Goal: Task Accomplishment & Management: Manage account settings

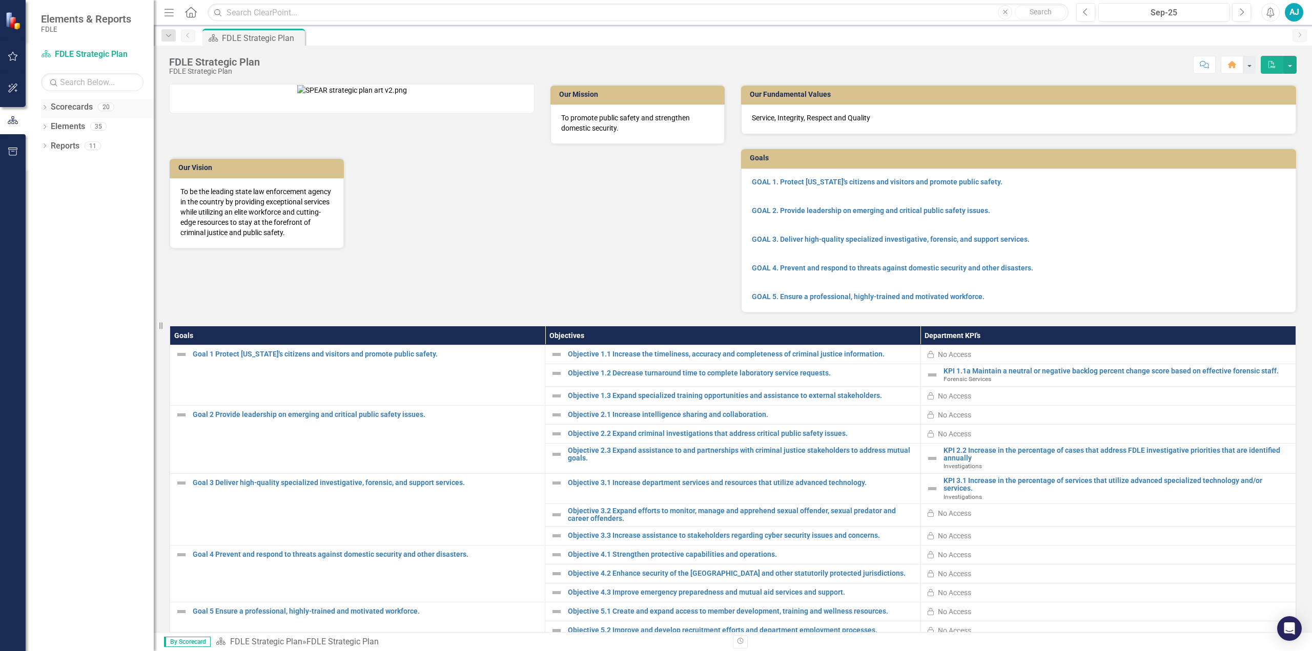
click at [46, 108] on icon "Dropdown" at bounding box center [44, 109] width 7 height 6
click at [46, 165] on div "Dropdown Scorecards 20 FDLE FDLE Strategic Plan Dropdown Commands / Executive S…" at bounding box center [97, 137] width 113 height 77
click at [49, 165] on icon "Dropdown" at bounding box center [50, 165] width 8 height 6
click at [63, 185] on icon "Dropdown" at bounding box center [60, 184] width 8 height 6
click at [72, 221] on icon "Dropdown" at bounding box center [71, 223] width 8 height 6
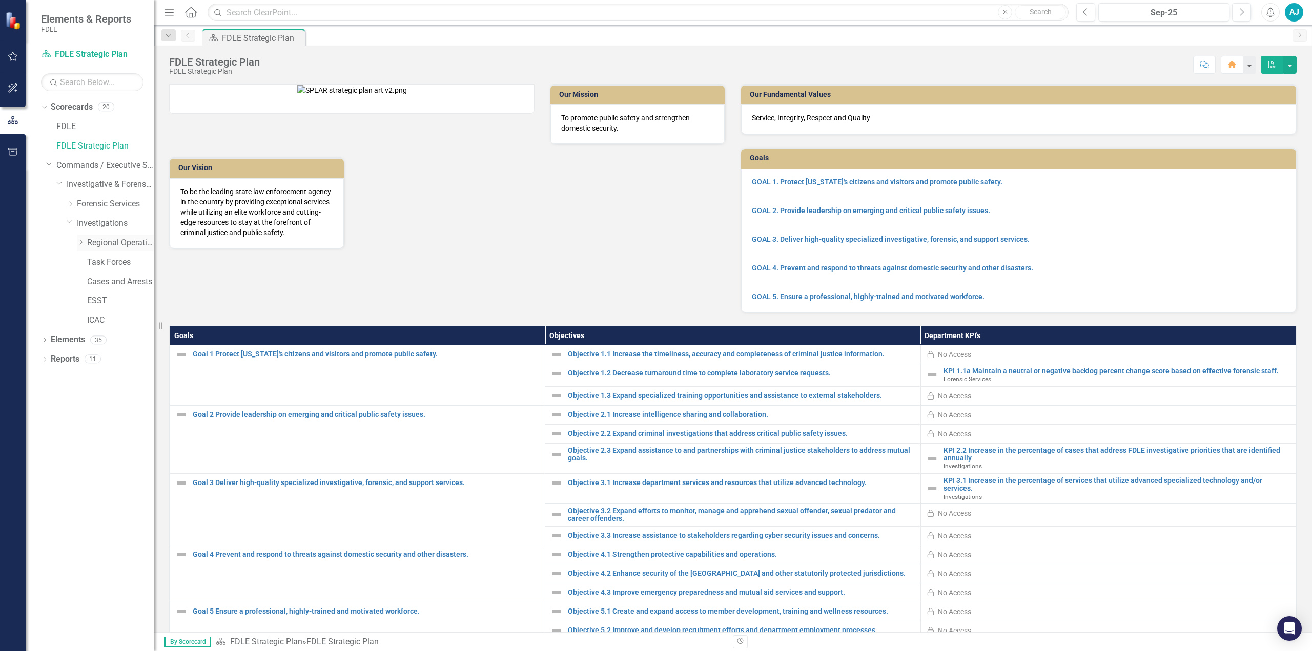
click at [84, 241] on icon "Dropdown" at bounding box center [81, 242] width 8 height 6
click at [117, 316] on link "OROC" at bounding box center [125, 321] width 56 height 12
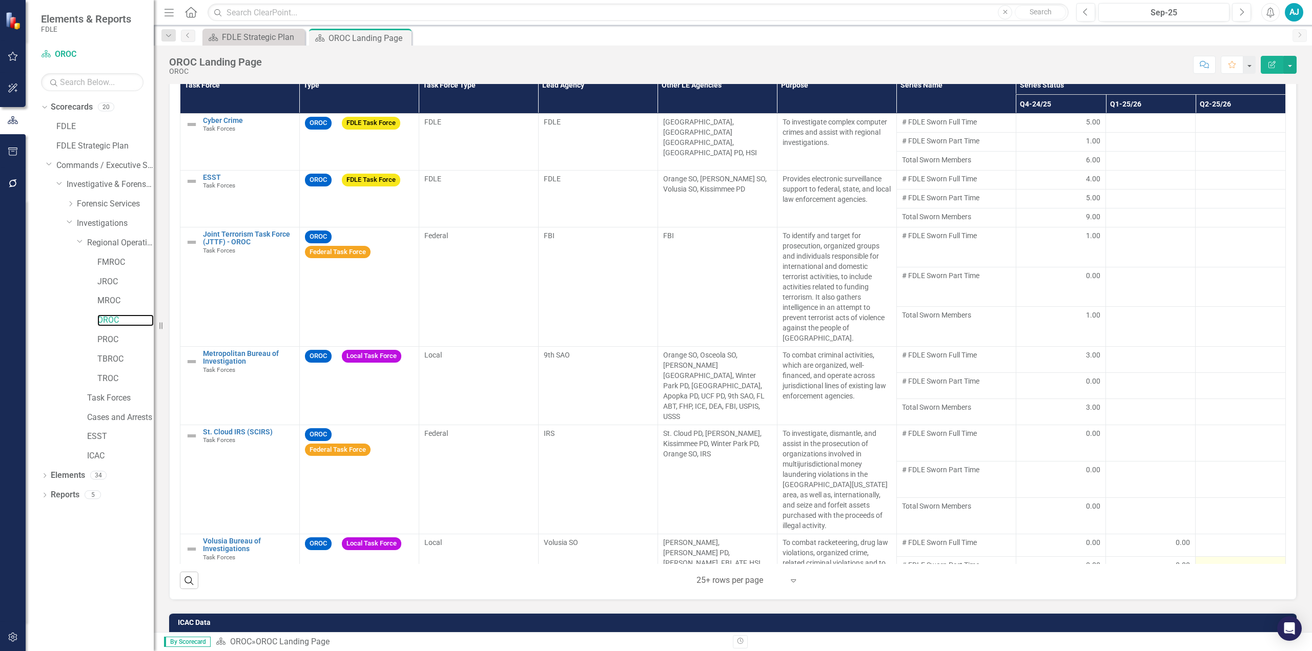
scroll to position [825, 0]
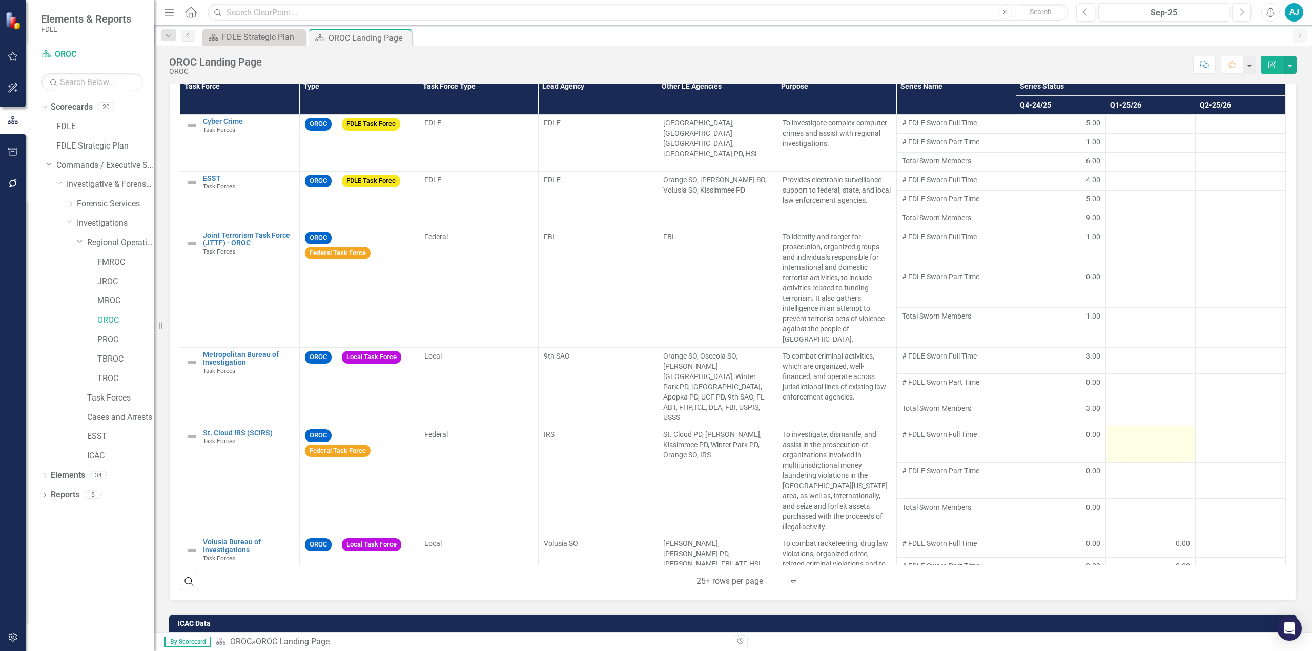
click at [1132, 426] on td at bounding box center [1151, 444] width 90 height 36
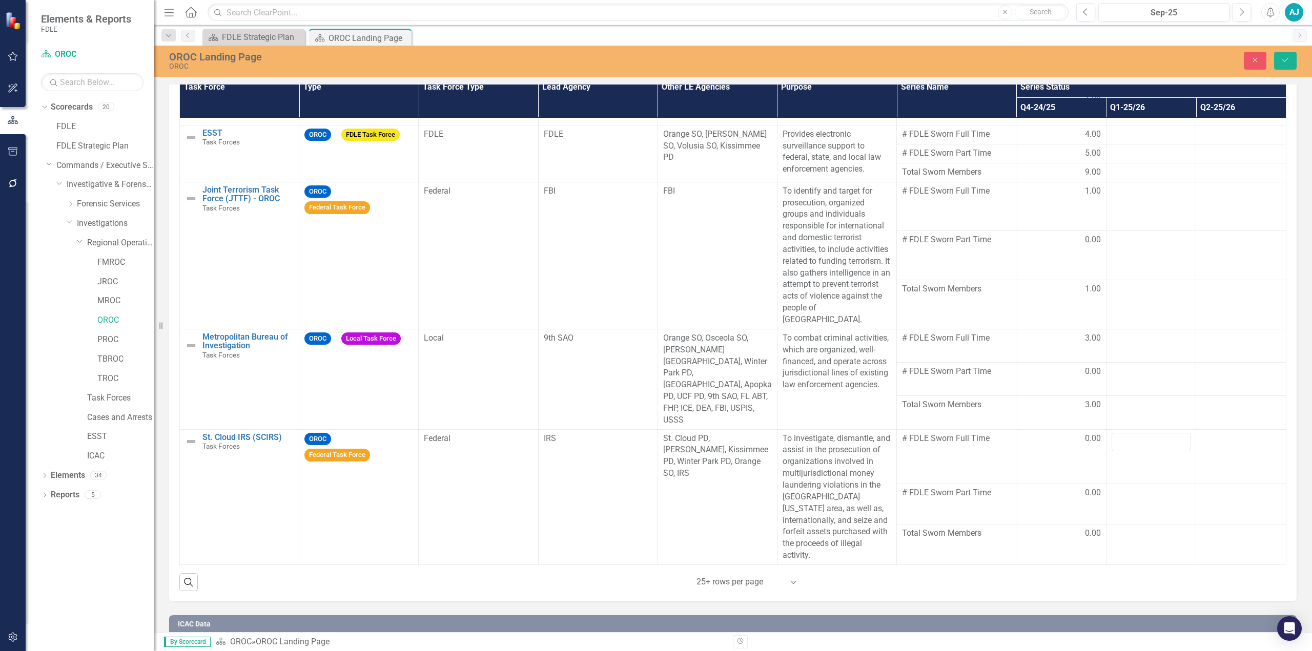
scroll to position [90, 0]
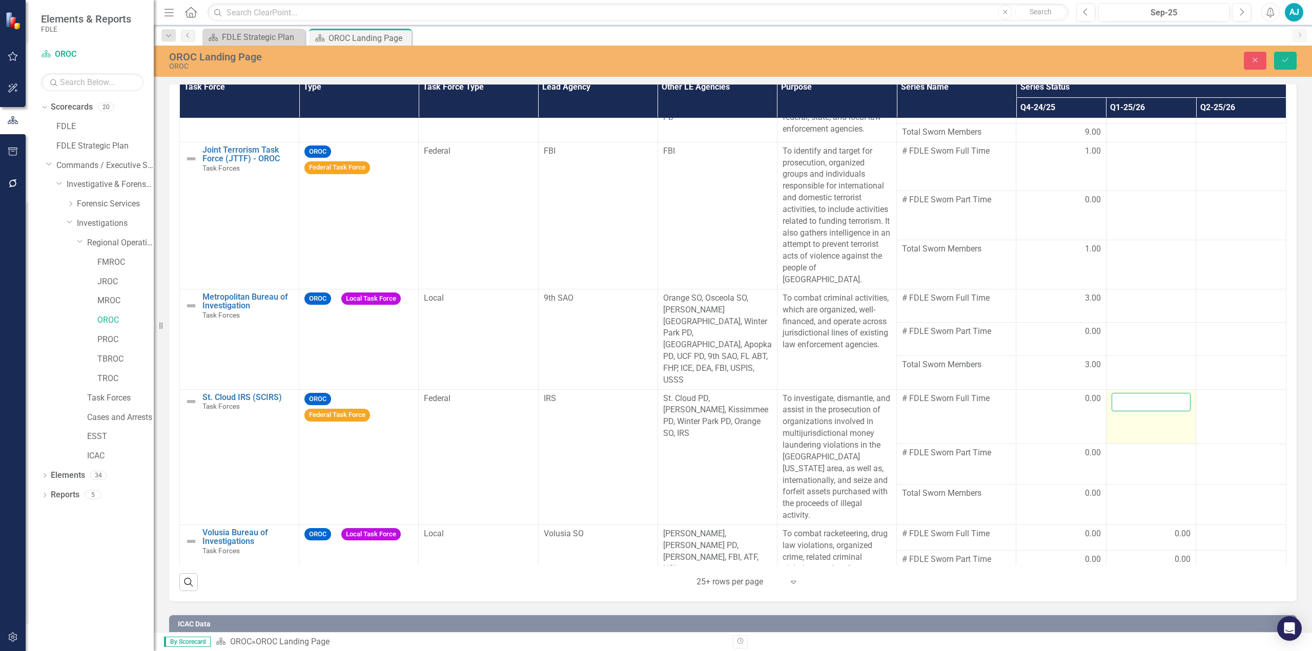
click at [1140, 393] on input "number" at bounding box center [1151, 402] width 79 height 19
type input "0"
click at [1133, 389] on td "0" at bounding box center [1151, 416] width 90 height 54
click at [1133, 444] on td at bounding box center [1151, 464] width 90 height 40
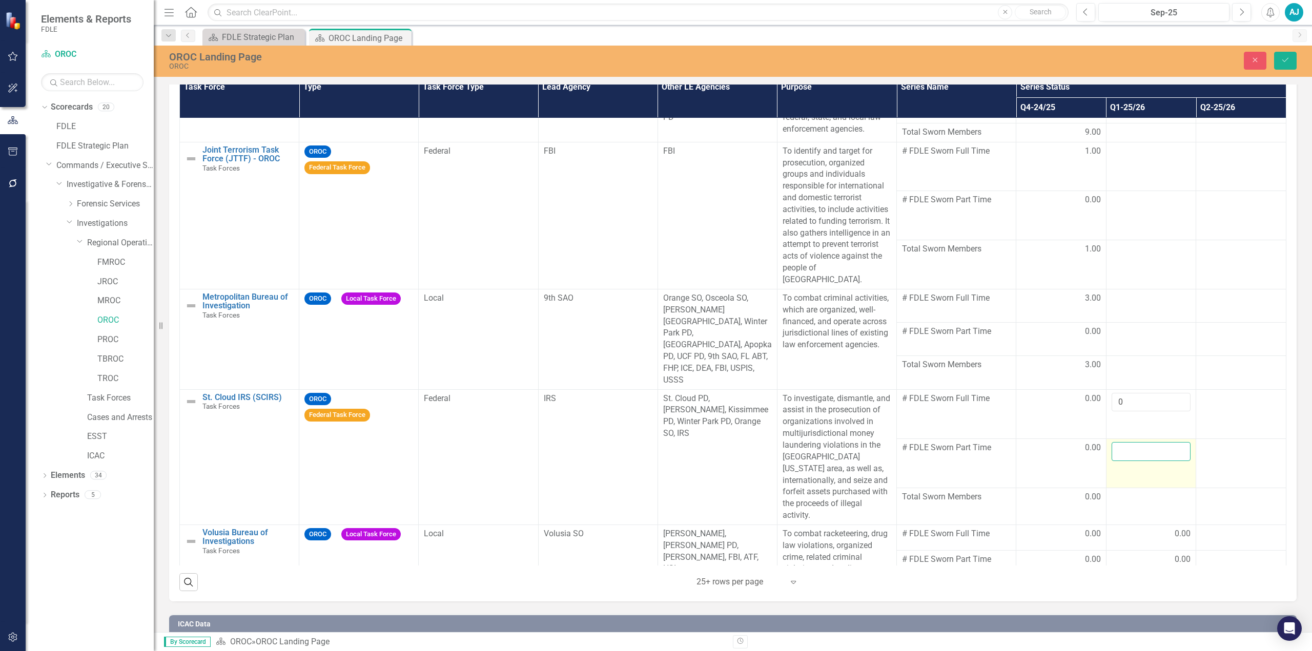
click at [1127, 442] on input "number" at bounding box center [1151, 451] width 79 height 19
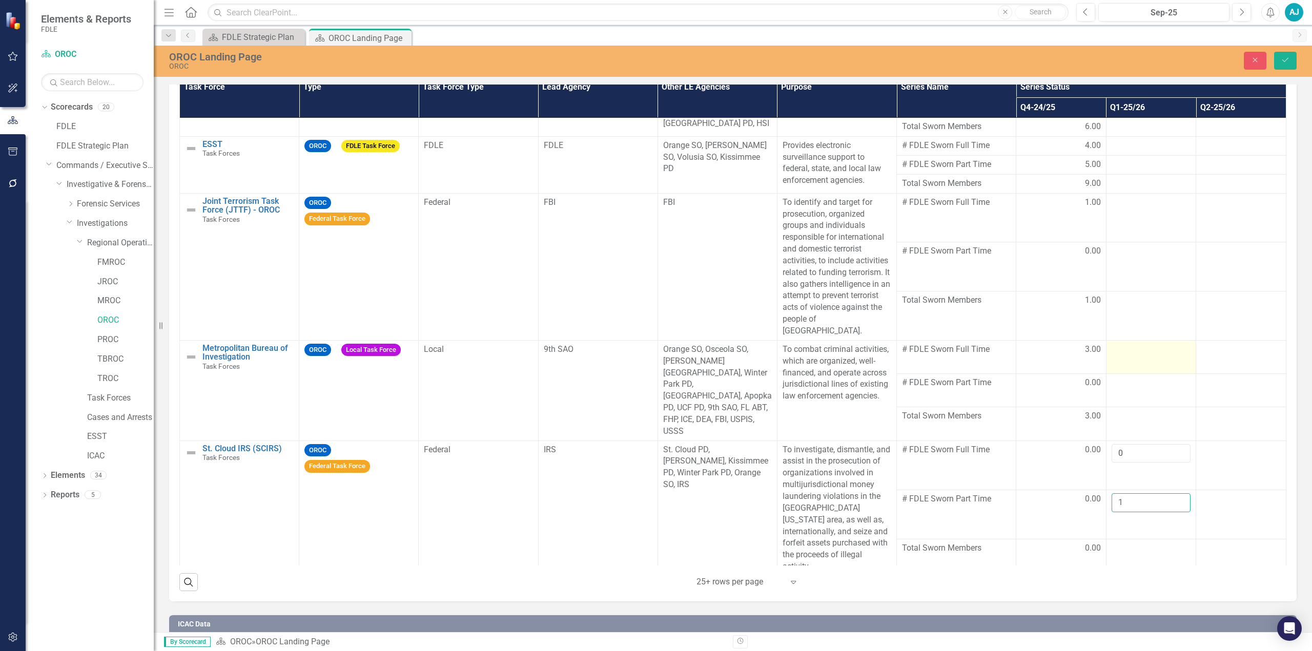
type input "1"
click at [1131, 344] on div at bounding box center [1151, 350] width 79 height 12
click at [1134, 344] on input "number" at bounding box center [1151, 353] width 79 height 19
type input "3"
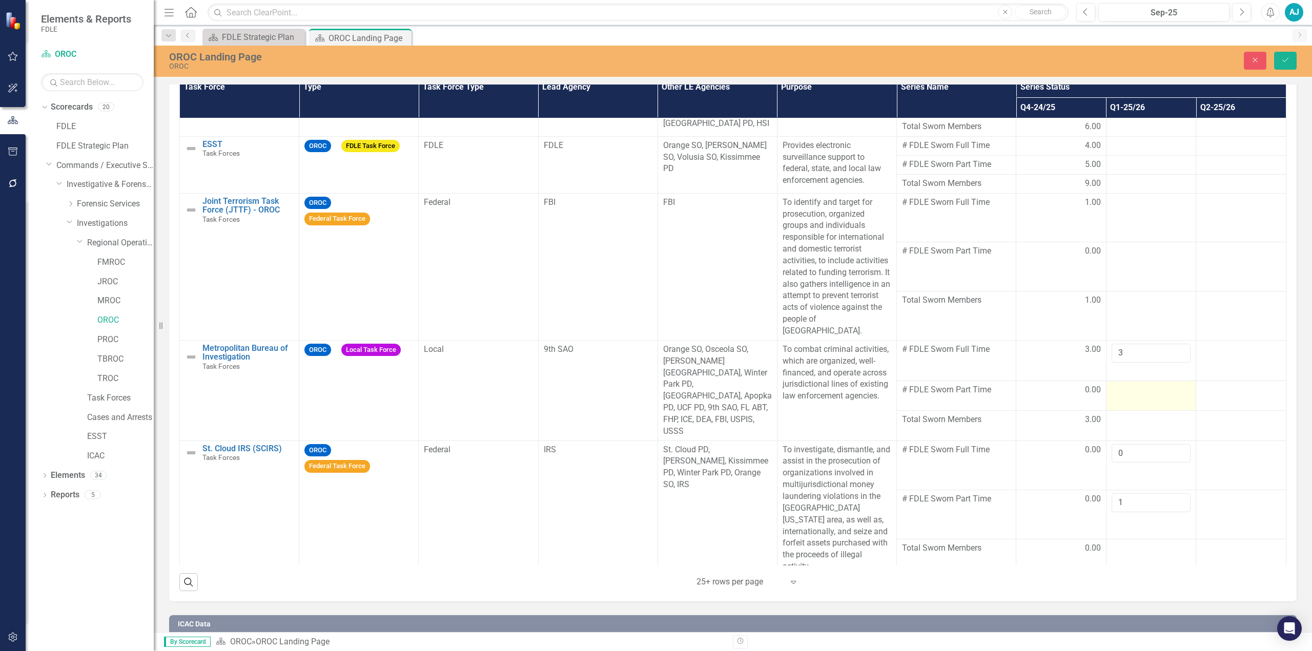
click at [1138, 384] on div at bounding box center [1151, 390] width 79 height 12
click at [1129, 380] on input "number" at bounding box center [1151, 389] width 79 height 19
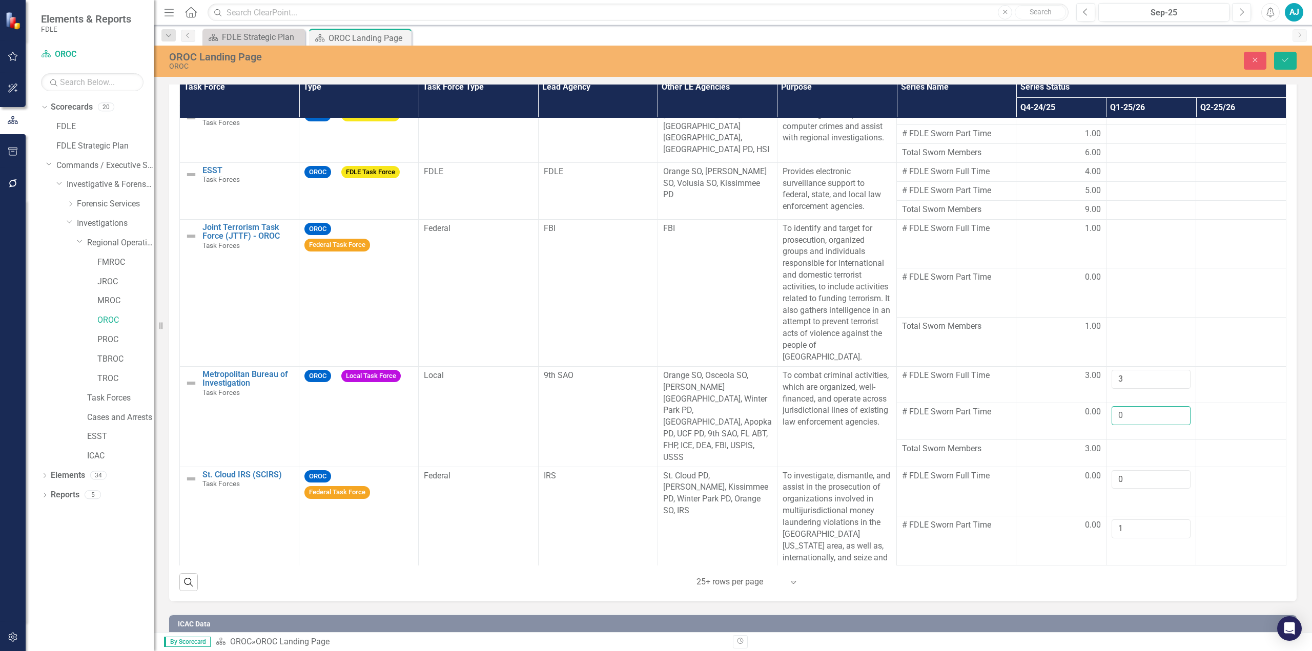
scroll to position [0, 0]
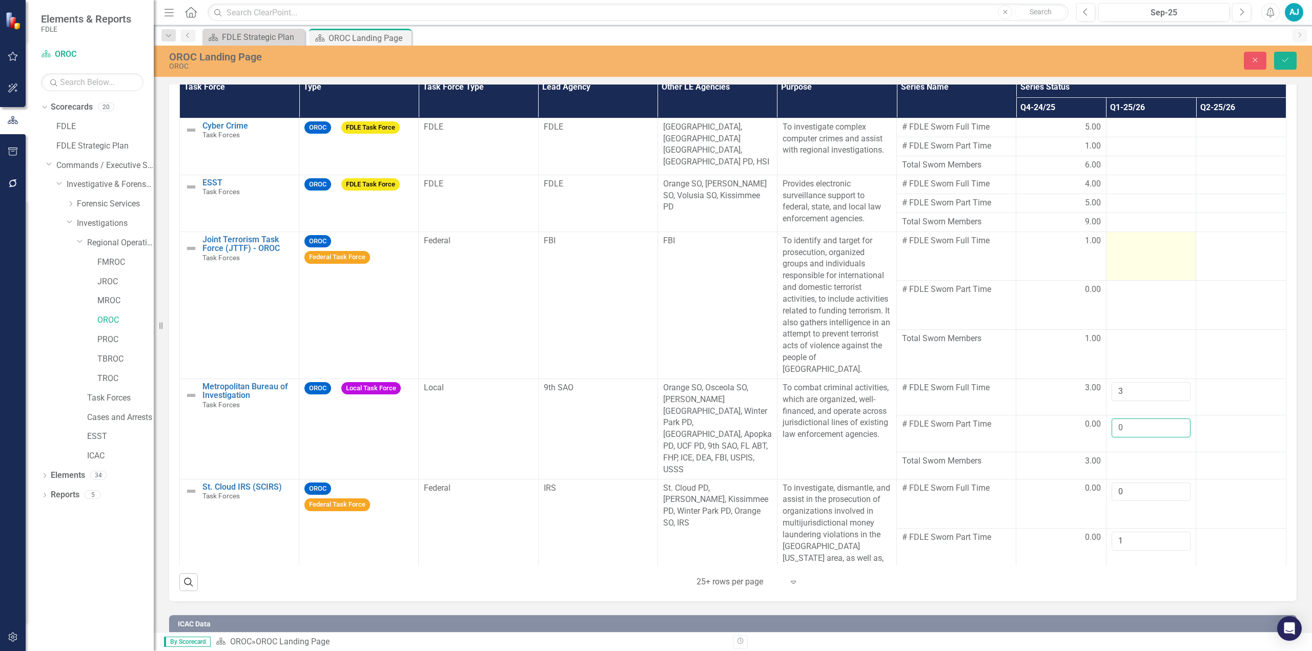
type input "0"
click at [1132, 235] on div at bounding box center [1151, 241] width 79 height 12
click at [1132, 235] on input "number" at bounding box center [1151, 244] width 79 height 19
type input "1"
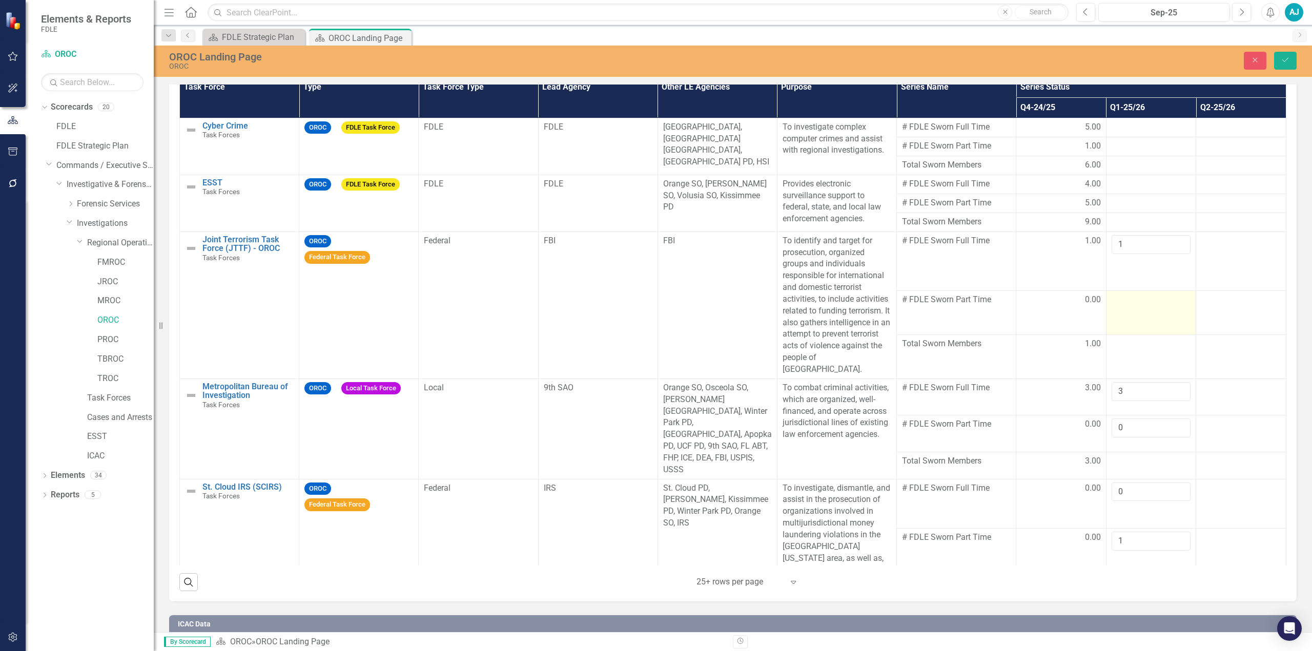
click at [1125, 300] on td at bounding box center [1151, 313] width 90 height 44
click at [1122, 289] on input "number" at bounding box center [1151, 298] width 79 height 19
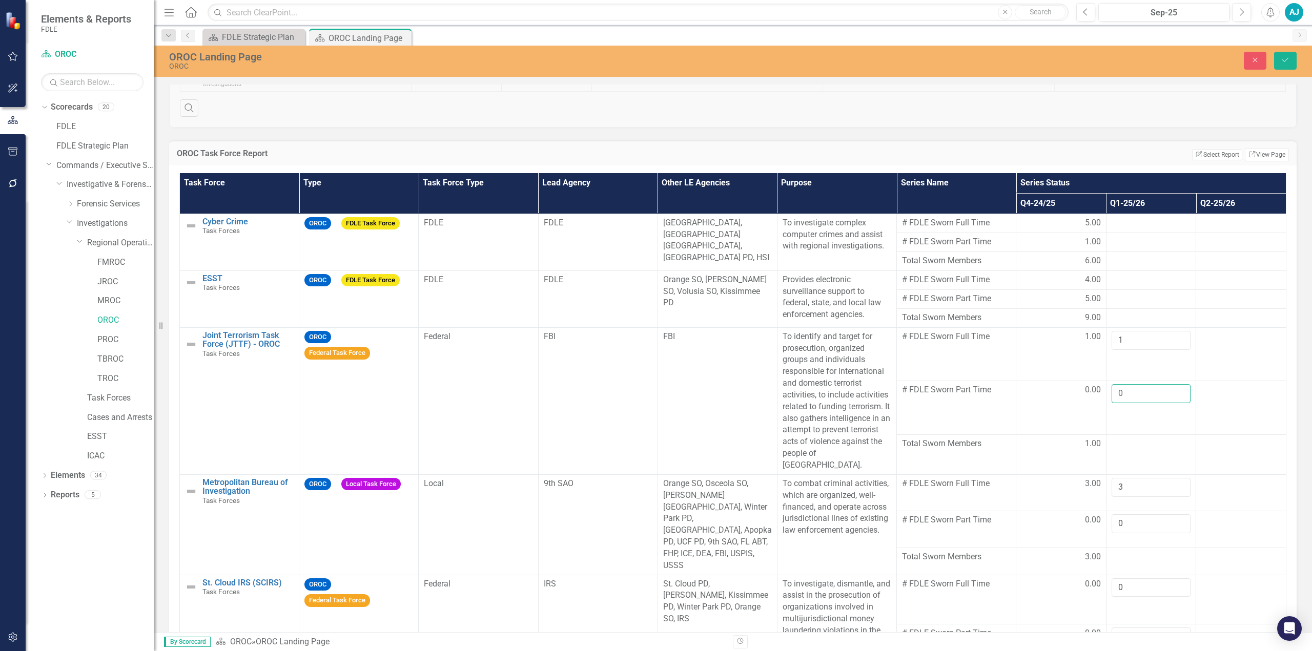
scroll to position [738, 0]
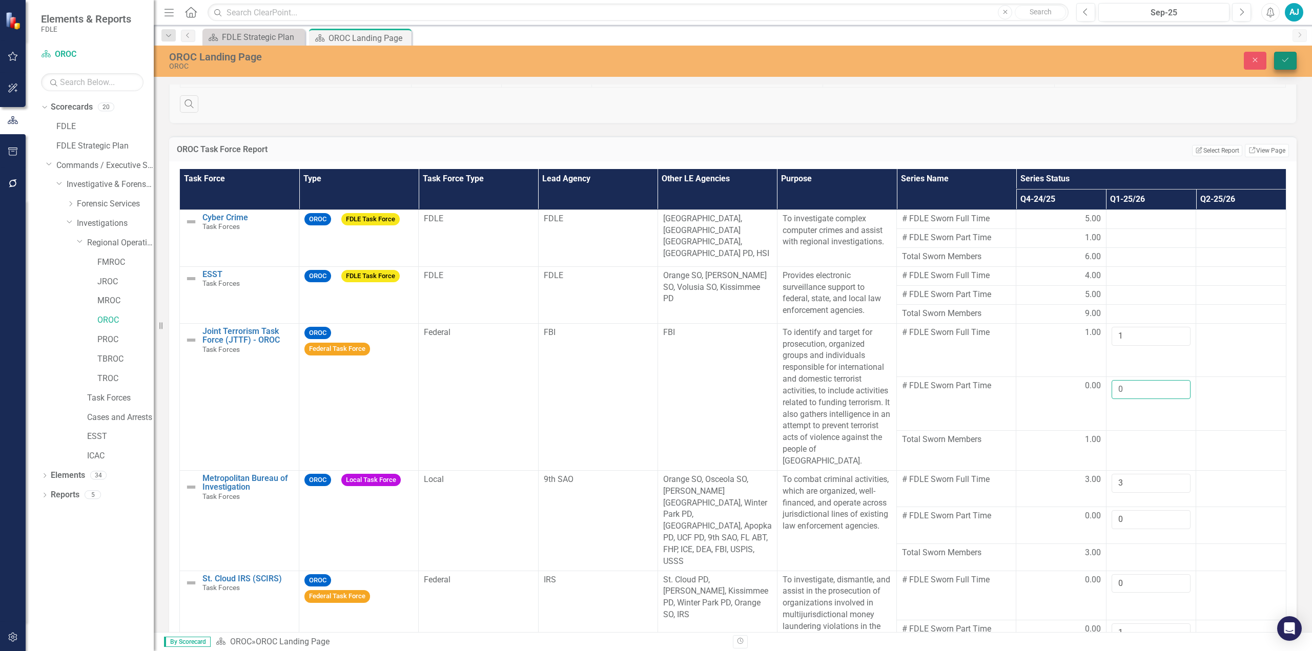
type input "0"
click at [1288, 61] on icon "Save" at bounding box center [1285, 59] width 9 height 7
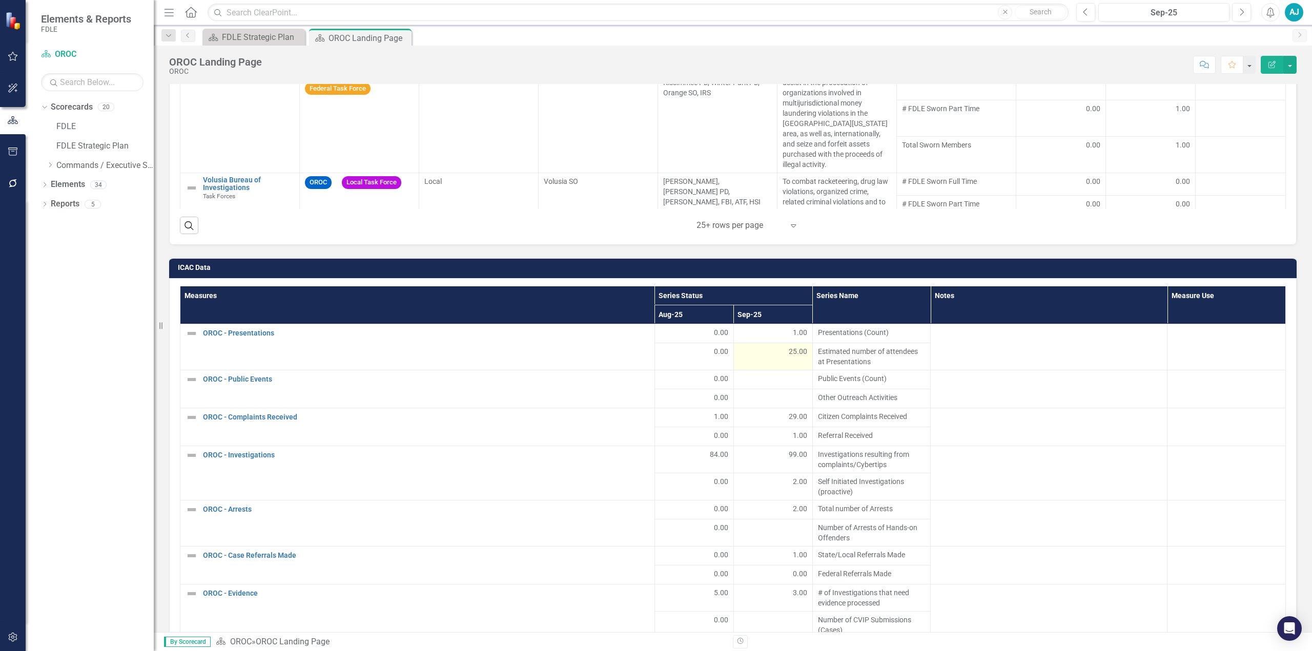
scroll to position [1230, 0]
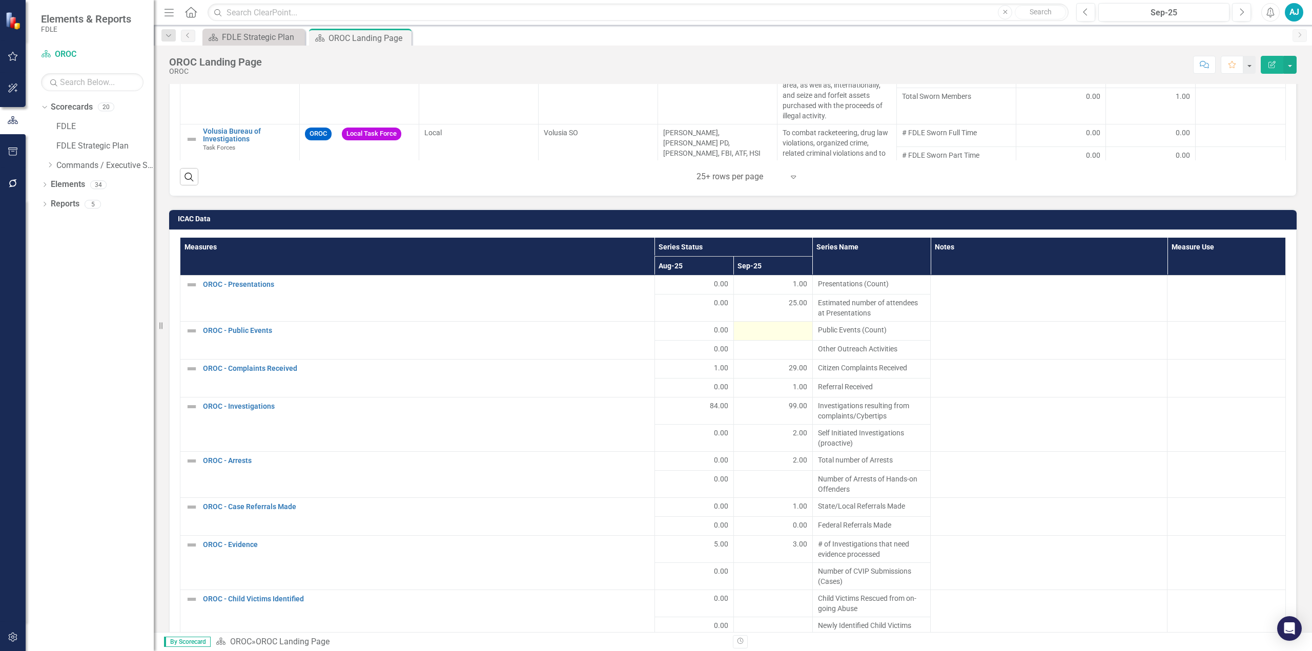
click at [761, 325] on div at bounding box center [773, 331] width 68 height 12
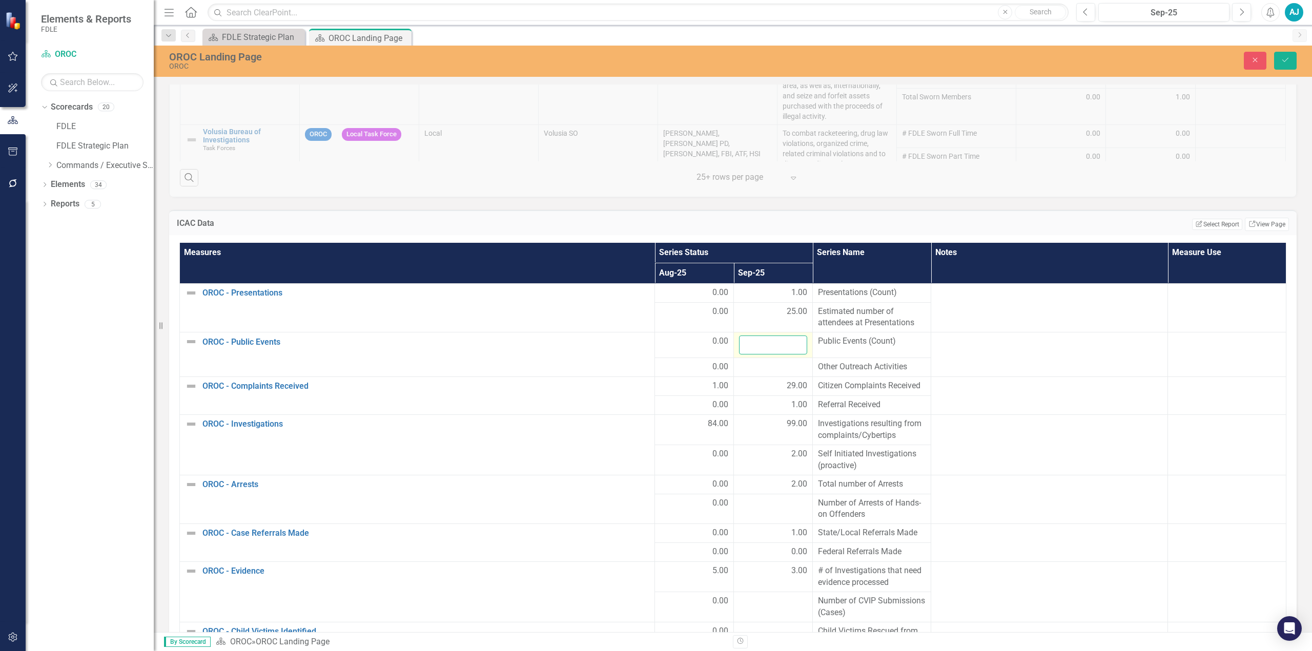
click at [754, 336] on input "number" at bounding box center [773, 345] width 68 height 19
type input "0"
click at [771, 358] on td at bounding box center [773, 367] width 79 height 19
click at [762, 361] on input "number" at bounding box center [773, 370] width 68 height 19
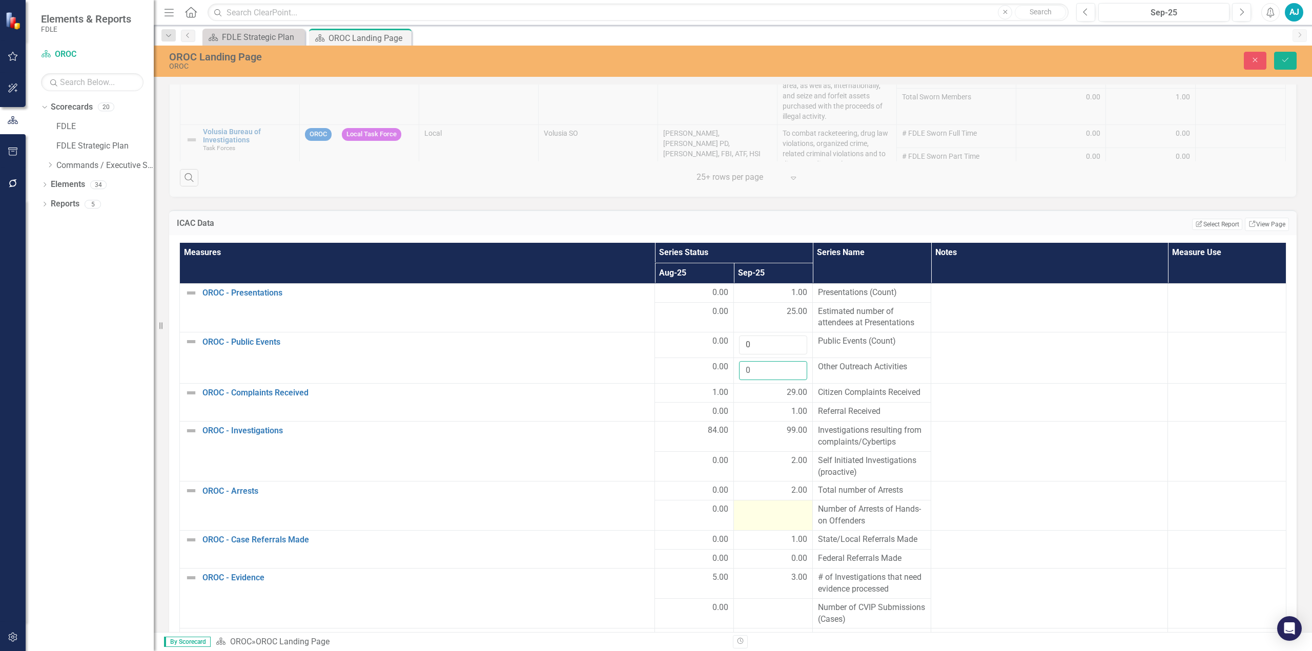
type input "0"
click at [763, 504] on div at bounding box center [773, 510] width 68 height 12
click at [762, 504] on input "number" at bounding box center [773, 513] width 68 height 19
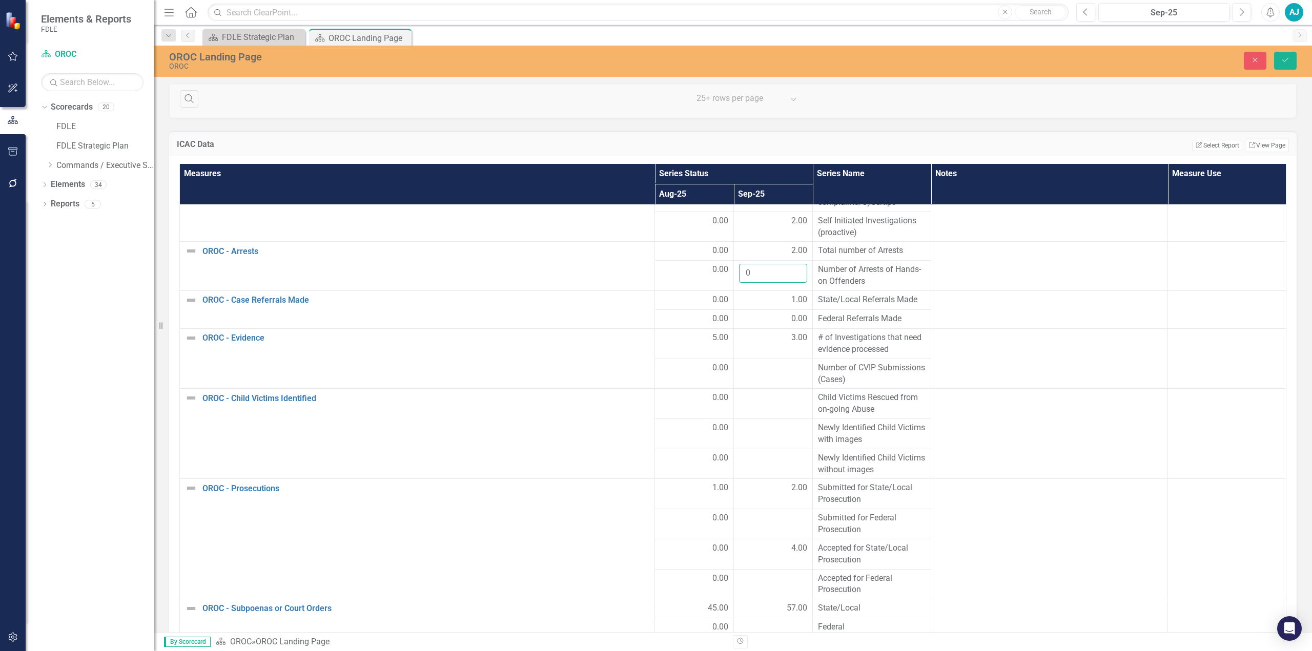
scroll to position [1329, 0]
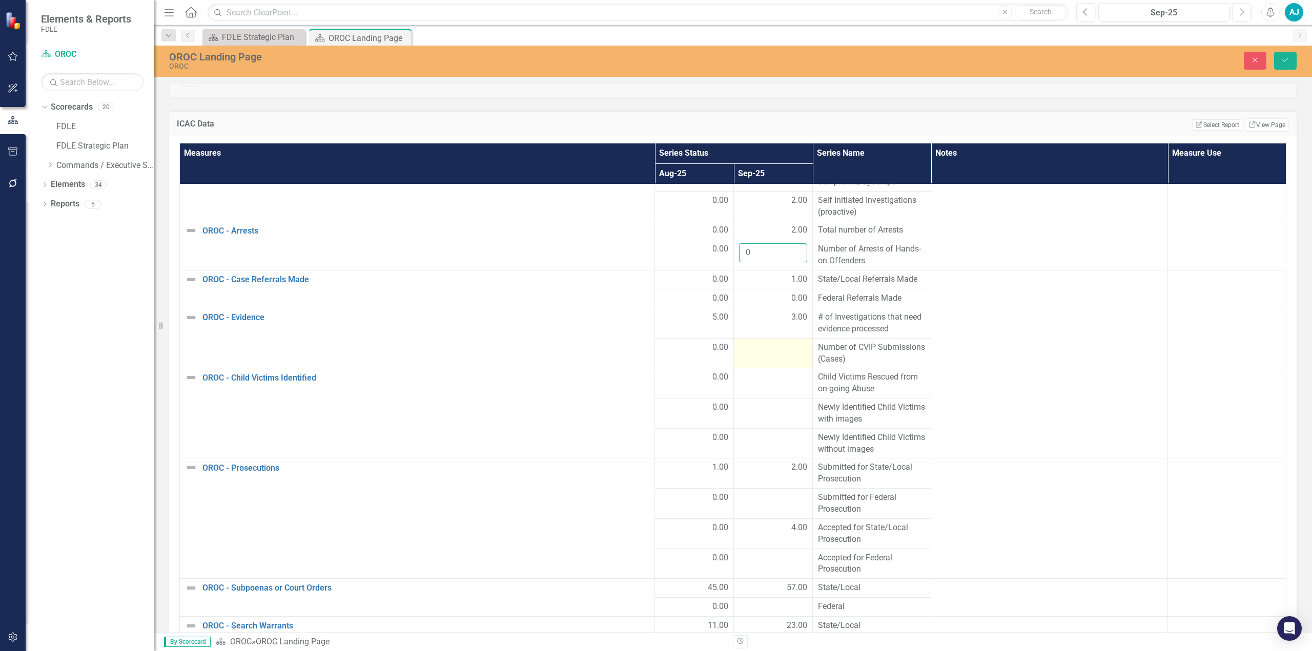
type input "0"
click at [762, 342] on div at bounding box center [773, 348] width 68 height 12
click at [762, 342] on input "number" at bounding box center [773, 351] width 68 height 19
type input "0"
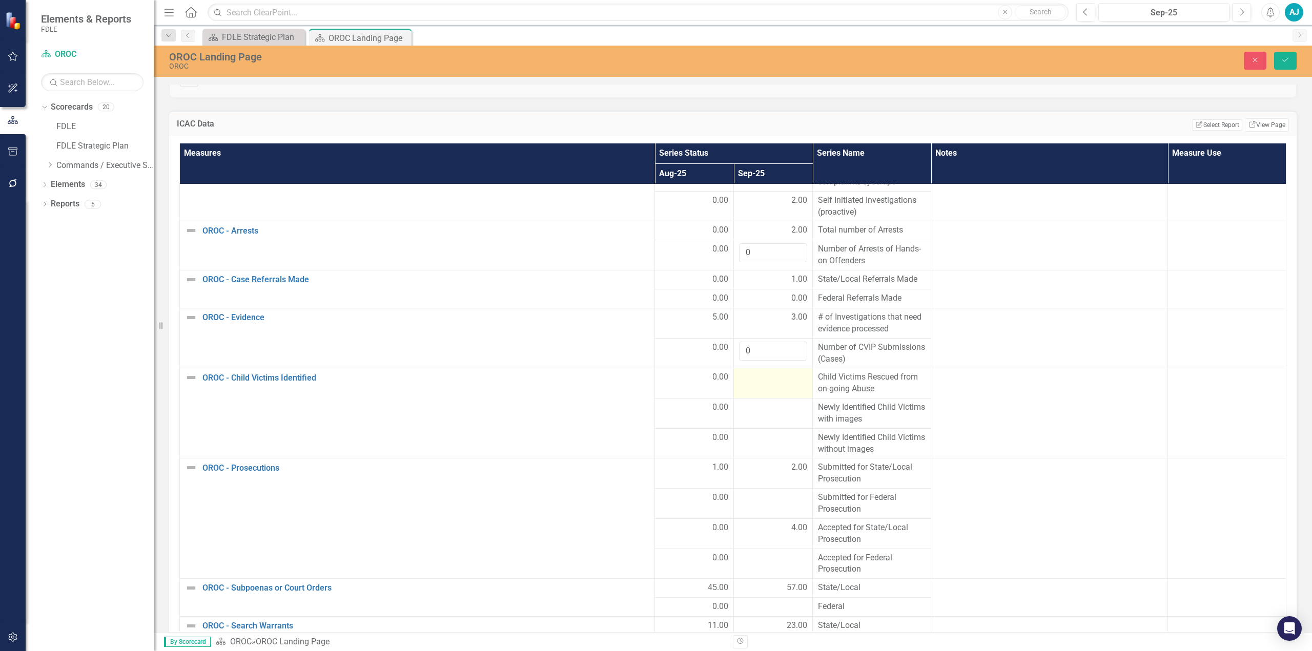
click at [765, 368] on td at bounding box center [773, 383] width 79 height 30
drag, startPoint x: 765, startPoint y: 368, endPoint x: 758, endPoint y: 364, distance: 7.1
click at [758, 372] on input "number" at bounding box center [773, 381] width 68 height 19
type input "0"
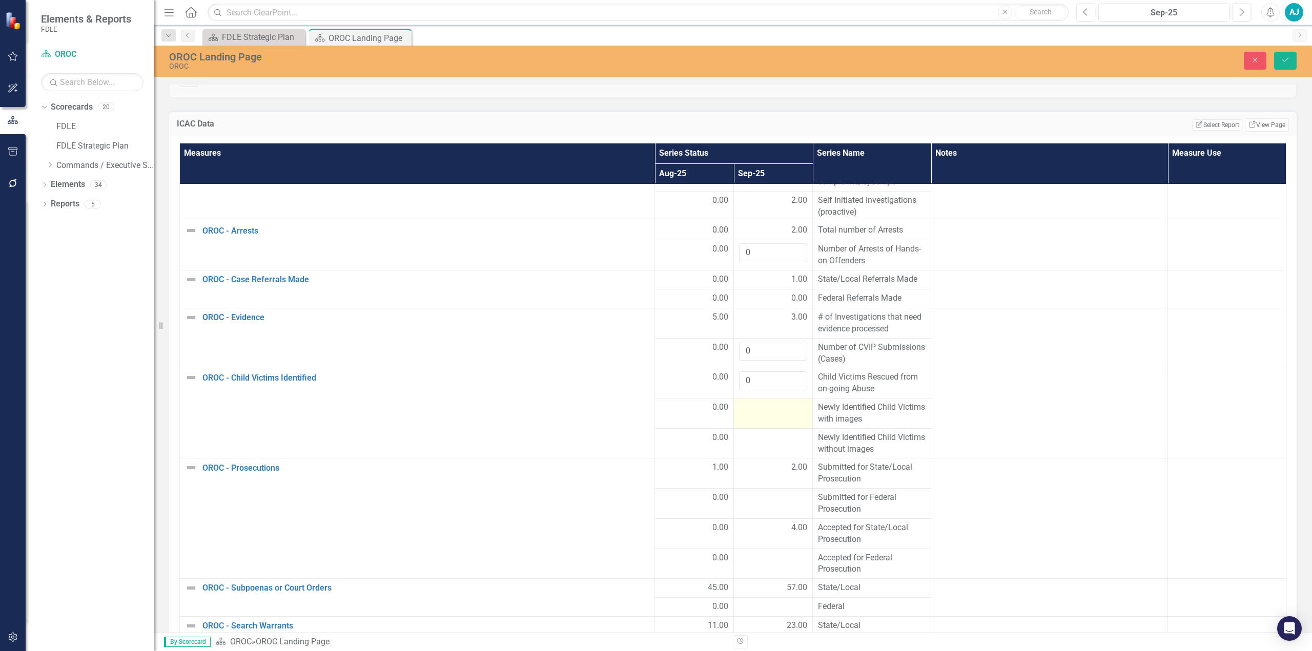
click at [751, 402] on div at bounding box center [773, 408] width 68 height 12
click at [751, 402] on input "number" at bounding box center [773, 411] width 68 height 19
type input "0"
click at [757, 432] on div at bounding box center [773, 438] width 68 height 12
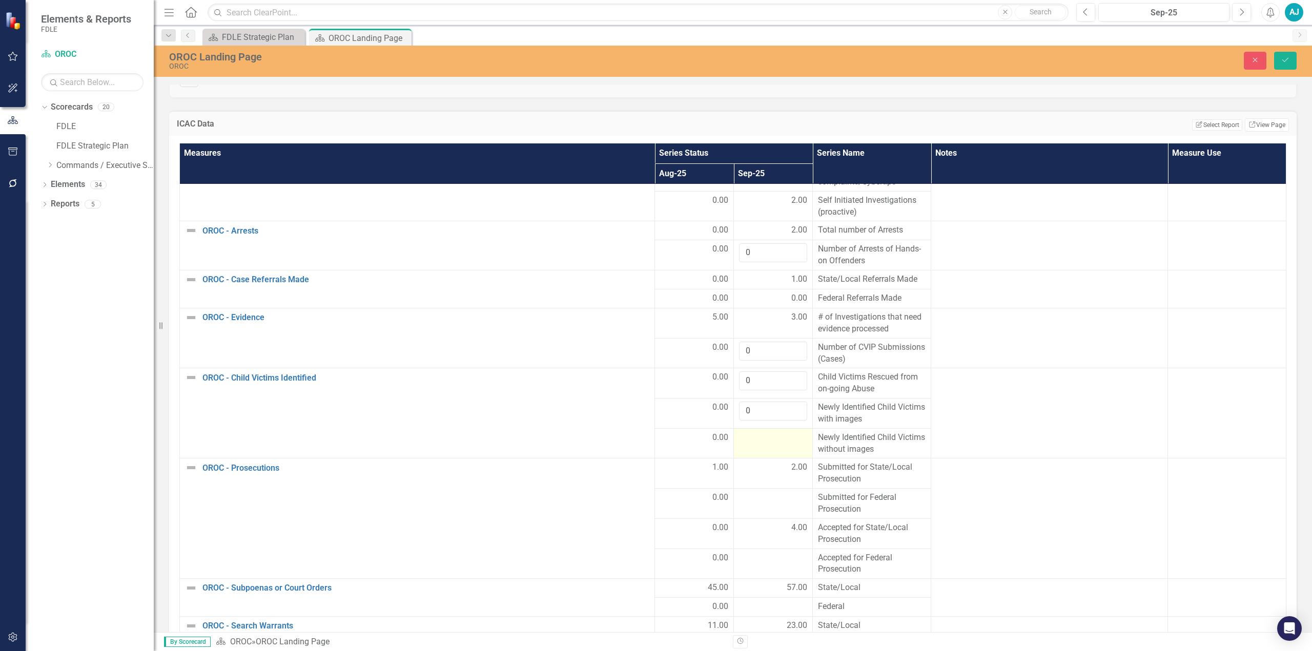
click at [757, 432] on div at bounding box center [773, 438] width 68 height 12
click at [757, 432] on input "number" at bounding box center [773, 441] width 68 height 19
type input "0"
click at [758, 492] on div at bounding box center [773, 498] width 68 height 12
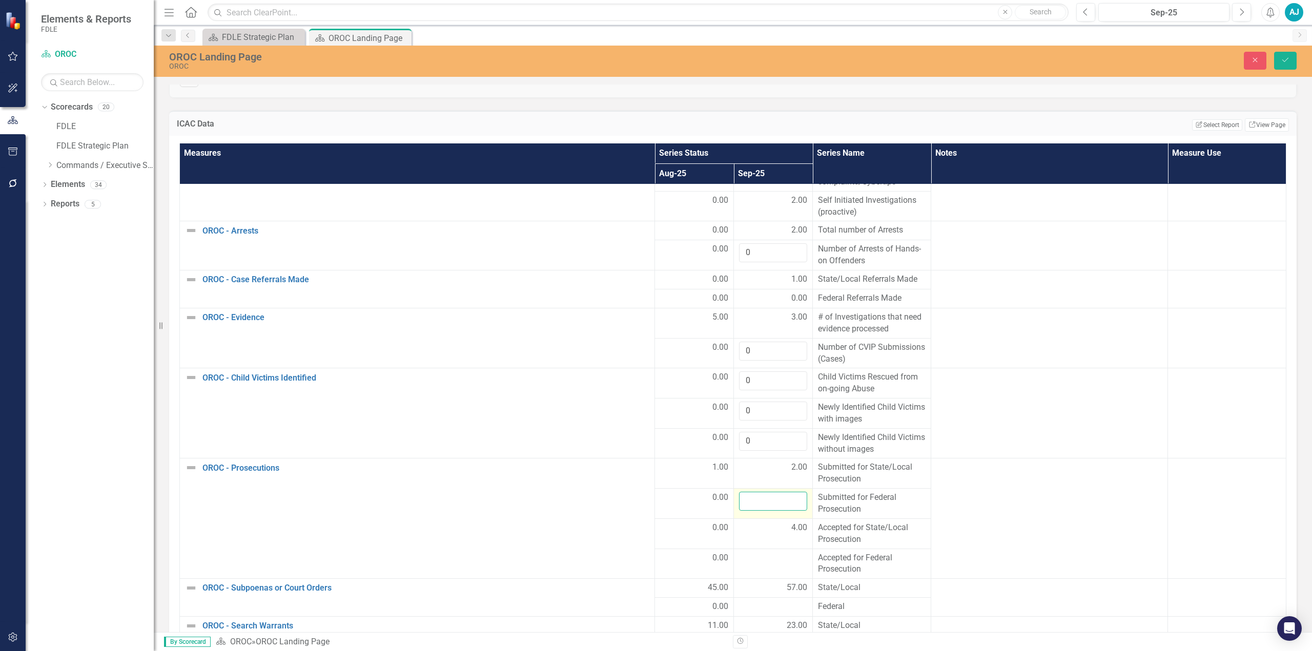
click at [758, 492] on input "number" at bounding box center [773, 501] width 68 height 19
type input "0"
click at [767, 552] on div at bounding box center [773, 558] width 68 height 12
click at [763, 552] on input "number" at bounding box center [773, 561] width 68 height 19
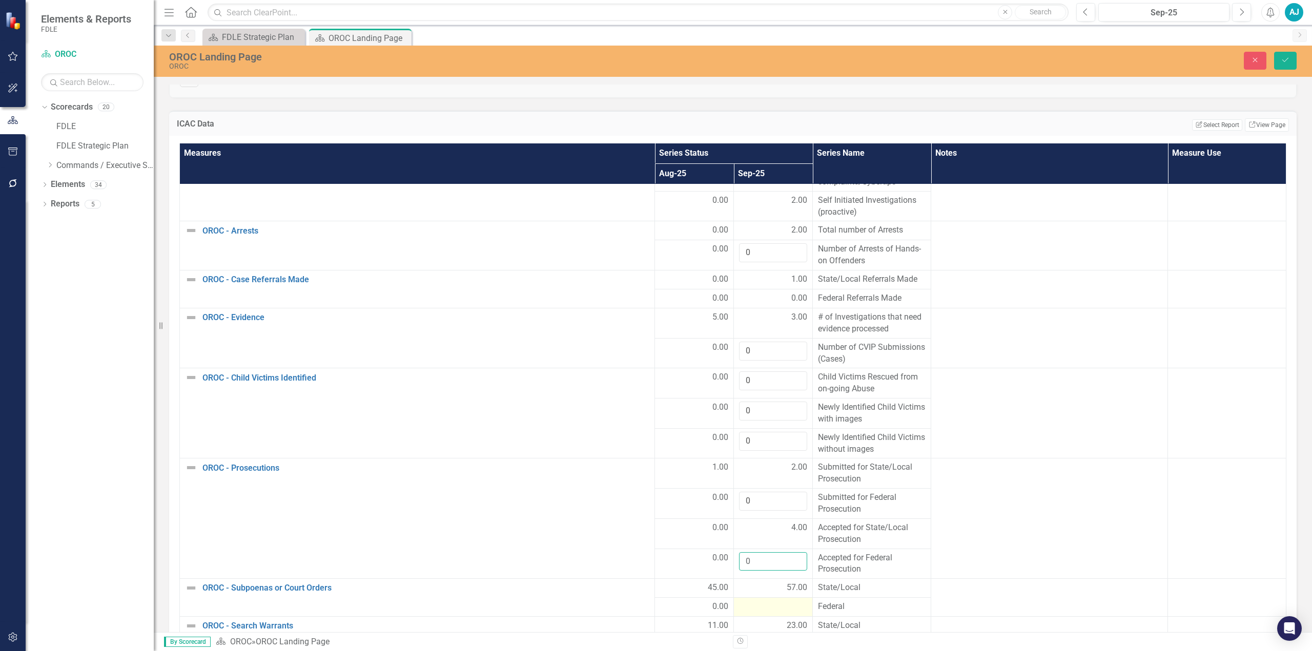
type input "0"
click at [772, 601] on div at bounding box center [773, 607] width 68 height 12
click at [771, 601] on input "number" at bounding box center [773, 610] width 68 height 19
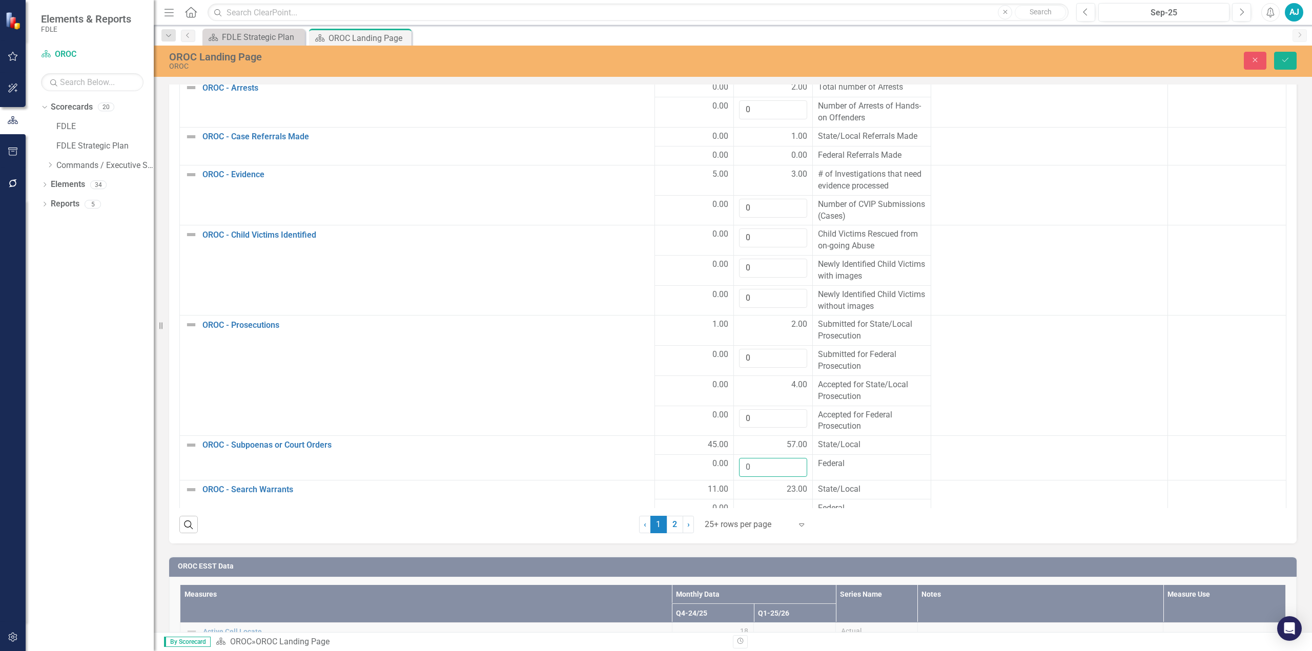
scroll to position [167, 0]
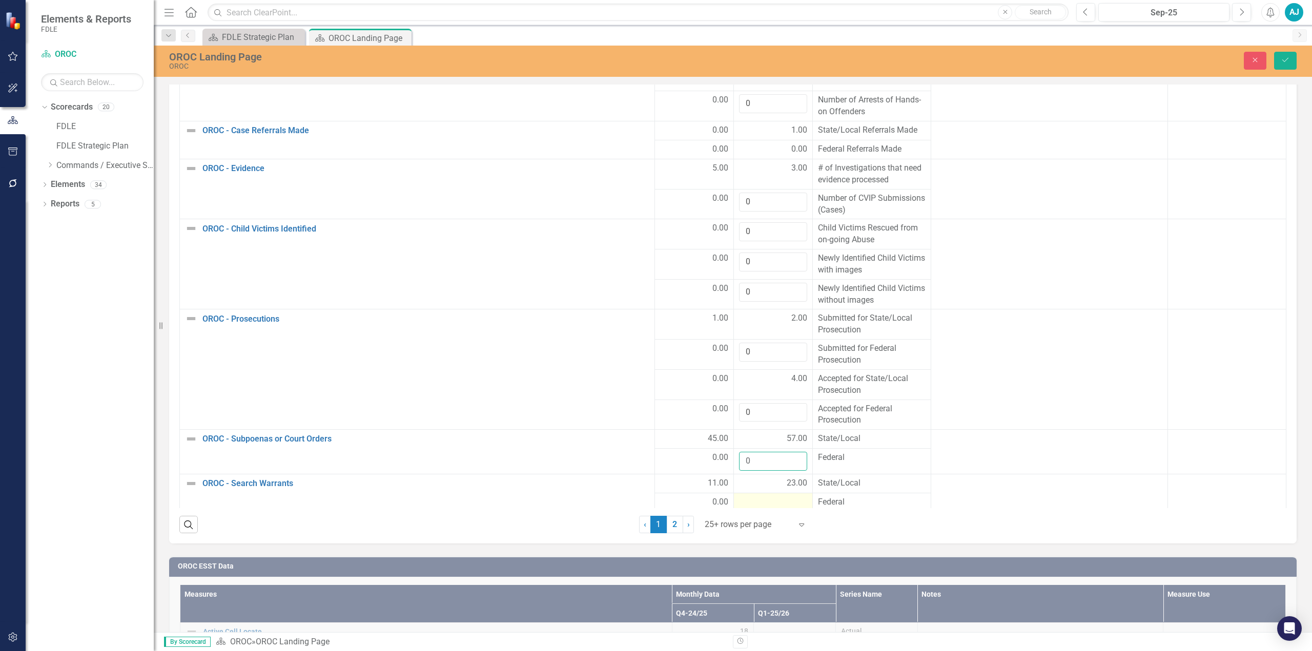
type input "0"
click at [765, 494] on td at bounding box center [773, 503] width 79 height 19
click at [763, 497] on input "number" at bounding box center [773, 506] width 68 height 19
type input "0"
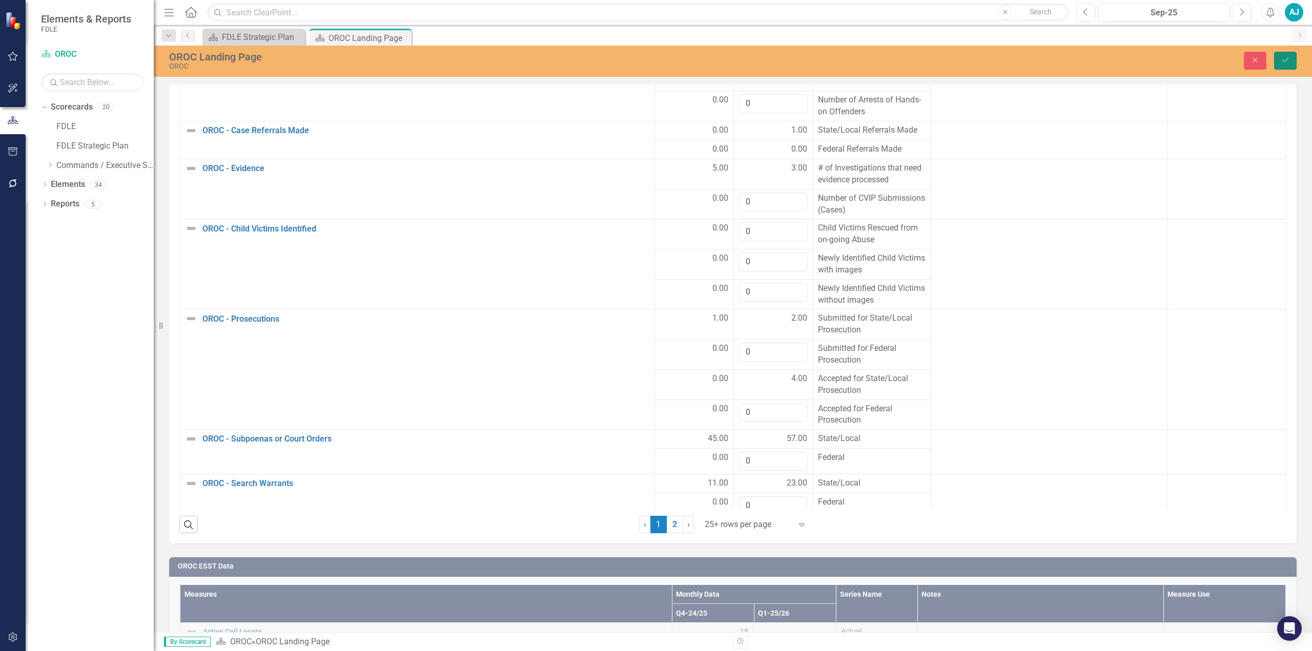
click at [1287, 57] on icon "Save" at bounding box center [1285, 59] width 9 height 7
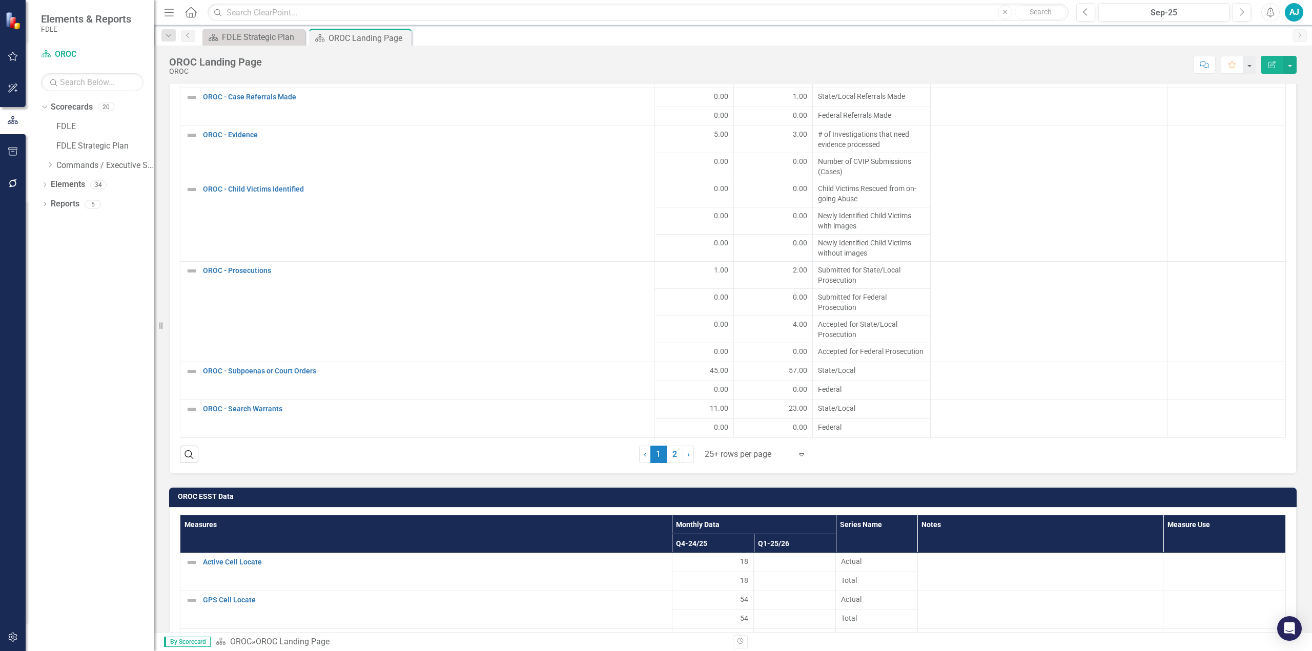
scroll to position [1589, 0]
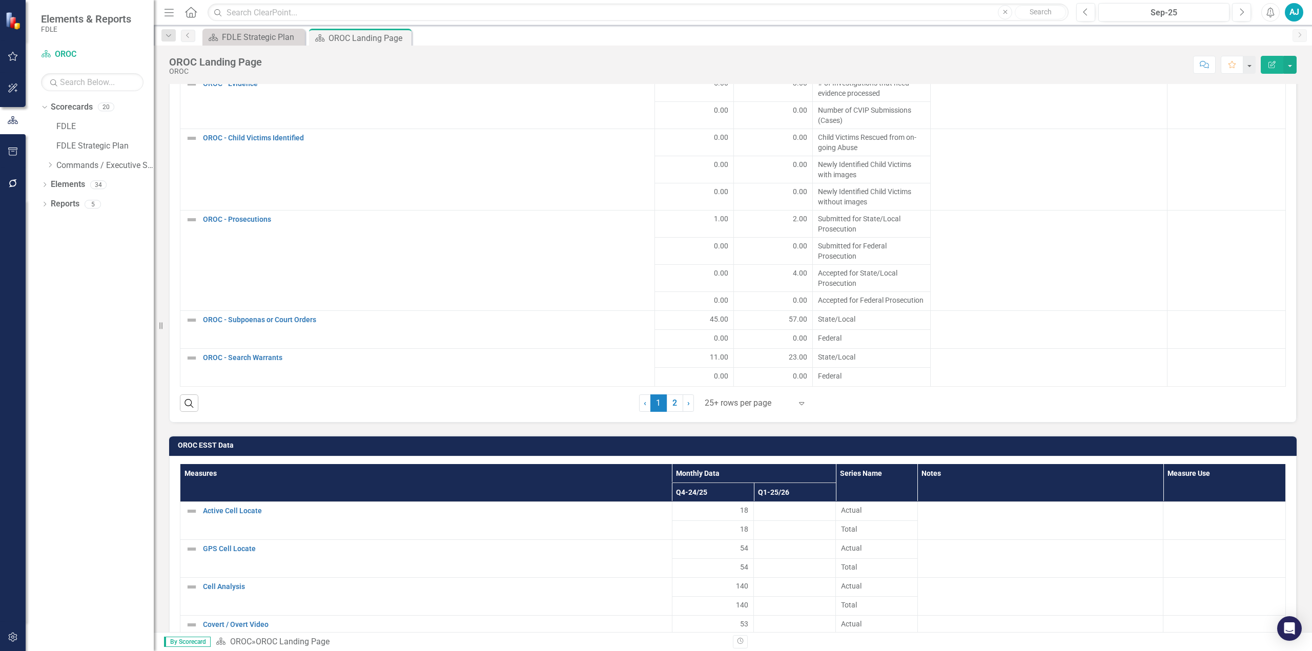
drag, startPoint x: 674, startPoint y: 385, endPoint x: 765, endPoint y: 395, distance: 91.3
click at [674, 395] on link "2" at bounding box center [675, 403] width 16 height 17
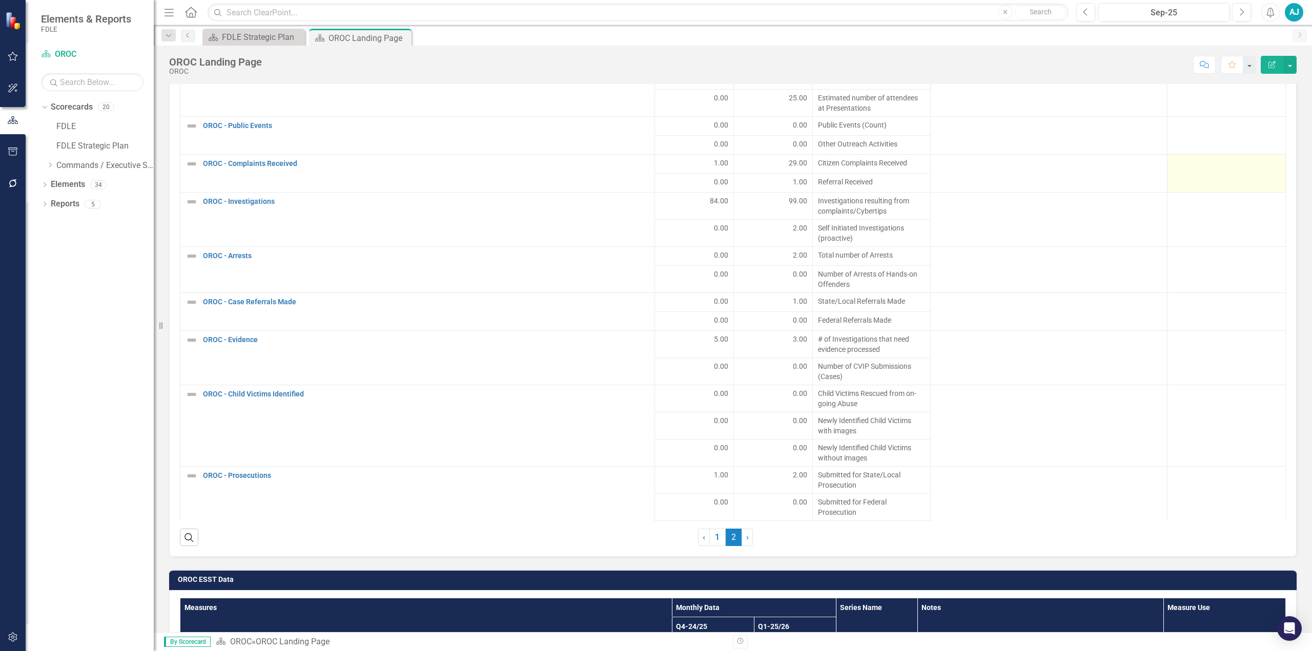
scroll to position [1281, 0]
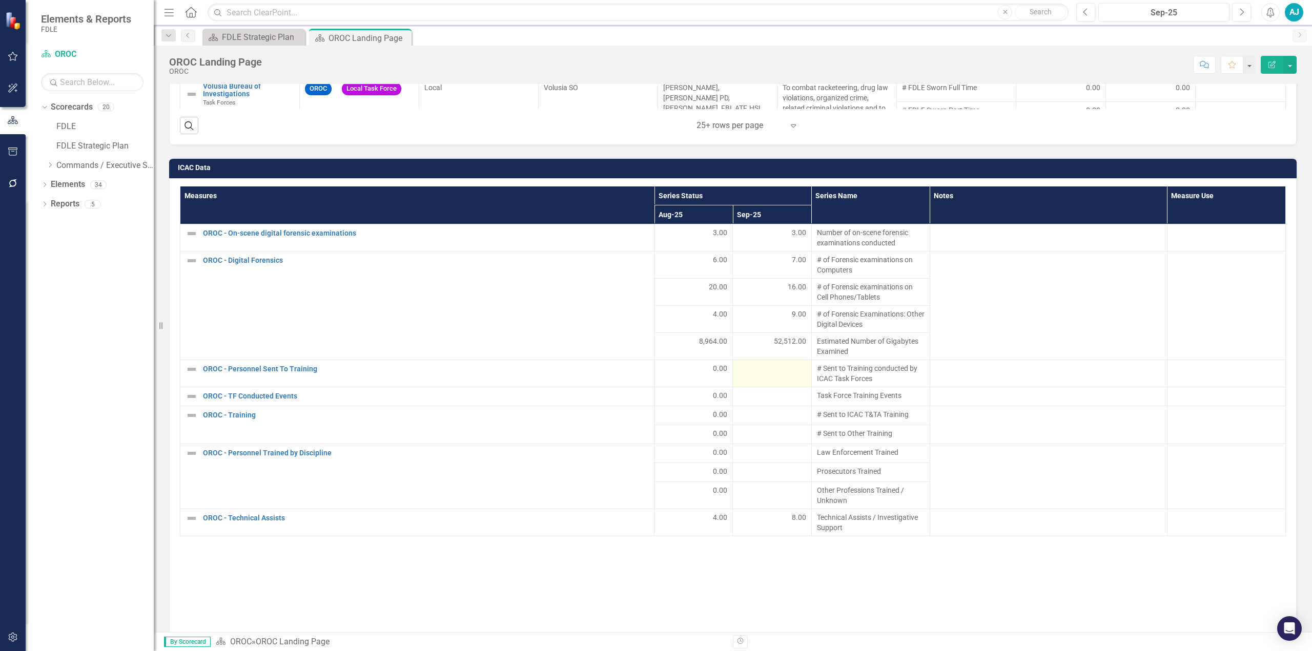
click at [768, 363] on div at bounding box center [772, 369] width 68 height 12
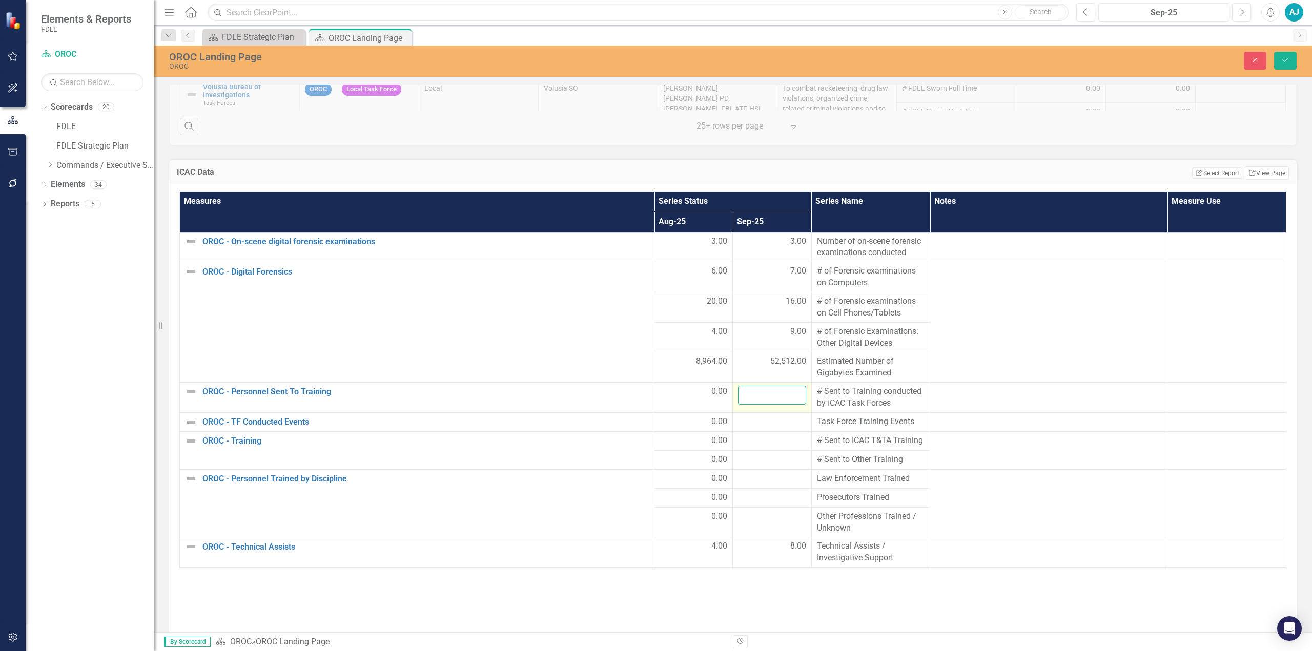
click at [764, 386] on input "number" at bounding box center [772, 395] width 68 height 19
type input "0"
click at [763, 416] on div at bounding box center [772, 422] width 68 height 12
click at [763, 416] on input "number" at bounding box center [772, 425] width 68 height 19
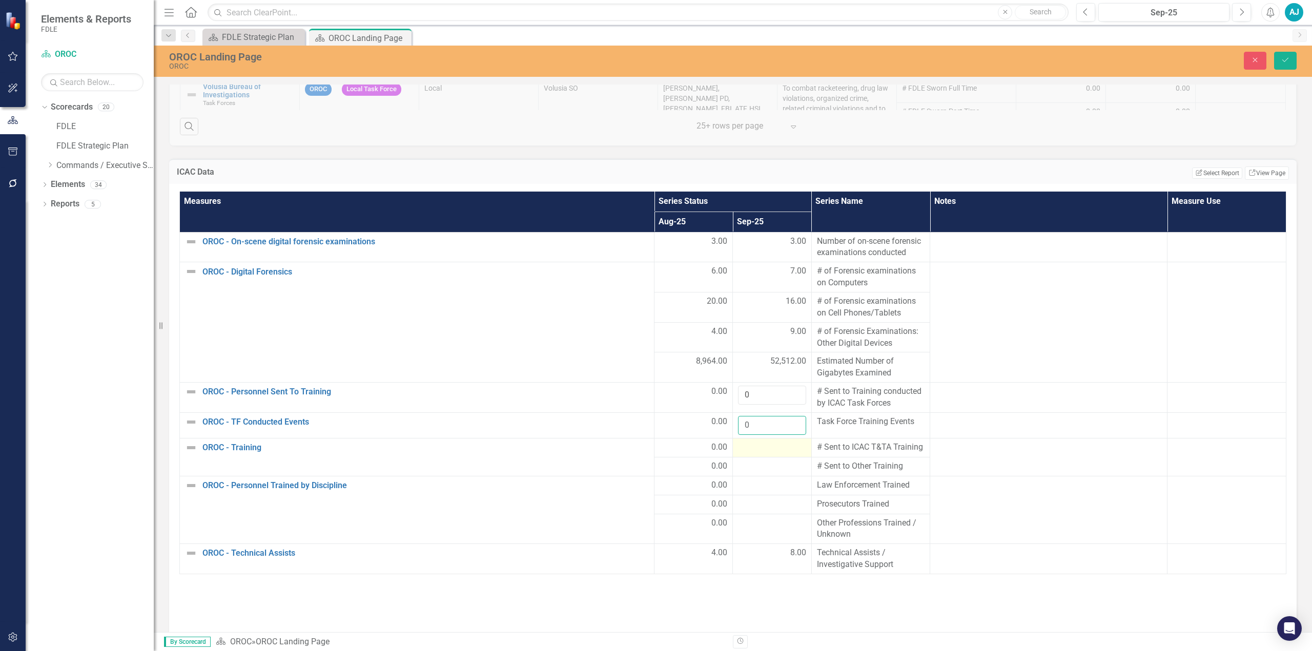
type input "0"
click at [760, 442] on div at bounding box center [772, 448] width 68 height 12
click at [760, 442] on input "number" at bounding box center [772, 451] width 68 height 19
type input "0"
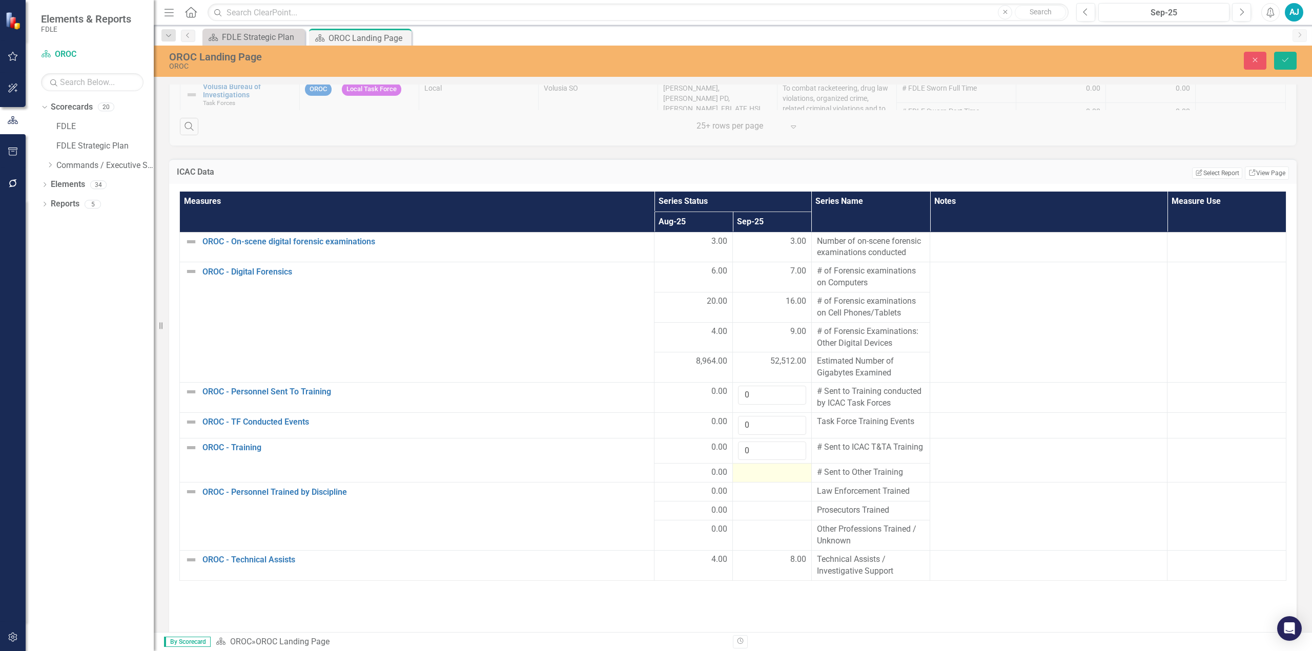
click at [758, 464] on td at bounding box center [772, 473] width 78 height 19
click at [756, 467] on input "number" at bounding box center [772, 476] width 68 height 19
type input "0"
click at [749, 493] on div at bounding box center [772, 499] width 68 height 12
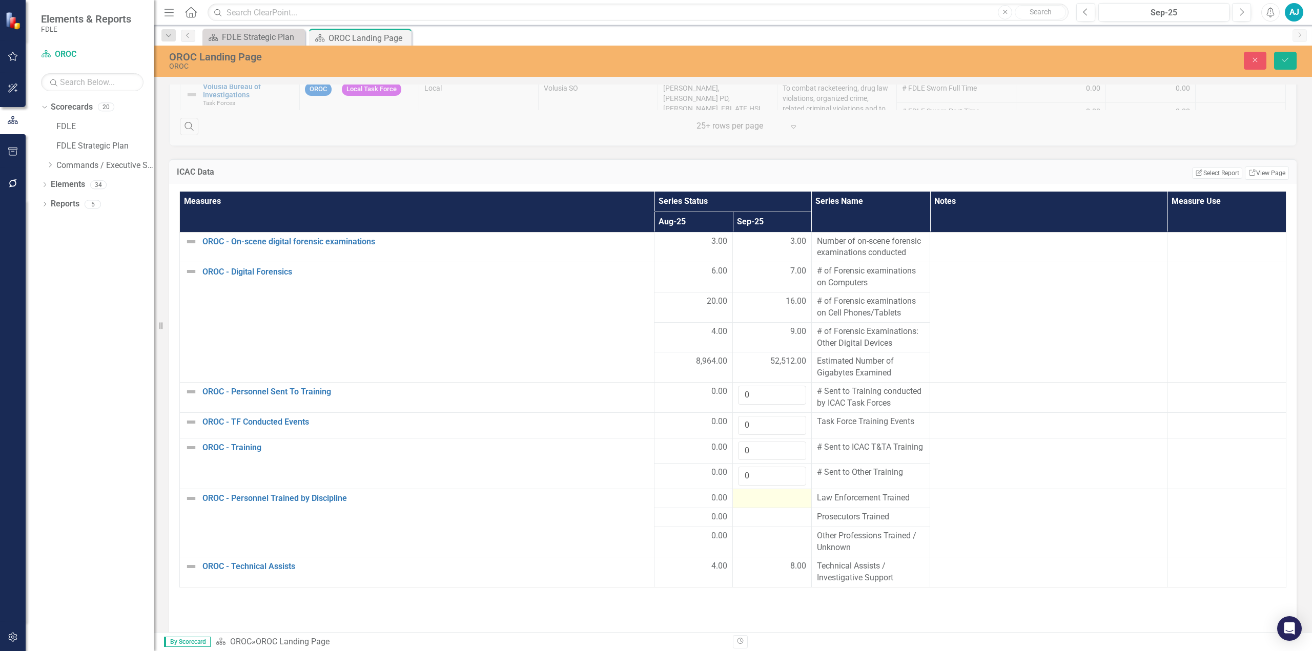
click at [749, 493] on div at bounding box center [772, 499] width 68 height 12
click at [749, 493] on input "number" at bounding box center [772, 502] width 68 height 19
type input "0"
click at [761, 518] on div at bounding box center [772, 524] width 68 height 12
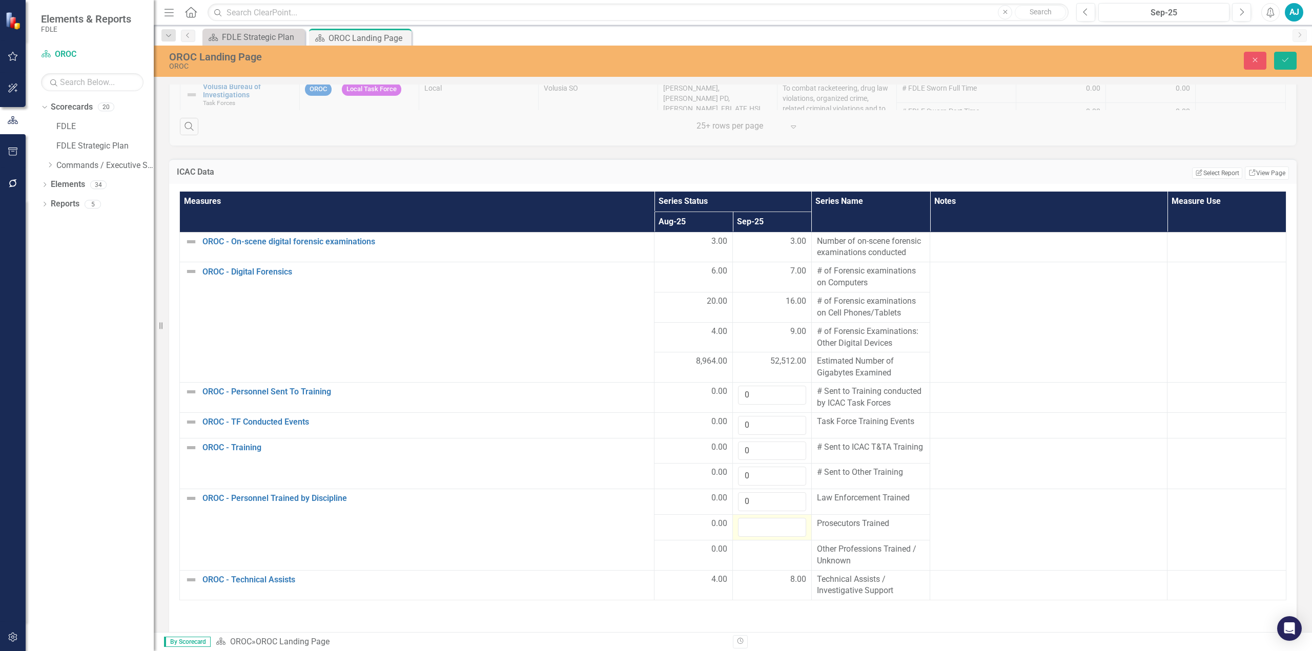
click at [761, 518] on input "number" at bounding box center [772, 527] width 68 height 19
type input "0"
click at [761, 540] on td at bounding box center [772, 555] width 78 height 30
click at [761, 544] on input "number" at bounding box center [772, 553] width 68 height 19
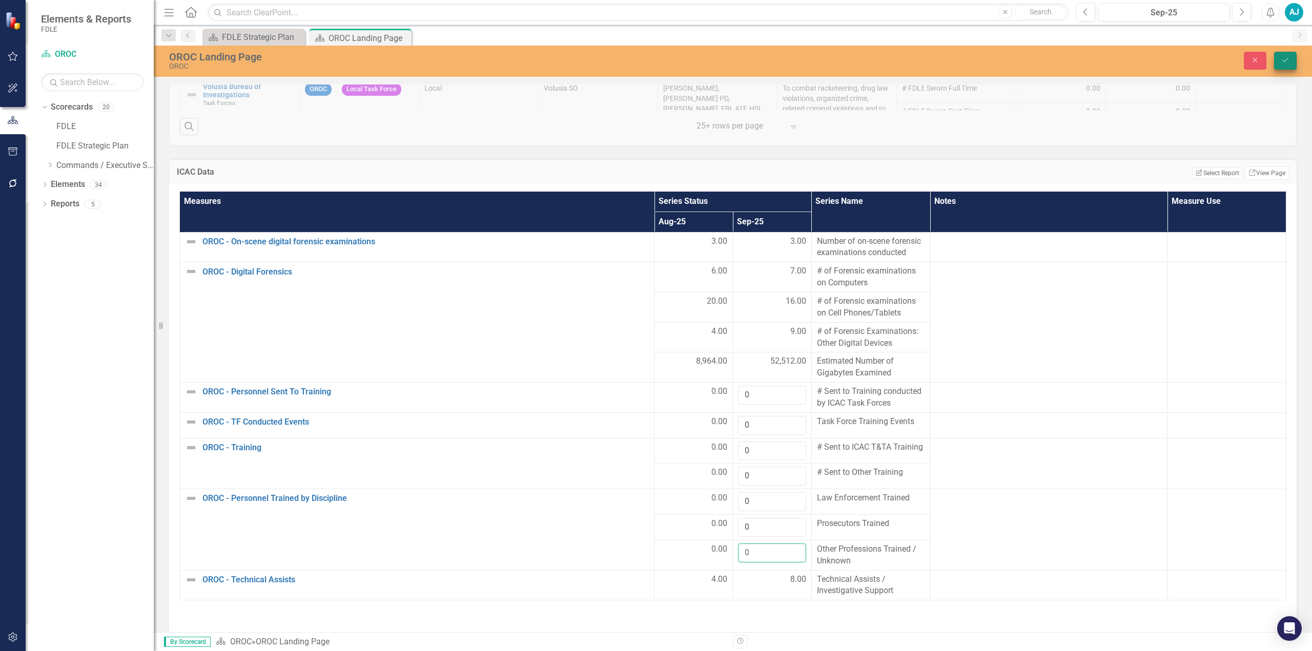
type input "0"
click at [1294, 61] on button "Save" at bounding box center [1285, 61] width 23 height 18
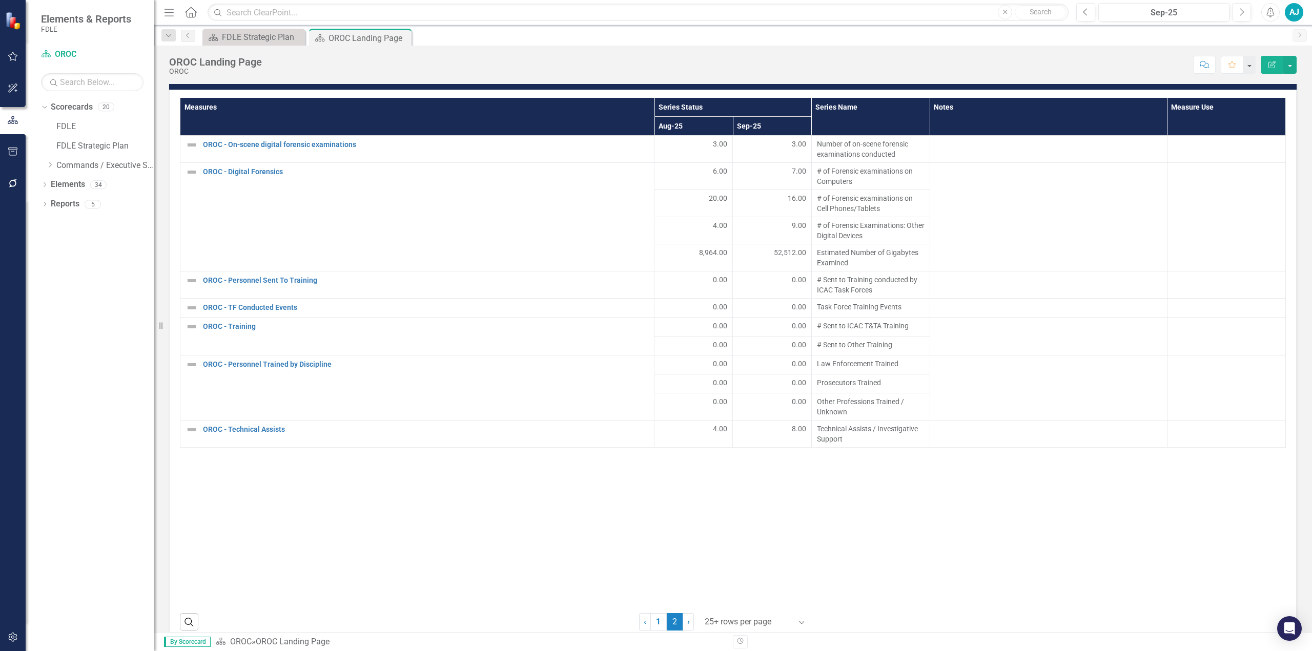
scroll to position [1435, 0]
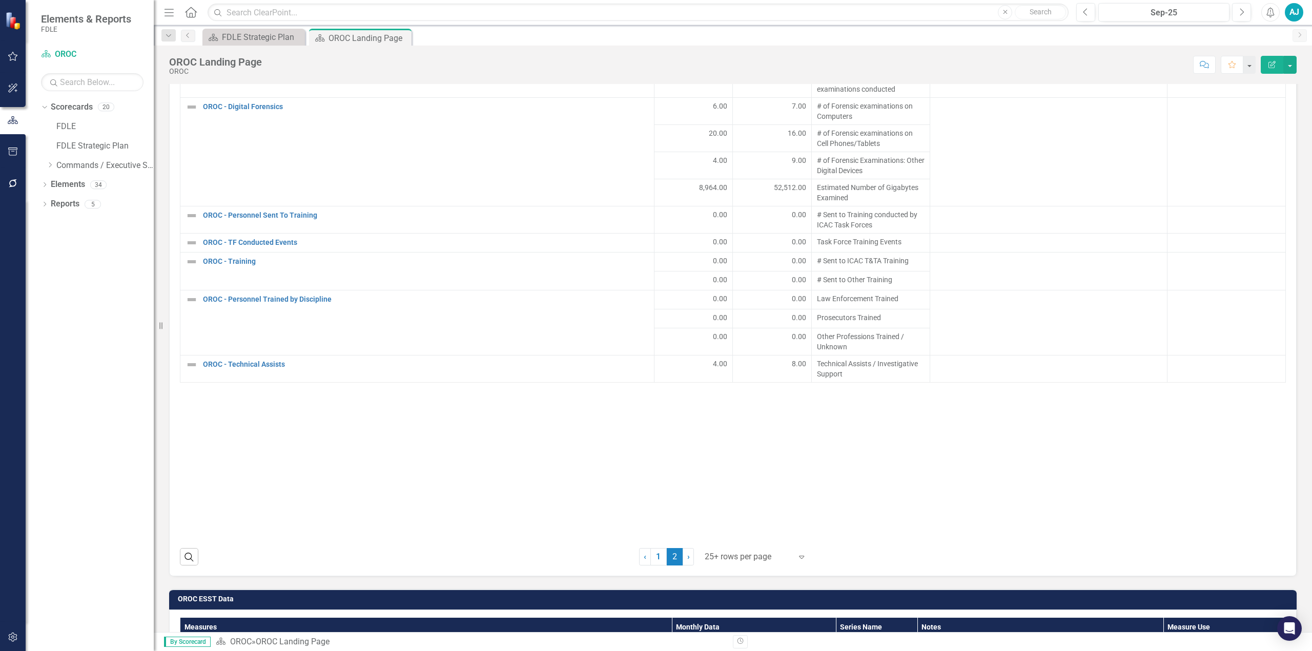
click at [735, 550] on div at bounding box center [748, 557] width 87 height 14
click at [730, 526] on div "Display All Rows" at bounding box center [753, 526] width 96 height 12
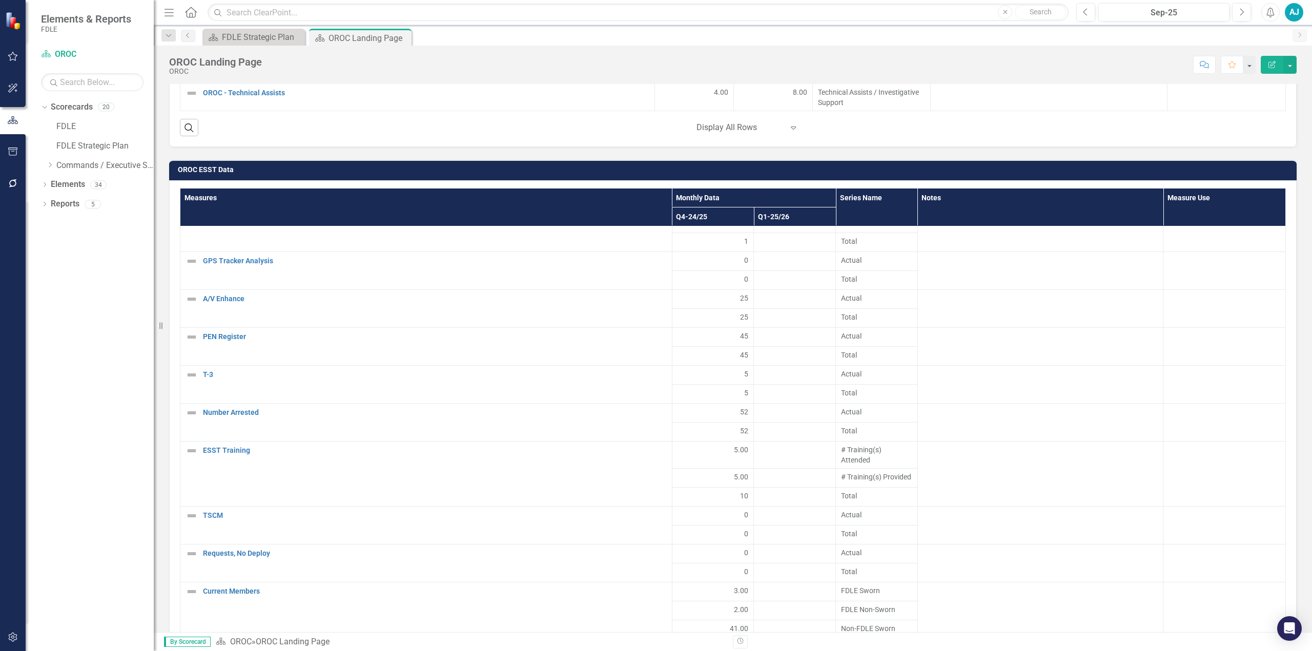
scroll to position [0, 0]
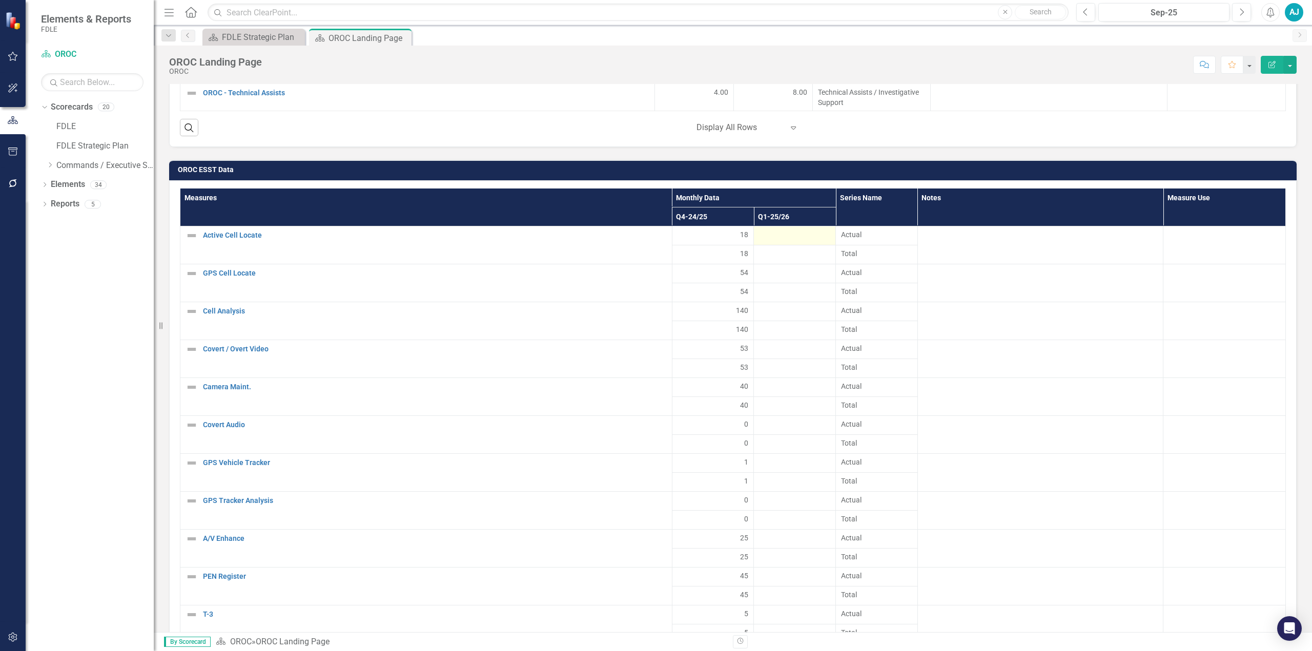
click at [782, 230] on div at bounding box center [794, 236] width 71 height 12
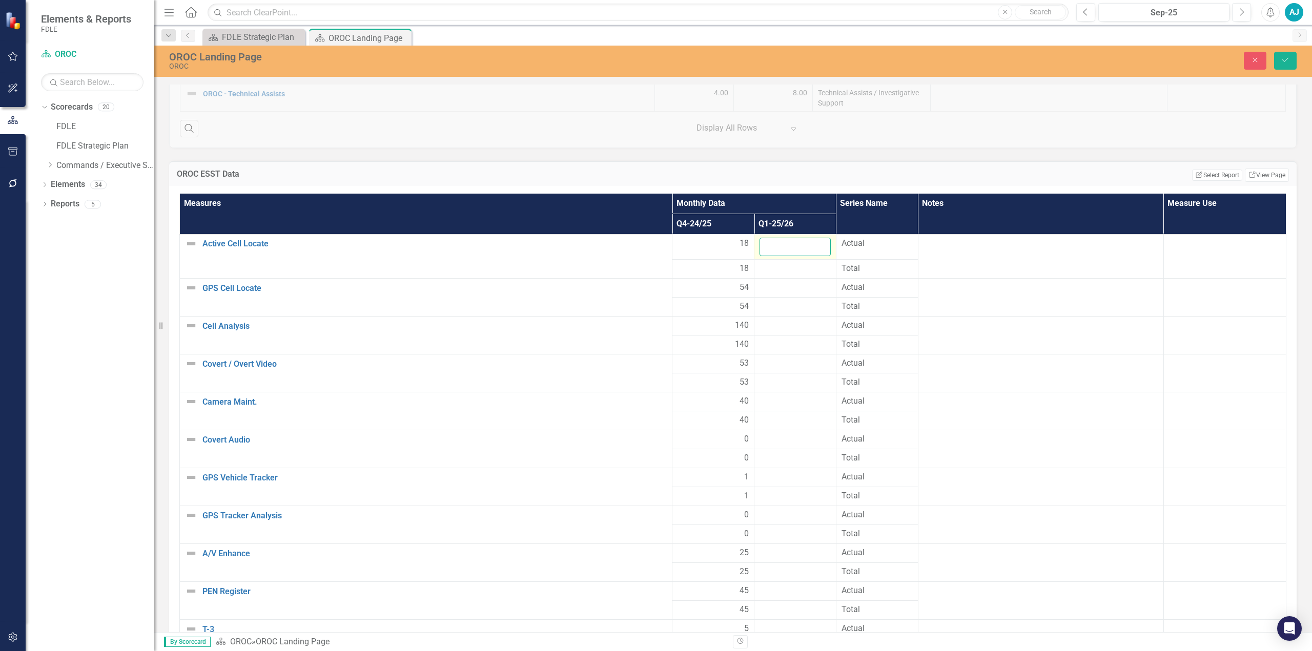
click at [776, 238] on input "number" at bounding box center [795, 247] width 71 height 19
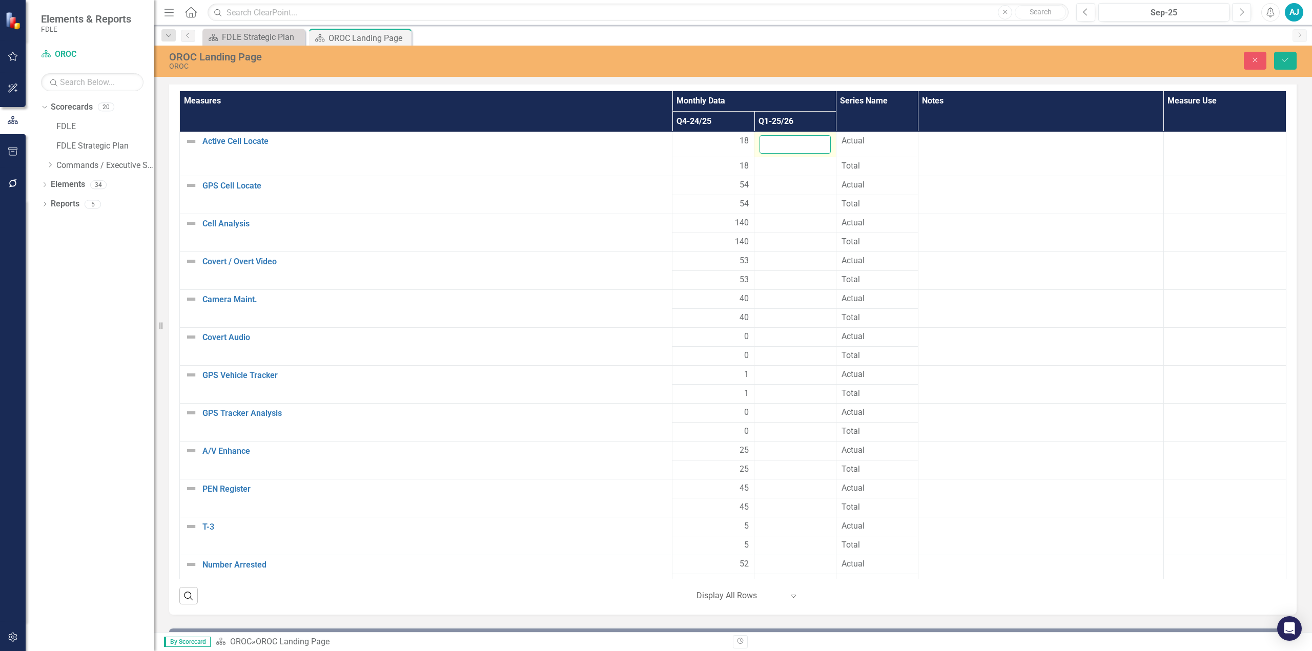
click at [786, 135] on input "number" at bounding box center [795, 144] width 71 height 19
type input "23"
click at [776, 179] on div at bounding box center [795, 185] width 71 height 12
click at [775, 179] on input "number" at bounding box center [795, 188] width 71 height 19
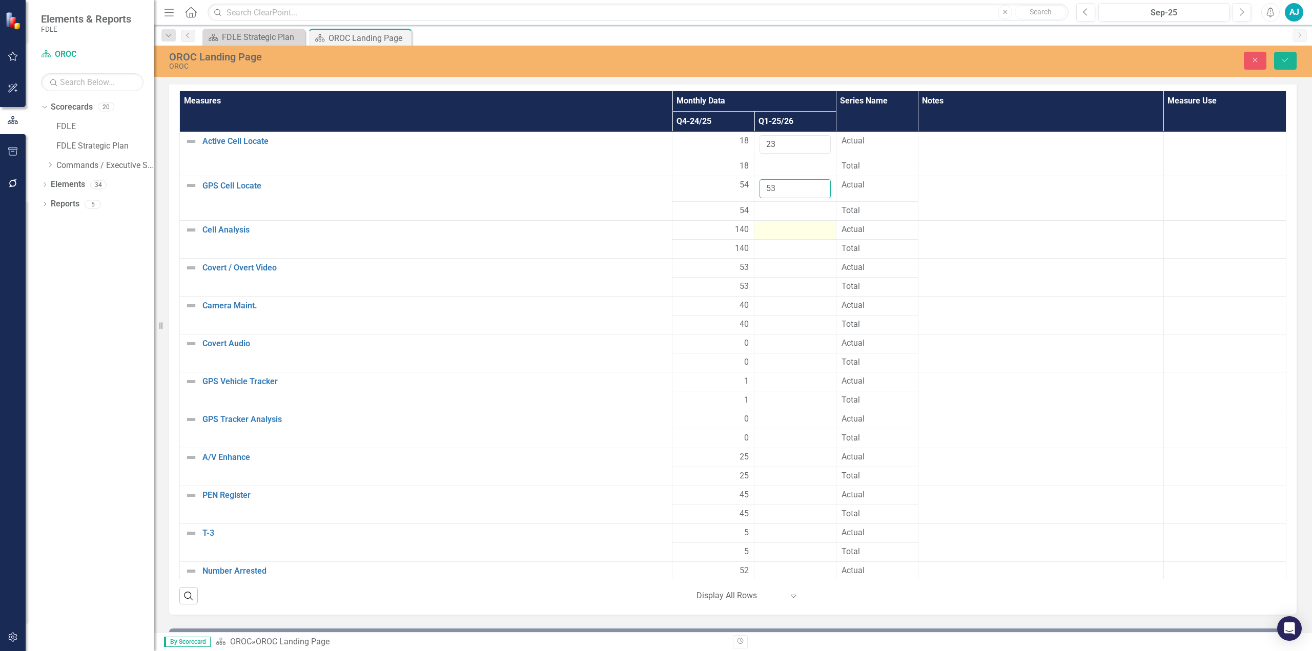
type input "53"
click at [777, 224] on div at bounding box center [795, 230] width 71 height 12
click at [782, 224] on input "number" at bounding box center [795, 233] width 71 height 19
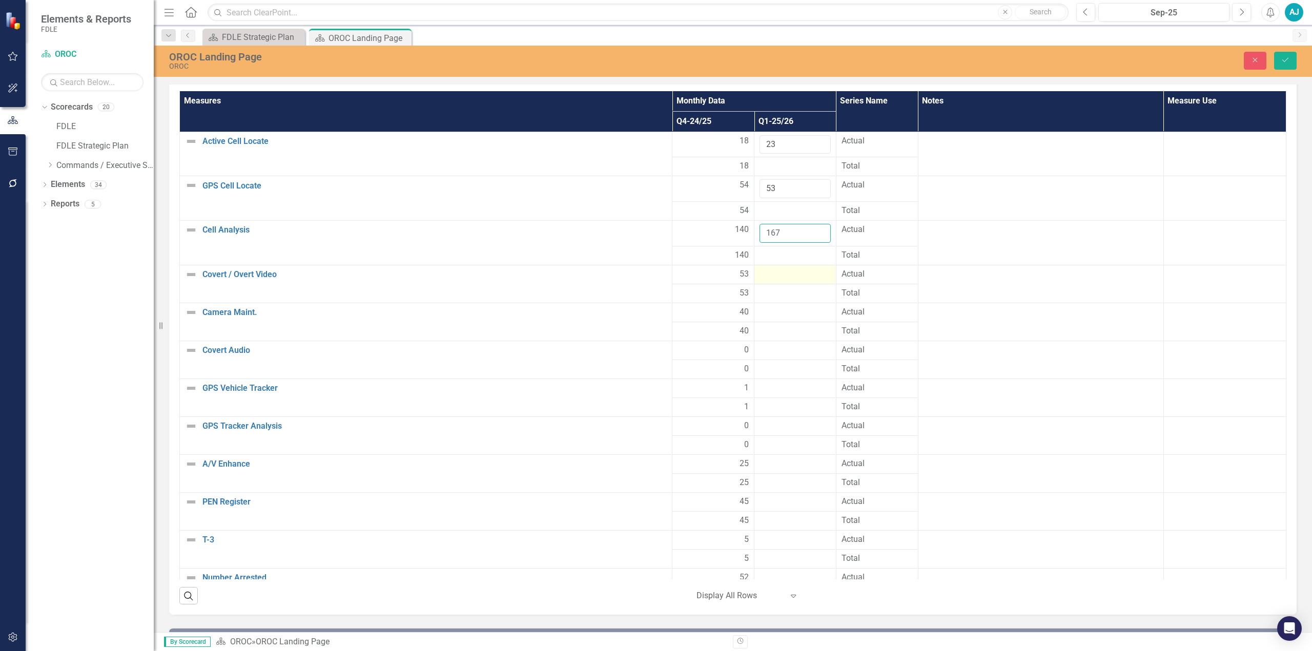
type input "167"
click at [793, 269] on div at bounding box center [795, 275] width 71 height 12
click at [768, 269] on input "number" at bounding box center [795, 278] width 71 height 19
type input "49"
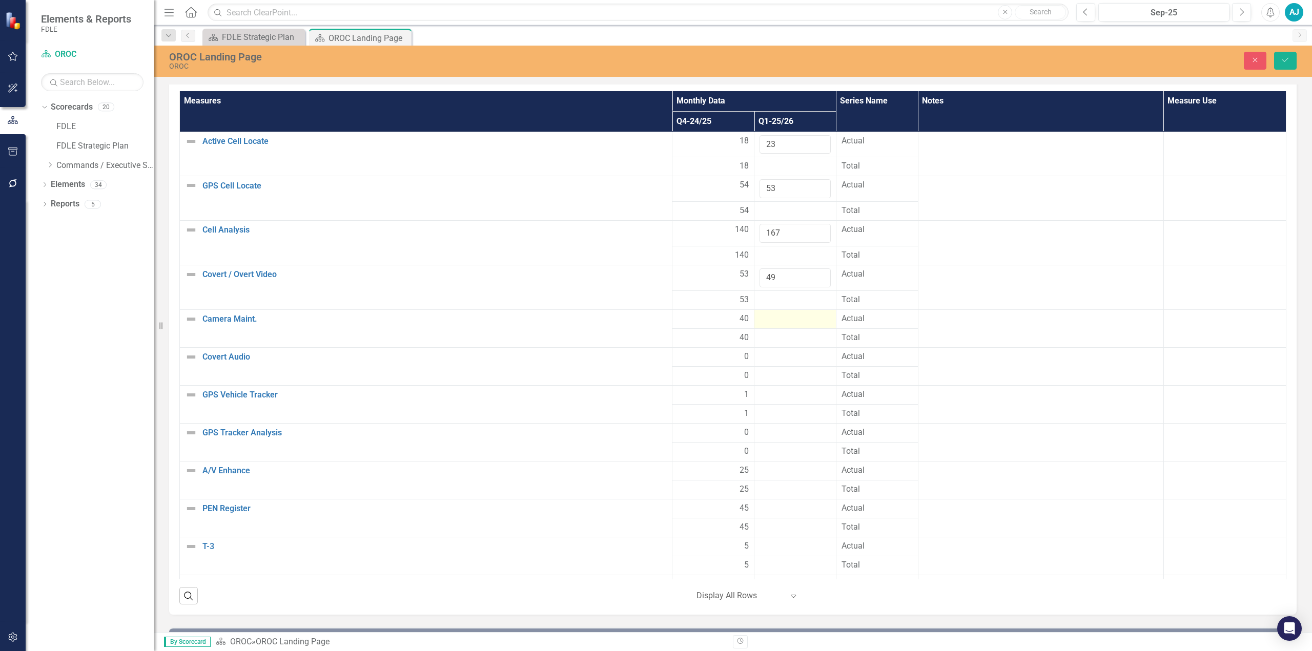
click at [764, 313] on div at bounding box center [795, 319] width 71 height 12
click at [788, 313] on input "number" at bounding box center [795, 322] width 71 height 19
click at [770, 313] on input "number" at bounding box center [795, 322] width 71 height 19
type input "47"
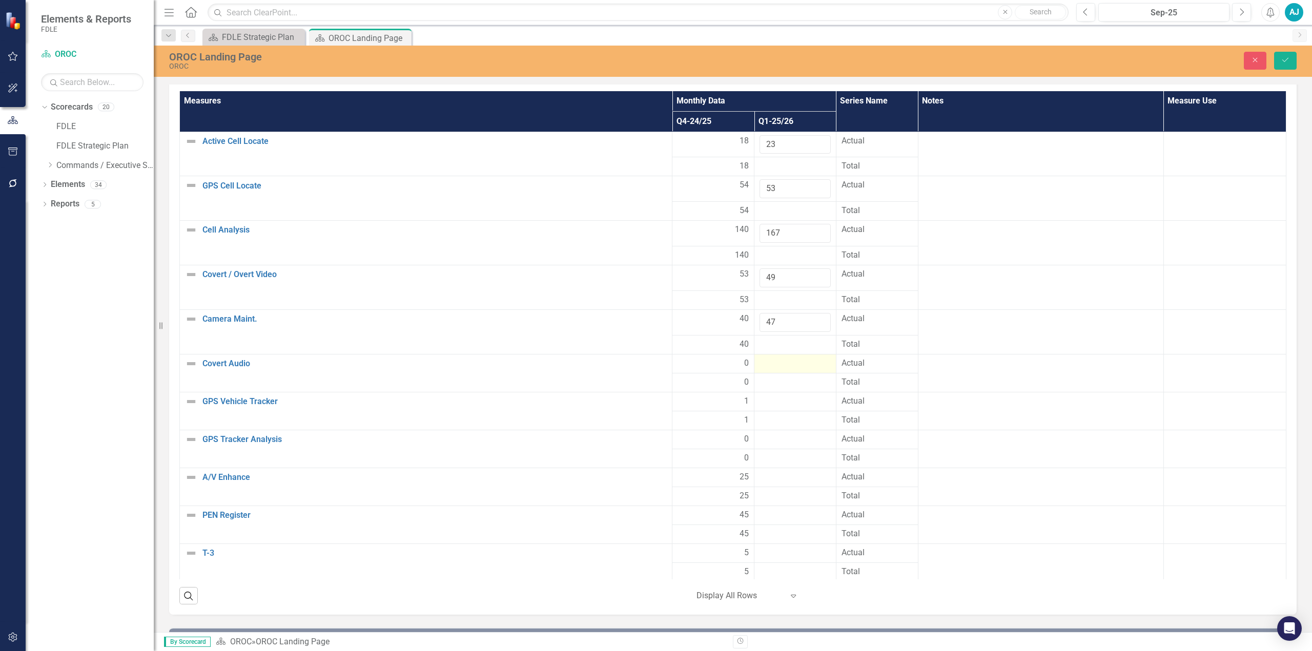
click at [771, 358] on div at bounding box center [795, 364] width 71 height 12
click at [771, 358] on input "number" at bounding box center [795, 367] width 71 height 19
type input "0"
click at [783, 402] on div at bounding box center [795, 408] width 71 height 12
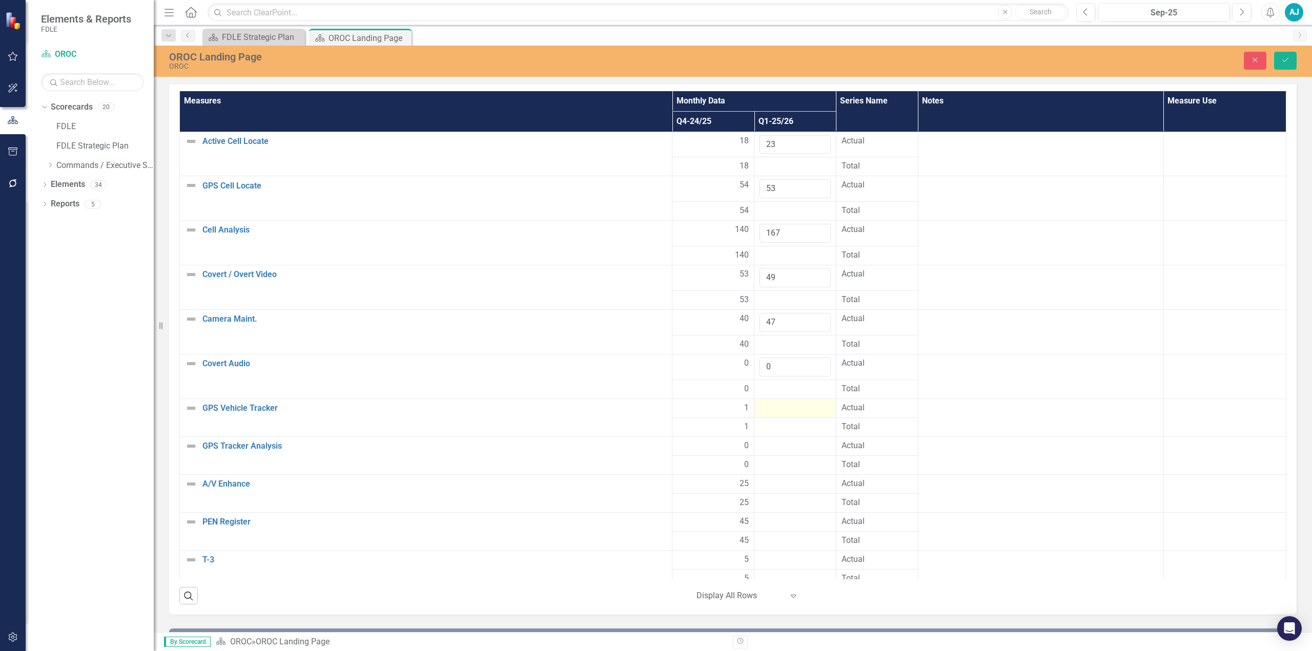
click at [783, 402] on div at bounding box center [795, 408] width 71 height 12
click at [779, 402] on input "number" at bounding box center [795, 411] width 71 height 19
type input "5"
click at [781, 446] on div at bounding box center [795, 452] width 71 height 12
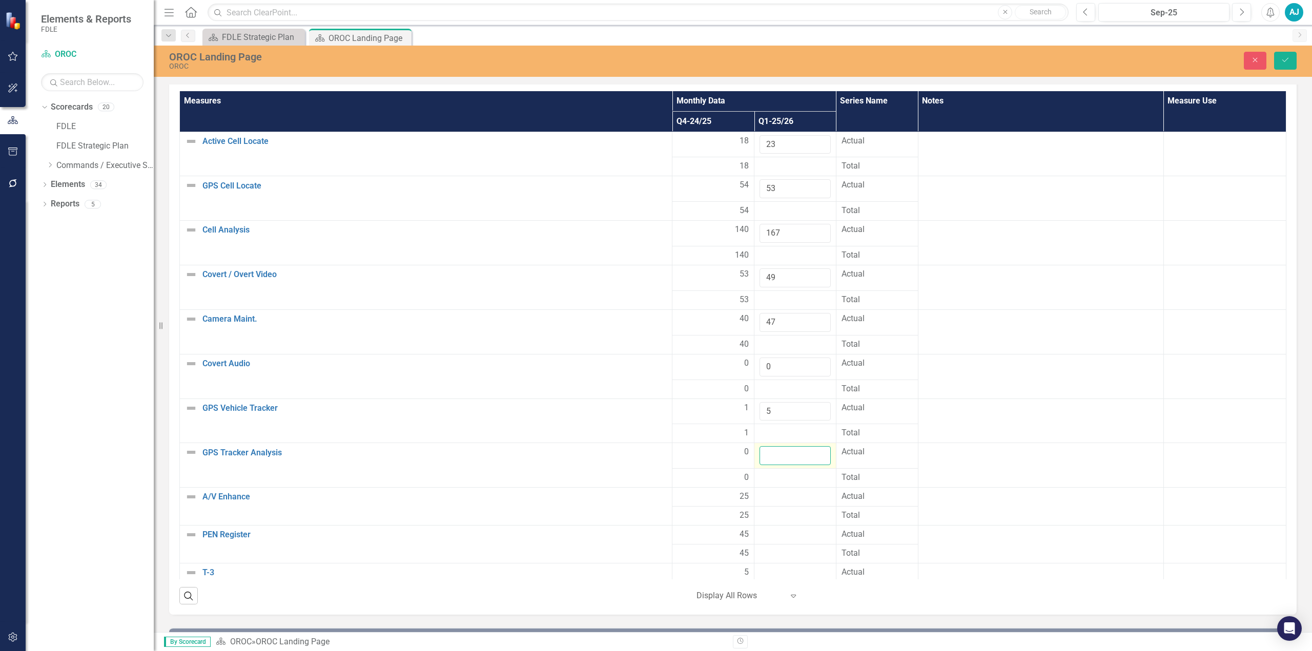
click at [781, 446] on input "number" at bounding box center [795, 455] width 71 height 19
type input "0"
click at [776, 491] on div at bounding box center [795, 497] width 71 height 12
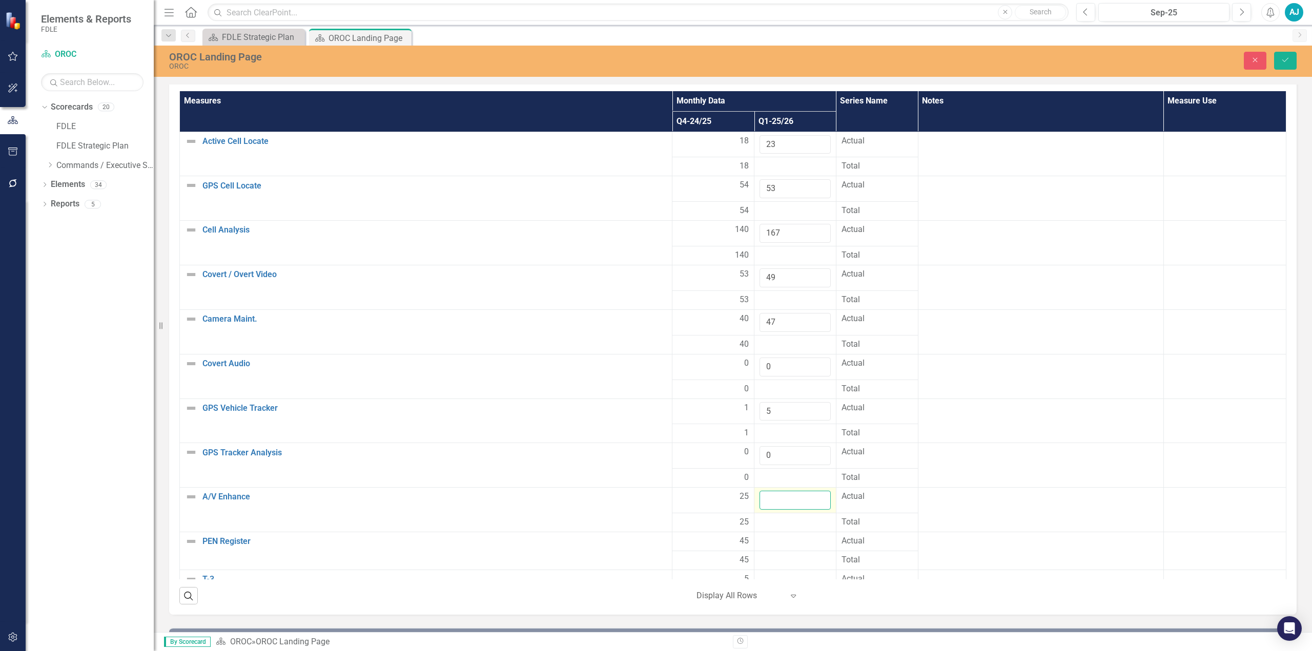
click at [775, 491] on input "number" at bounding box center [795, 500] width 71 height 19
type input "37"
click at [774, 536] on div at bounding box center [795, 542] width 71 height 12
click at [774, 536] on input "number" at bounding box center [795, 545] width 71 height 19
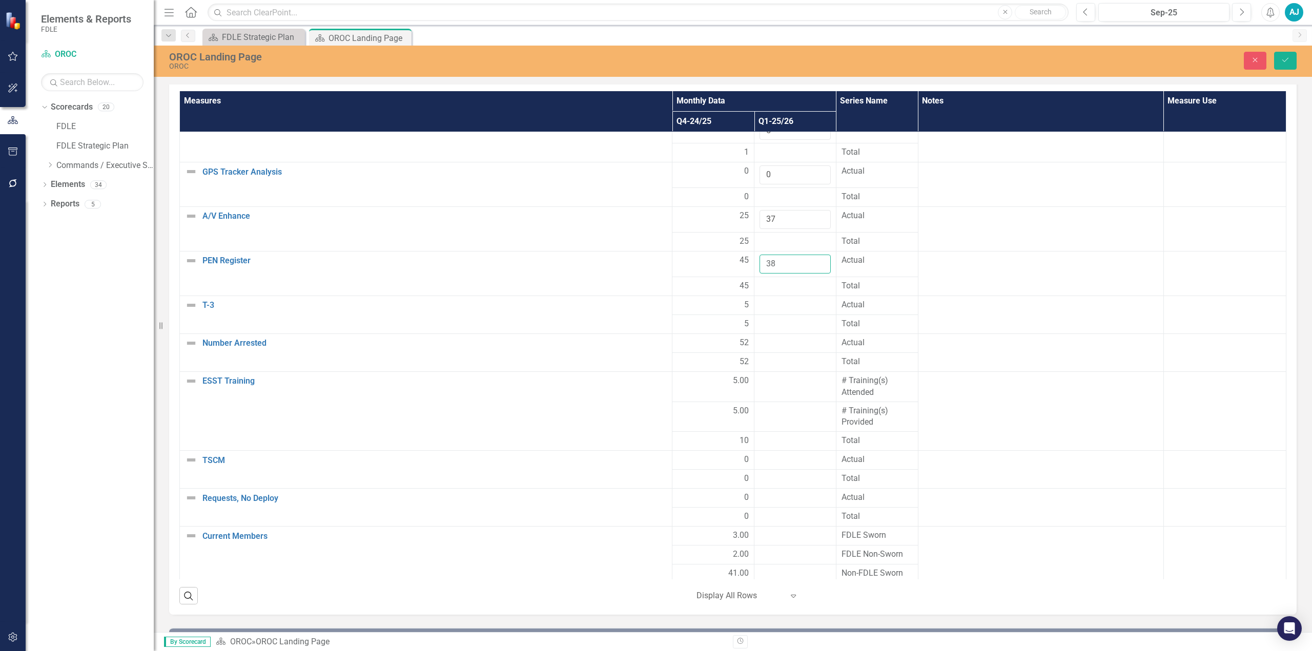
scroll to position [328, 0]
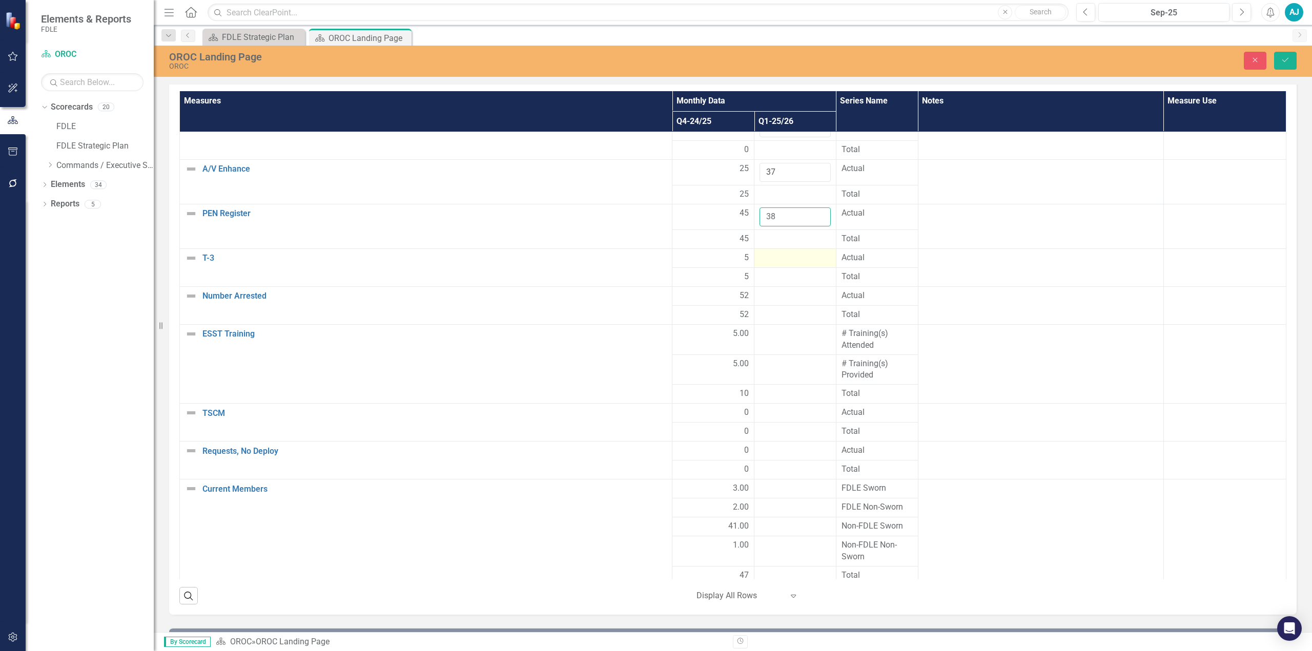
type input "38"
click at [774, 252] on div at bounding box center [795, 258] width 71 height 12
click at [774, 252] on input "number" at bounding box center [795, 261] width 71 height 19
type input "0"
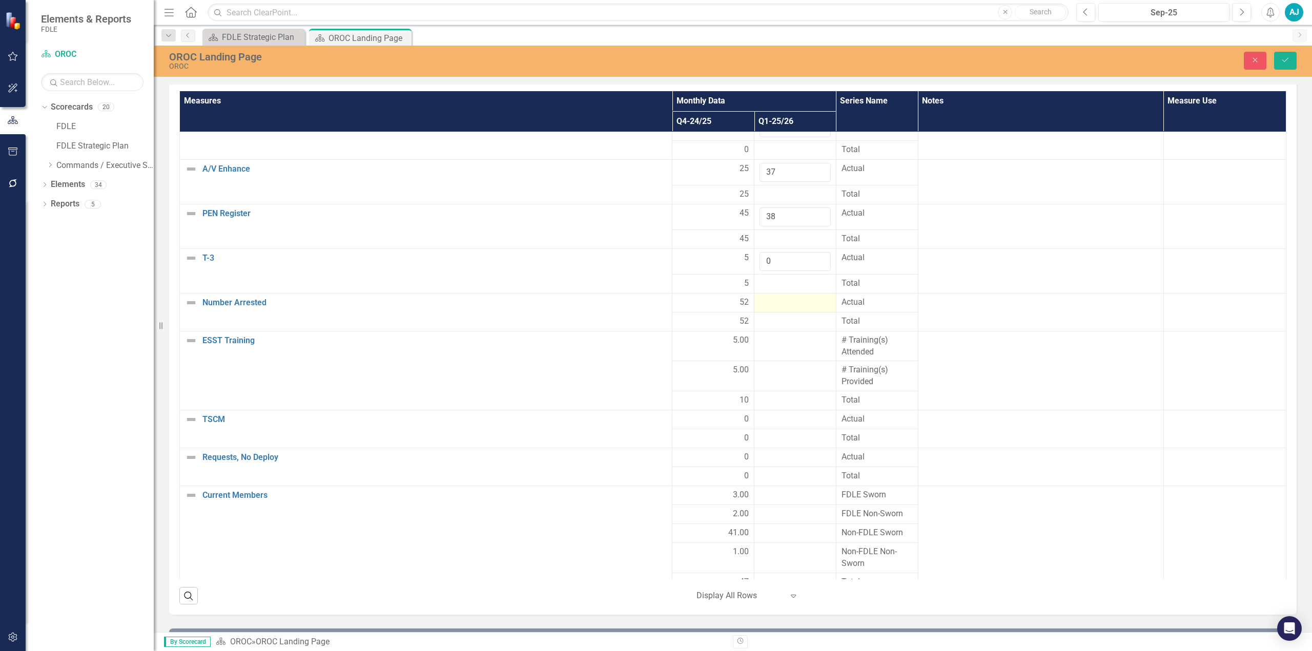
click at [777, 297] on div at bounding box center [795, 303] width 71 height 12
click at [774, 297] on input "number" at bounding box center [795, 306] width 71 height 19
type input "29"
click at [767, 341] on div at bounding box center [795, 347] width 71 height 12
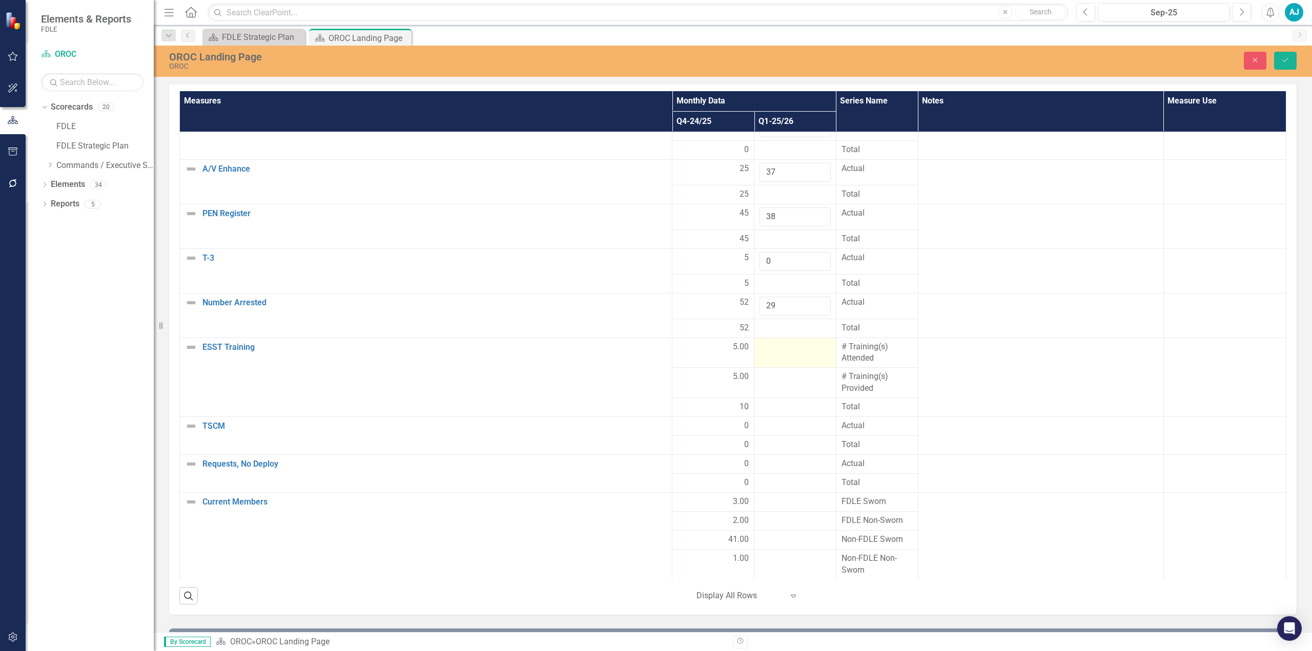
click at [767, 341] on div at bounding box center [795, 347] width 71 height 12
click at [767, 341] on input "number" at bounding box center [795, 350] width 71 height 19
type input "12"
click at [775, 371] on div at bounding box center [795, 377] width 71 height 12
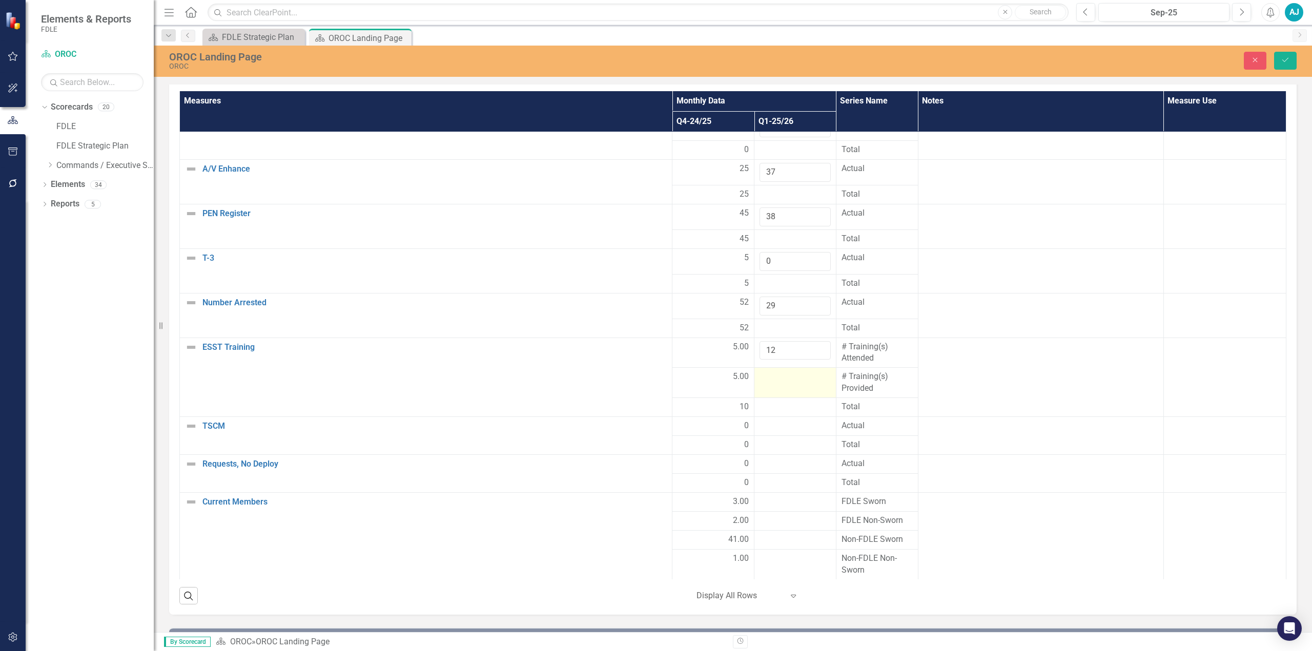
click at [775, 371] on div at bounding box center [795, 377] width 71 height 12
click at [775, 371] on input "number" at bounding box center [795, 380] width 71 height 19
type input "8"
click at [784, 420] on div at bounding box center [795, 426] width 71 height 12
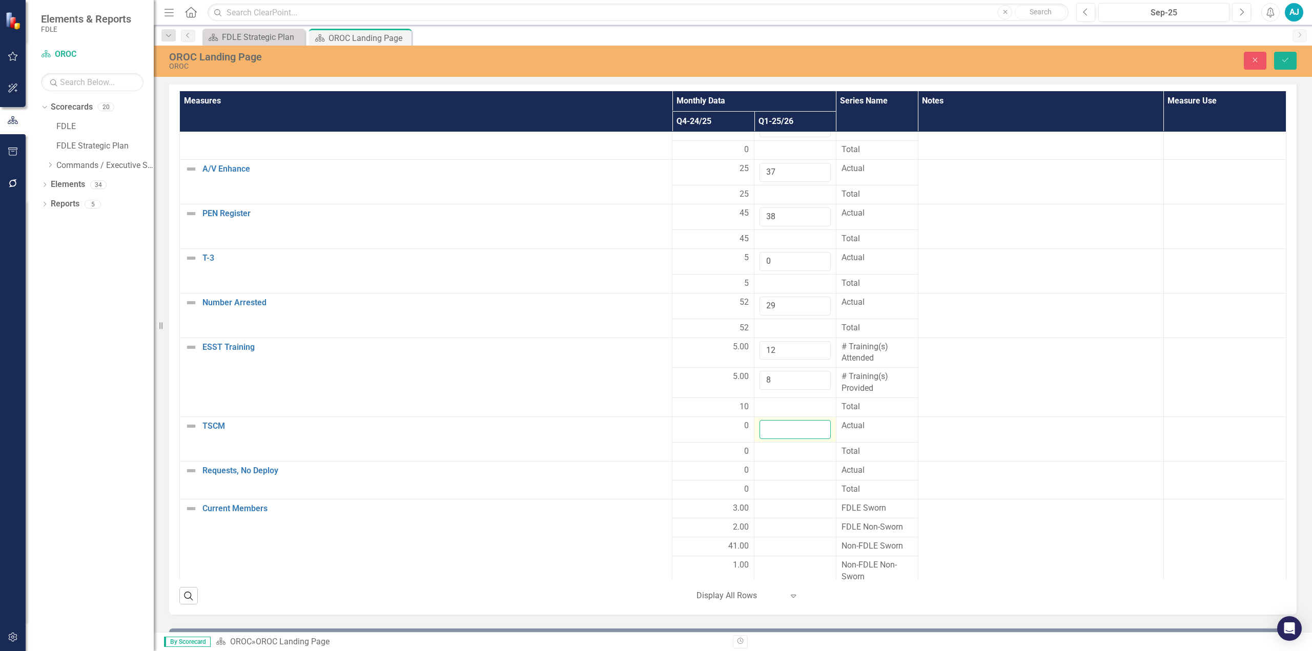
click at [784, 420] on input "number" at bounding box center [795, 429] width 71 height 19
type input "0"
click at [788, 465] on div at bounding box center [795, 471] width 71 height 12
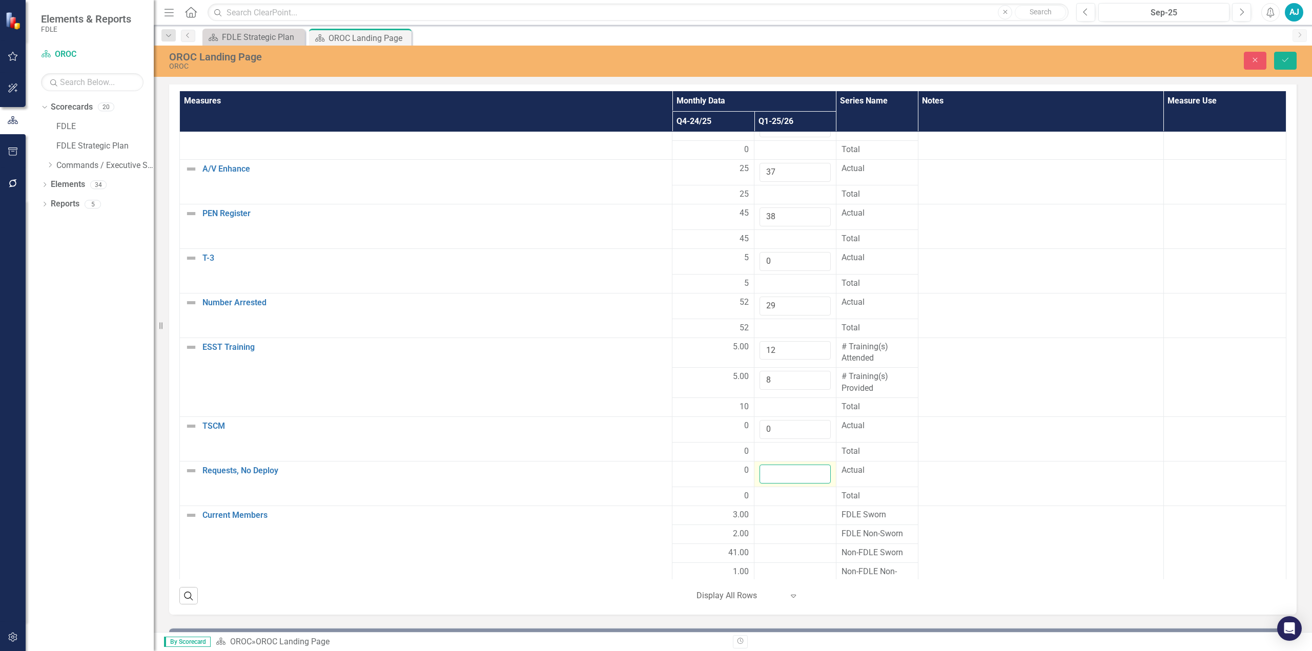
click at [784, 465] on input "number" at bounding box center [795, 474] width 71 height 19
type input "0"
click at [785, 509] on div at bounding box center [795, 515] width 71 height 12
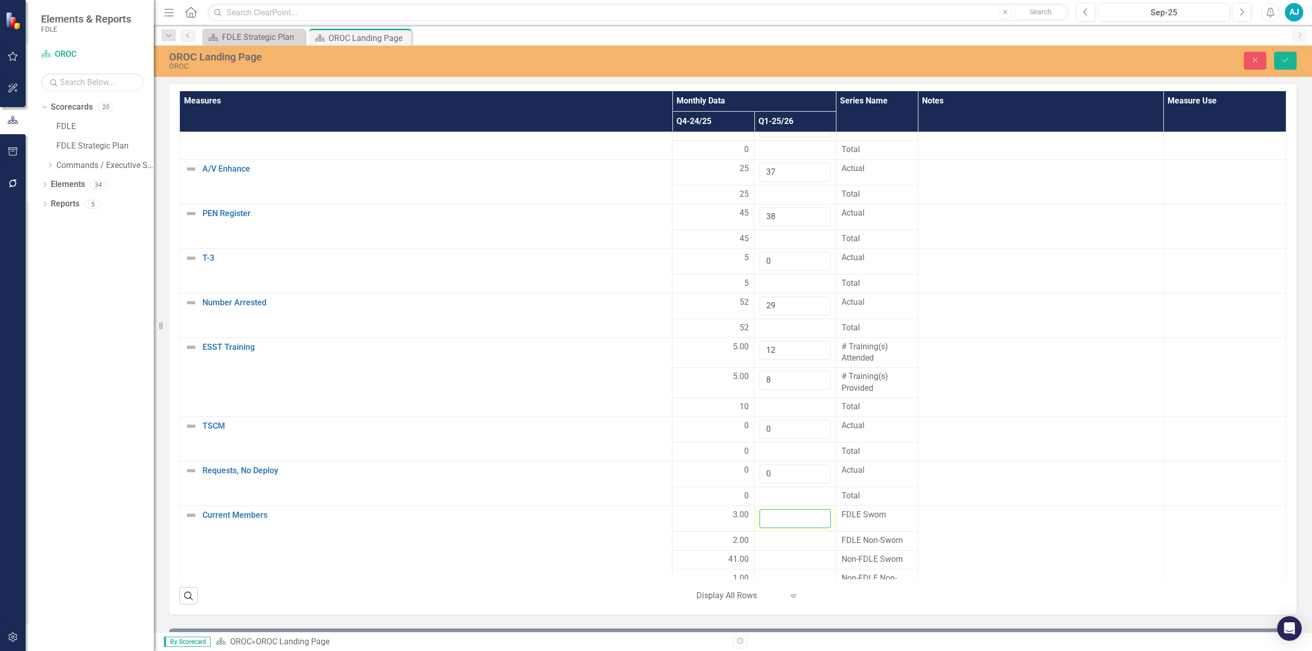
click at [785, 509] on input "number" at bounding box center [795, 518] width 71 height 19
type input "3"
click at [778, 535] on div at bounding box center [795, 541] width 71 height 12
click at [778, 535] on input "number" at bounding box center [795, 544] width 71 height 19
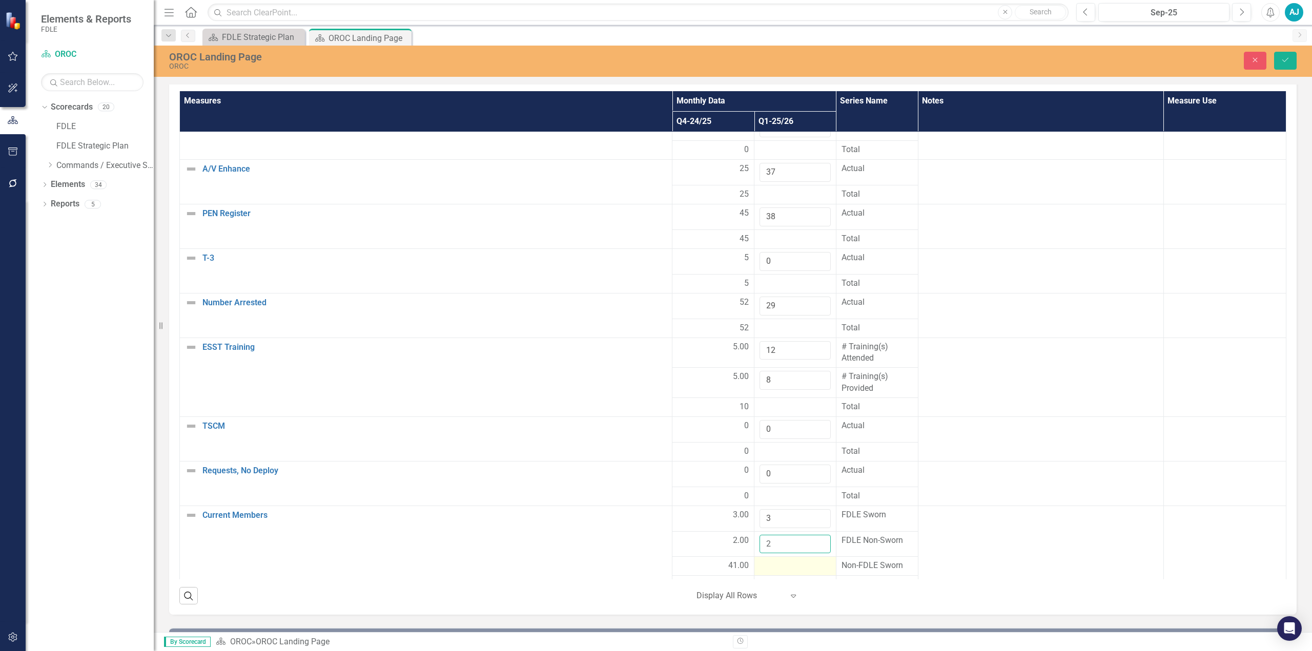
type input "2"
click at [772, 560] on div at bounding box center [795, 566] width 71 height 12
click at [772, 560] on input "number" at bounding box center [795, 569] width 71 height 19
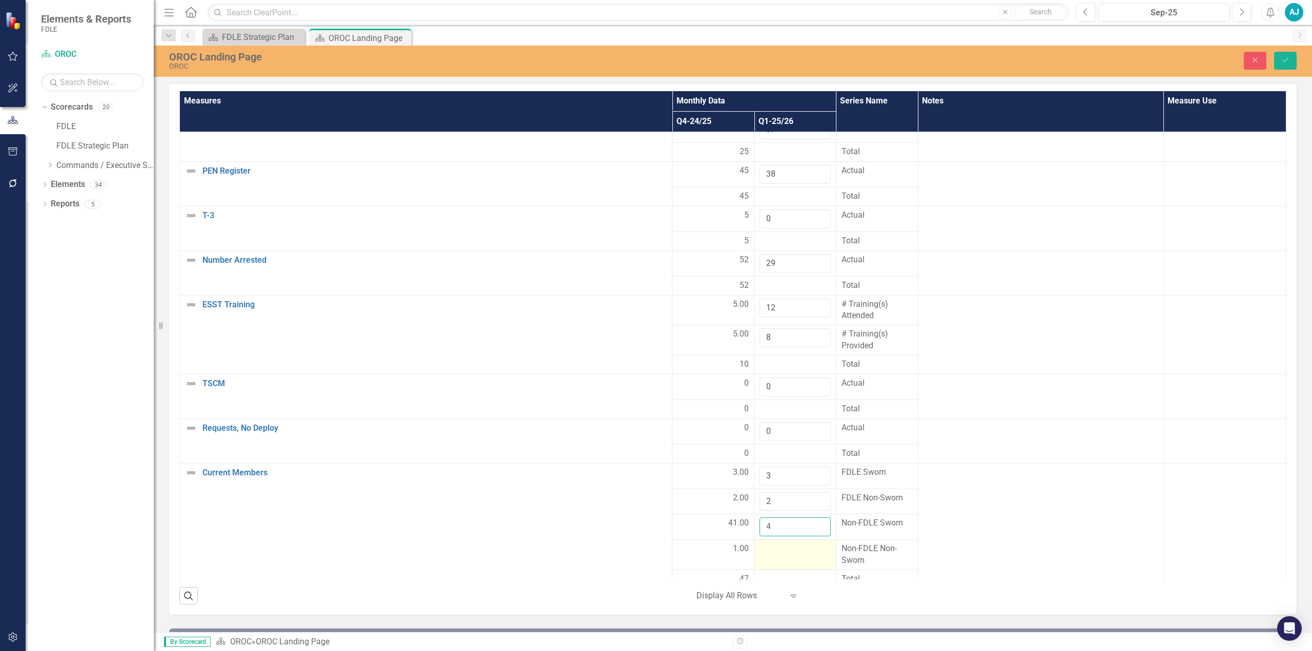
type input "4"
click at [788, 543] on div at bounding box center [795, 549] width 71 height 12
click at [777, 543] on input "number" at bounding box center [795, 552] width 71 height 19
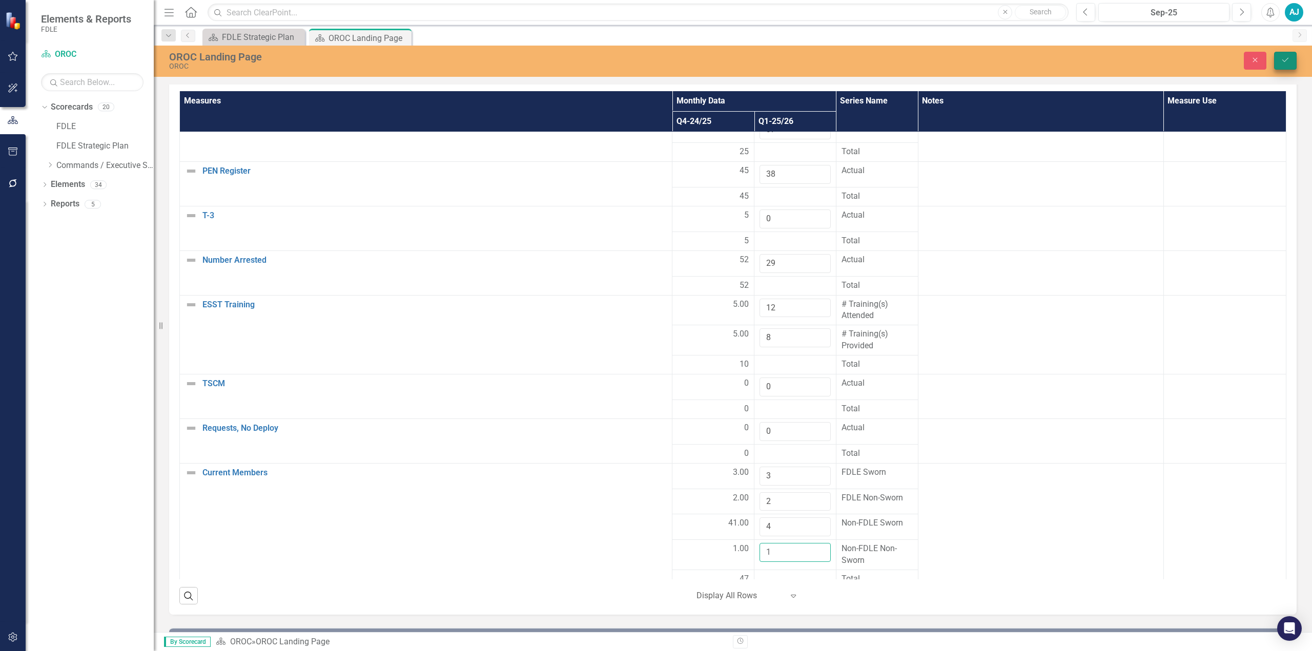
type input "1"
click at [1289, 54] on button "Save" at bounding box center [1285, 61] width 23 height 18
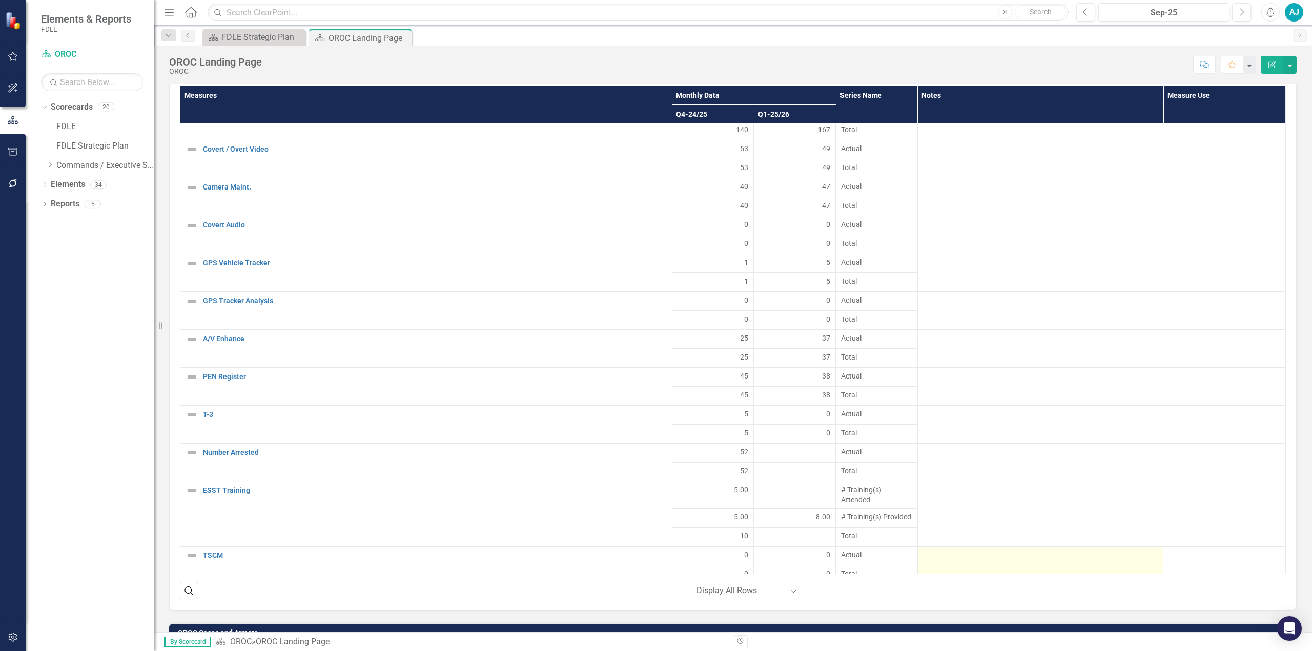
scroll to position [205, 0]
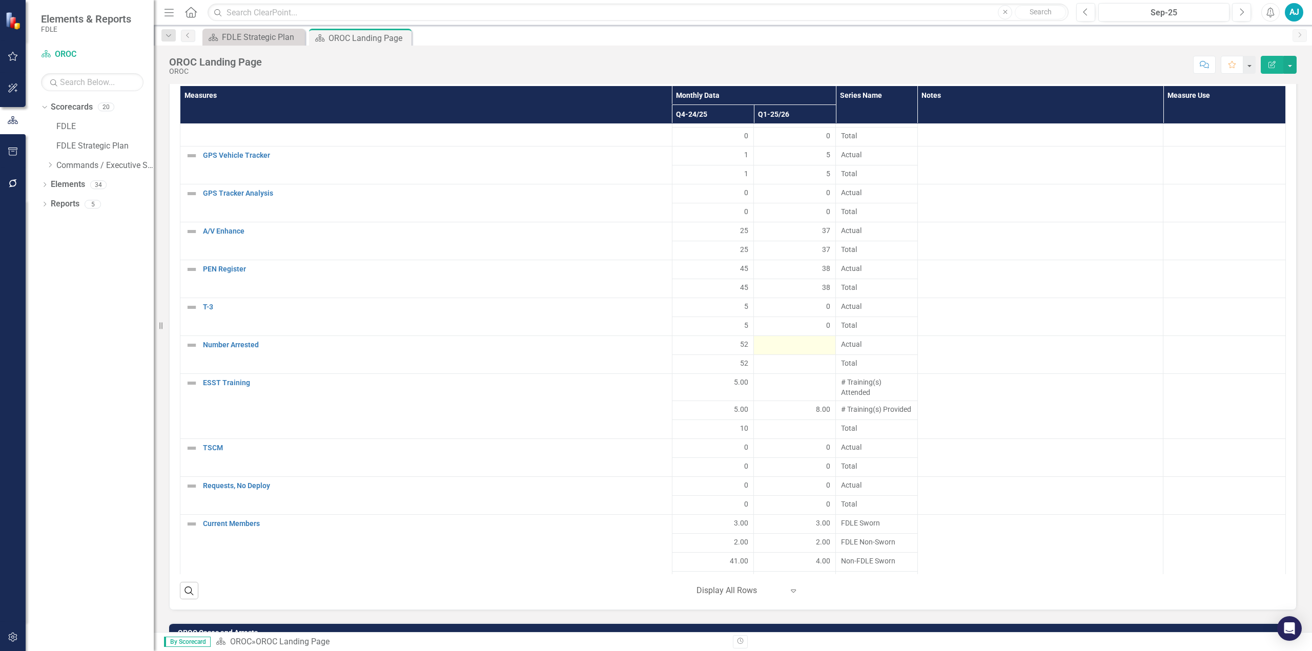
click at [780, 339] on div at bounding box center [794, 345] width 71 height 12
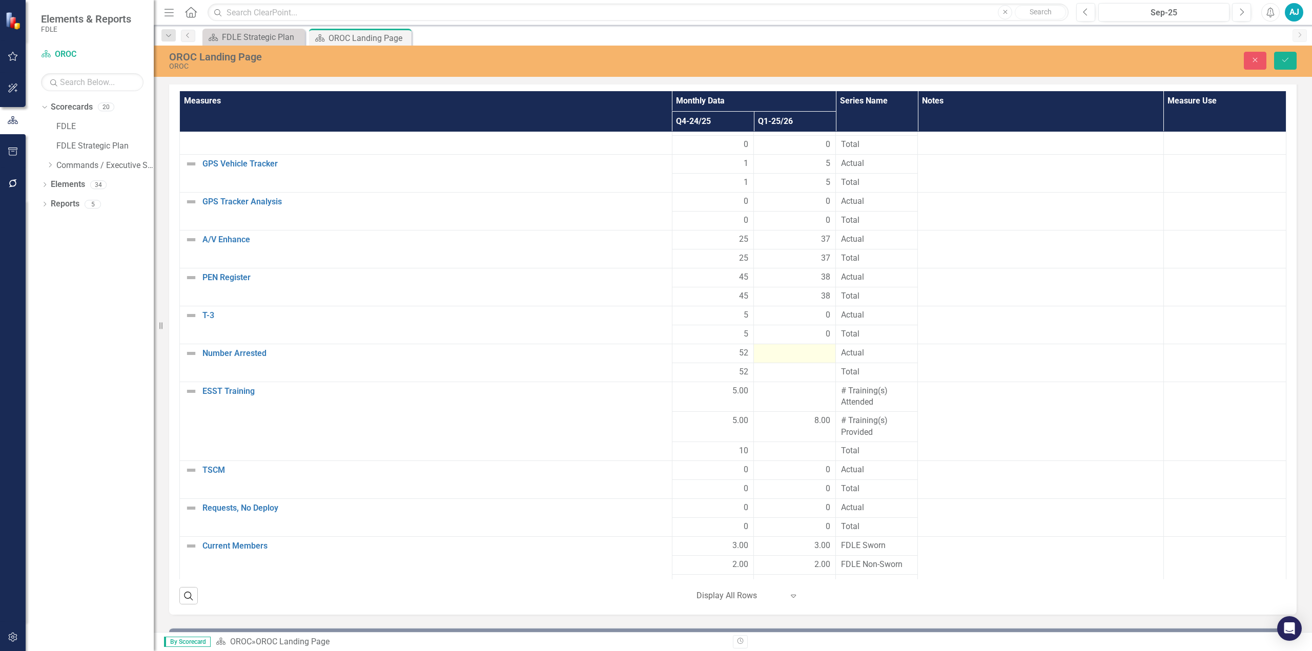
scroll to position [1952, 0]
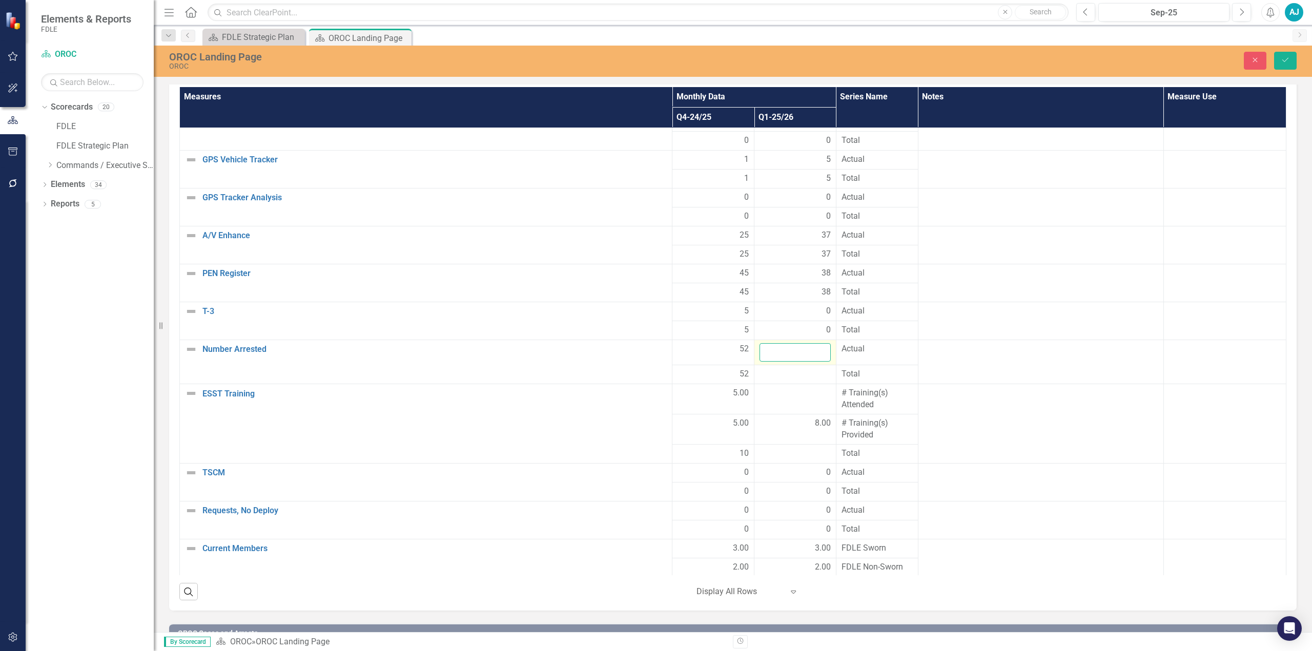
click at [790, 344] on input "number" at bounding box center [795, 352] width 71 height 19
type input "29"
click at [787, 387] on div at bounding box center [795, 393] width 71 height 12
click at [787, 387] on input "number" at bounding box center [795, 396] width 71 height 19
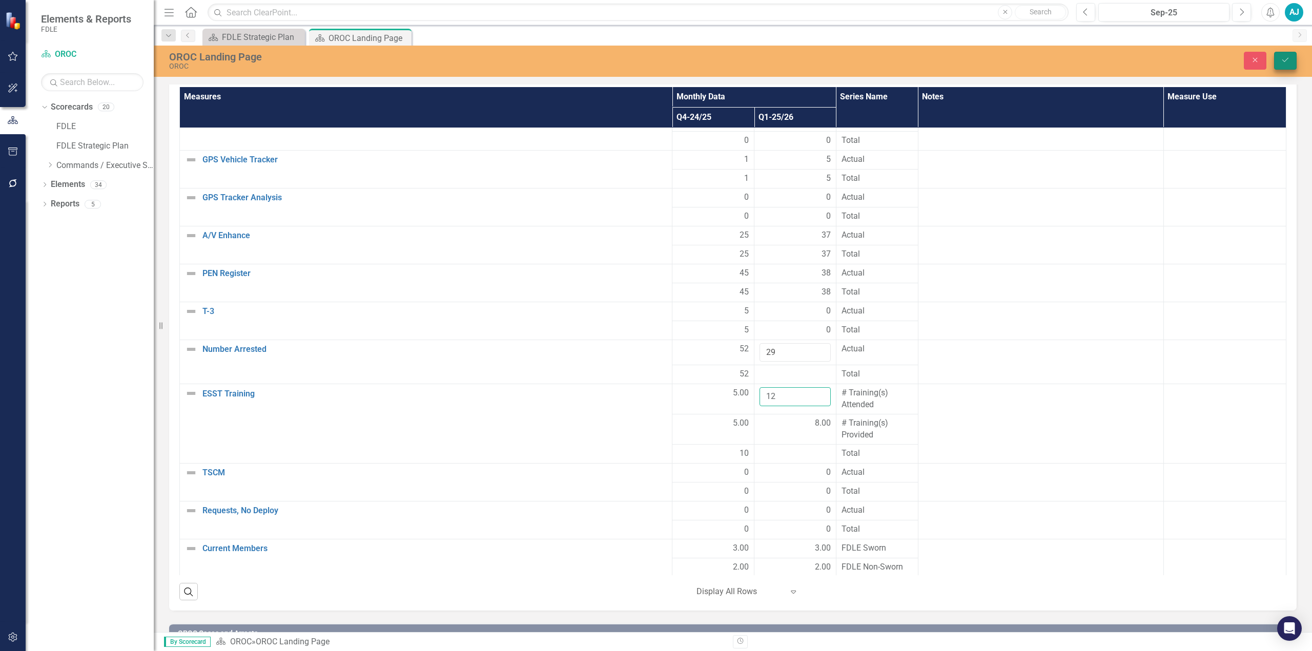
type input "12"
click at [1284, 54] on button "Save" at bounding box center [1285, 61] width 23 height 18
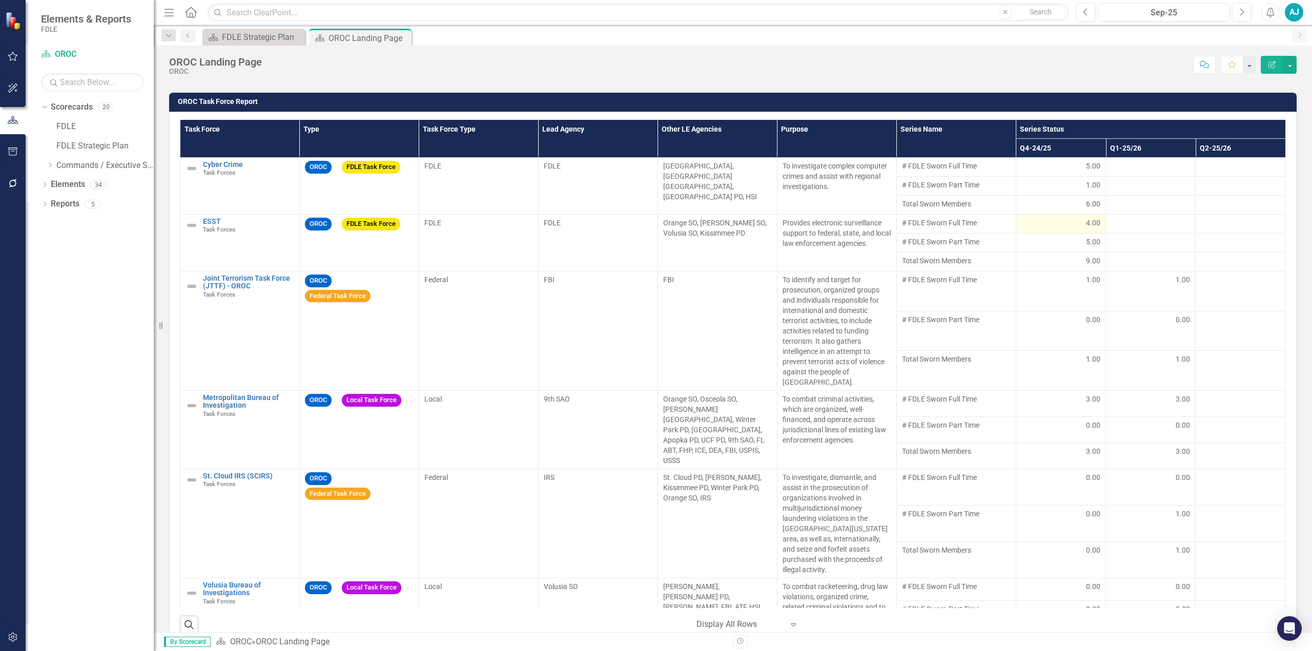
scroll to position [769, 0]
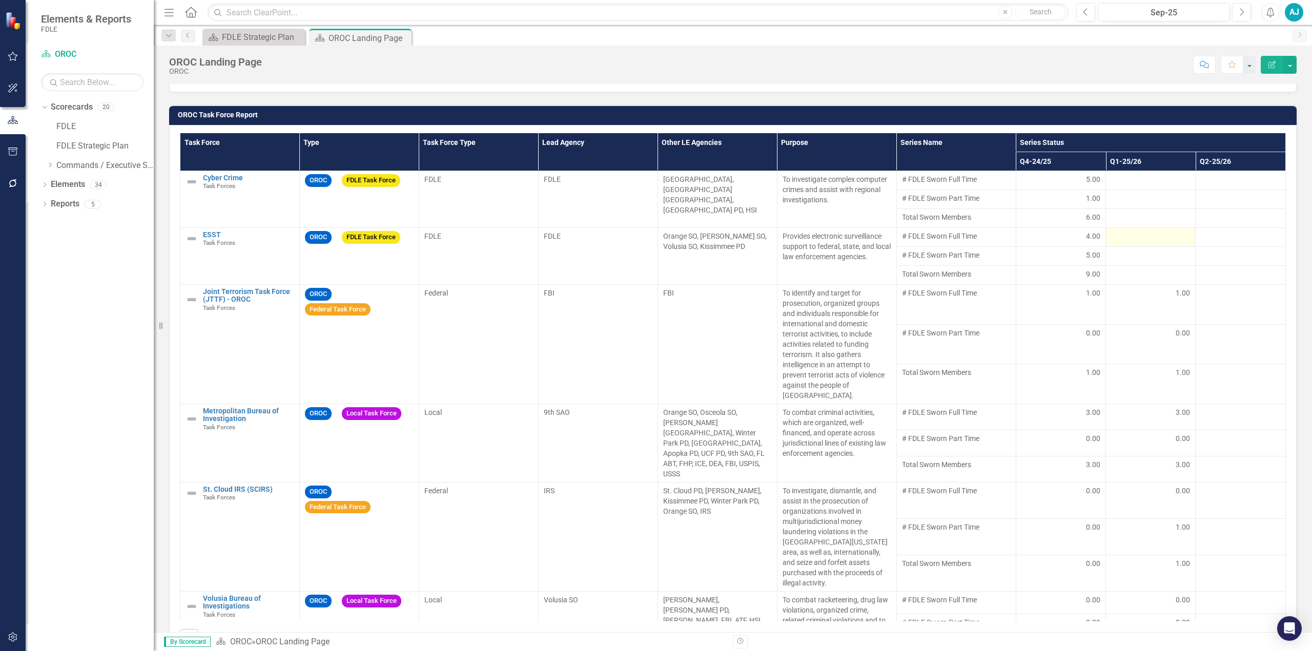
click at [1138, 231] on div at bounding box center [1150, 237] width 79 height 12
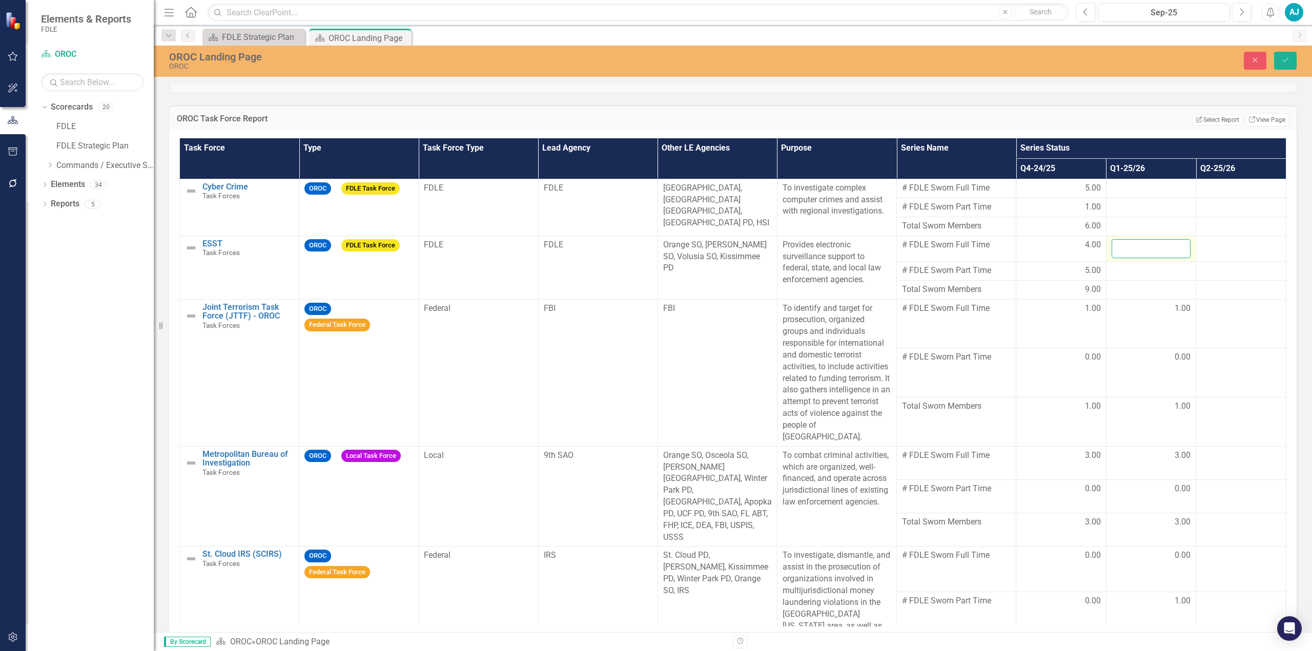
click at [1123, 239] on input "number" at bounding box center [1151, 248] width 79 height 19
type input "3"
click at [1132, 265] on div at bounding box center [1151, 271] width 79 height 12
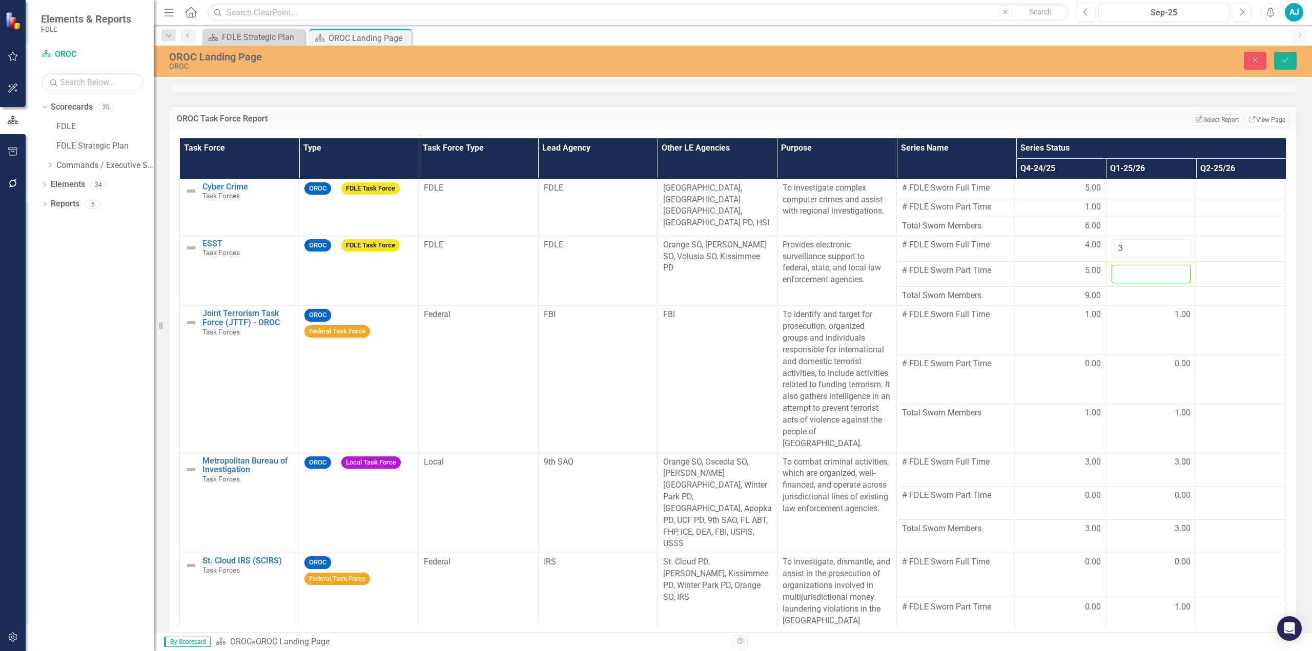
click at [1119, 265] on input "number" at bounding box center [1151, 274] width 79 height 19
type input "5"
click at [1279, 65] on button "Save" at bounding box center [1285, 61] width 23 height 18
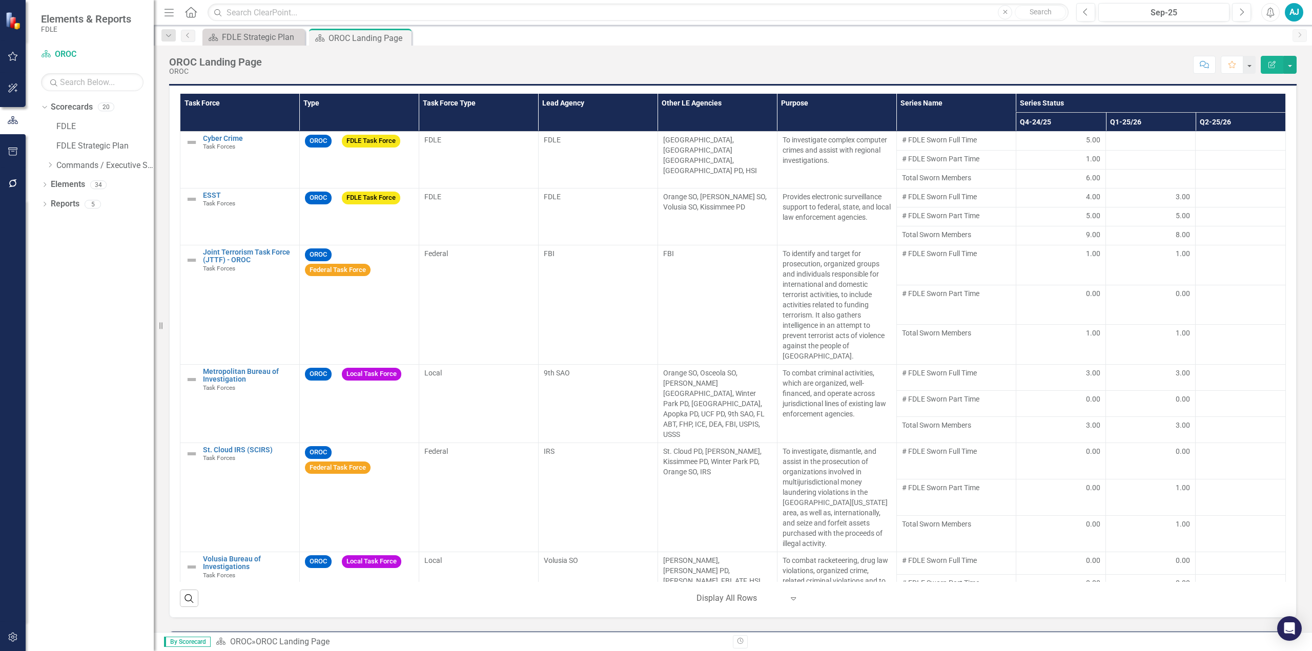
scroll to position [749, 0]
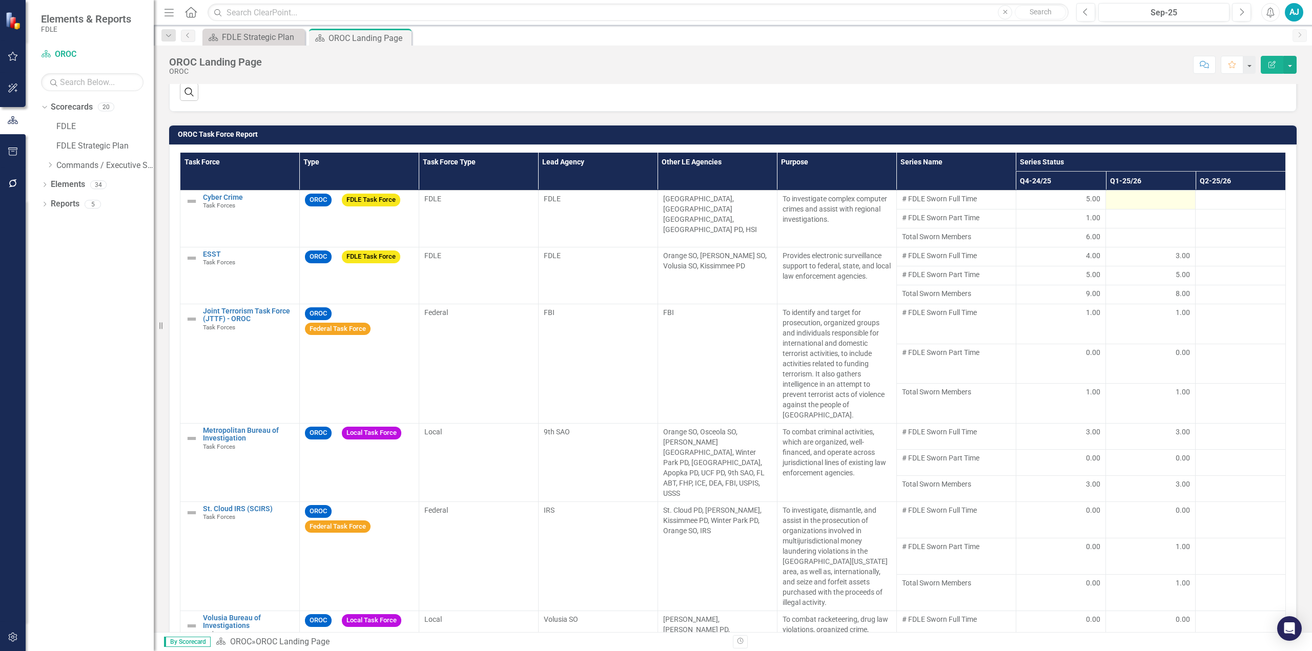
click at [1127, 194] on div at bounding box center [1150, 200] width 79 height 12
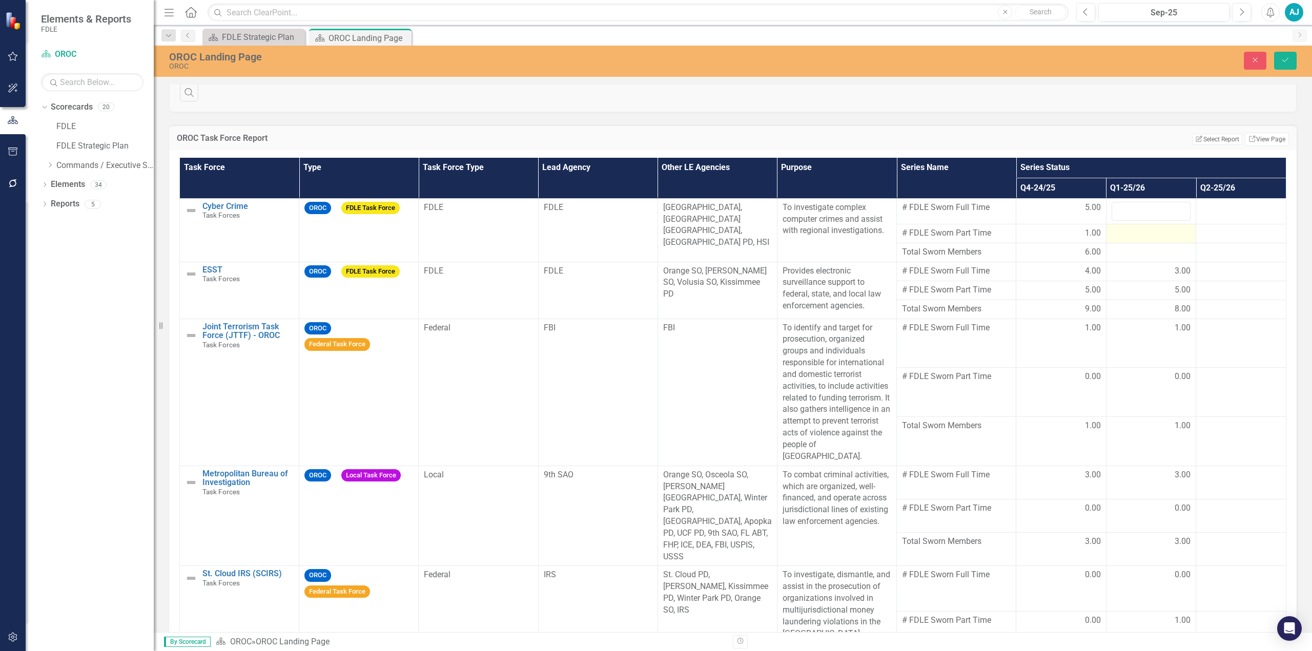
click at [1127, 228] on div at bounding box center [1151, 234] width 79 height 12
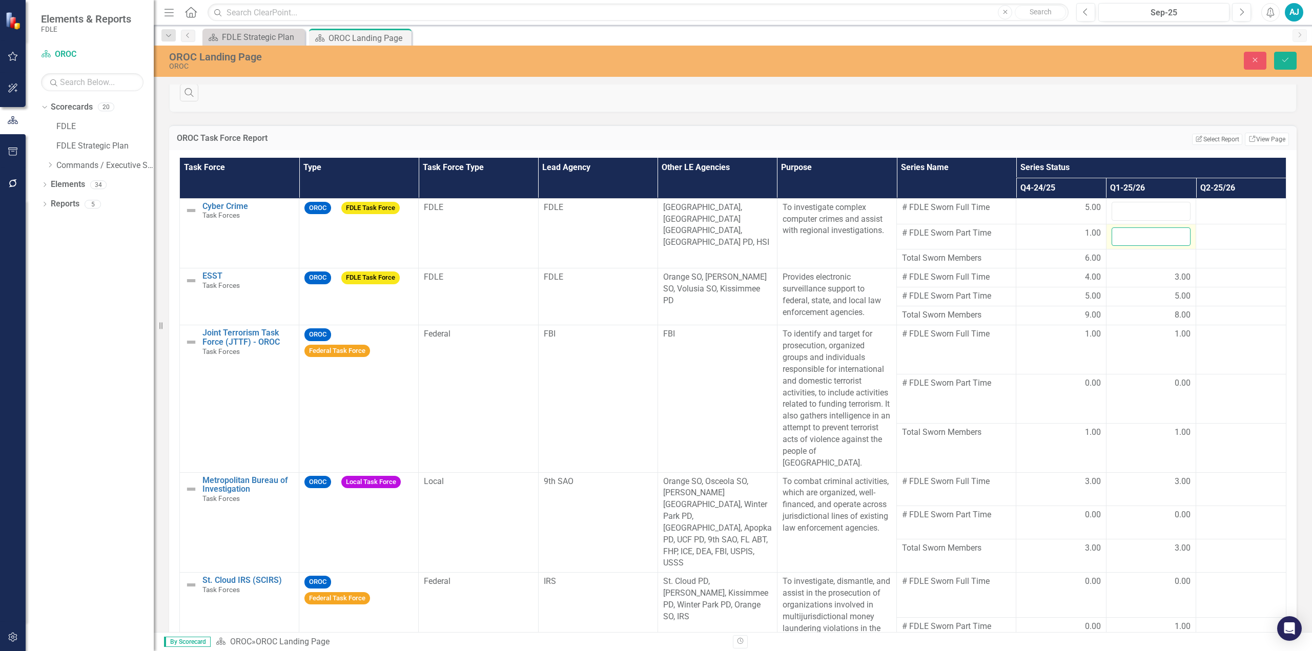
click at [1123, 228] on input "number" at bounding box center [1151, 237] width 79 height 19
type input "0"
click at [1129, 202] on input "number" at bounding box center [1151, 211] width 79 height 19
type input "5.00"
click at [1116, 125] on div "OROC Task Force Report Edit Report Select Report Link View Page" at bounding box center [732, 137] width 1127 height 25
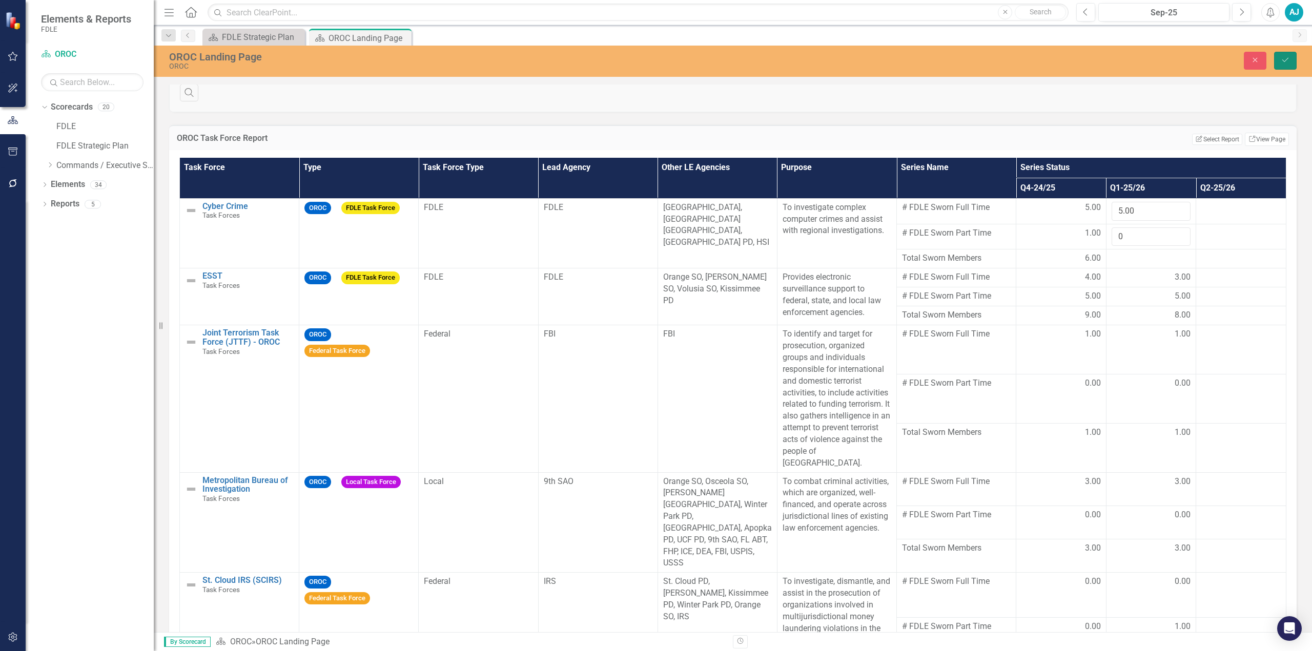
click at [1288, 59] on icon "Save" at bounding box center [1285, 59] width 9 height 7
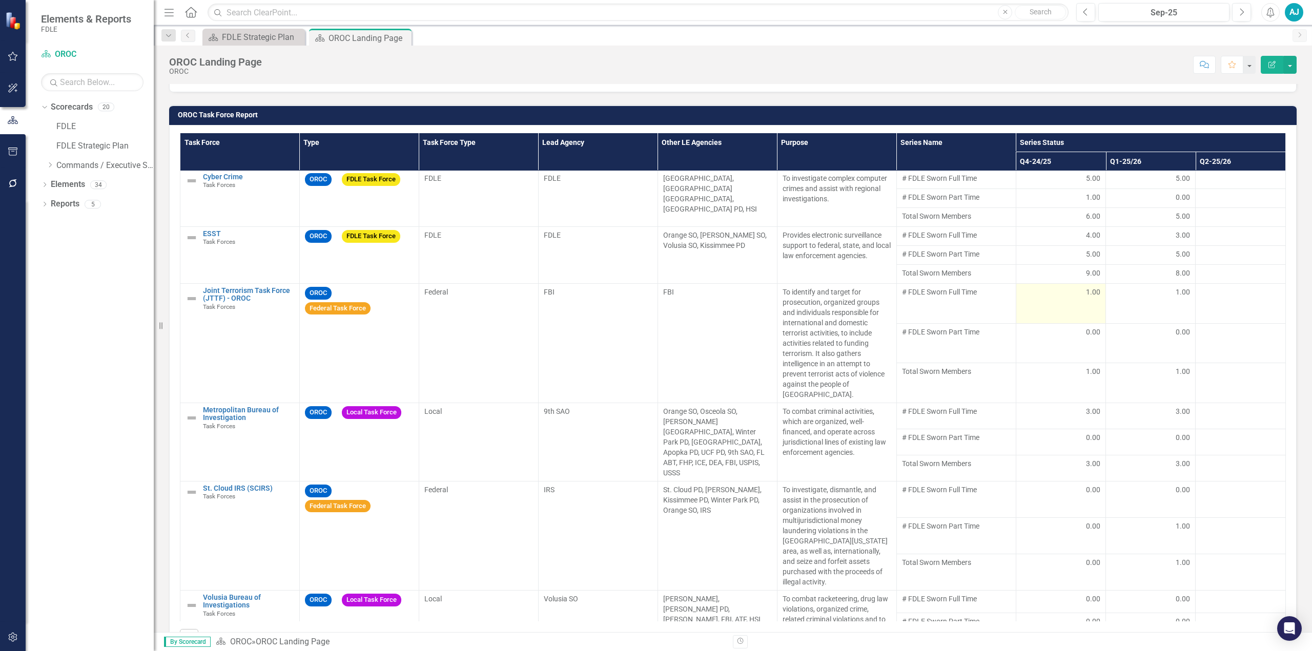
scroll to position [0, 0]
click at [1149, 231] on div "3.00" at bounding box center [1150, 236] width 79 height 10
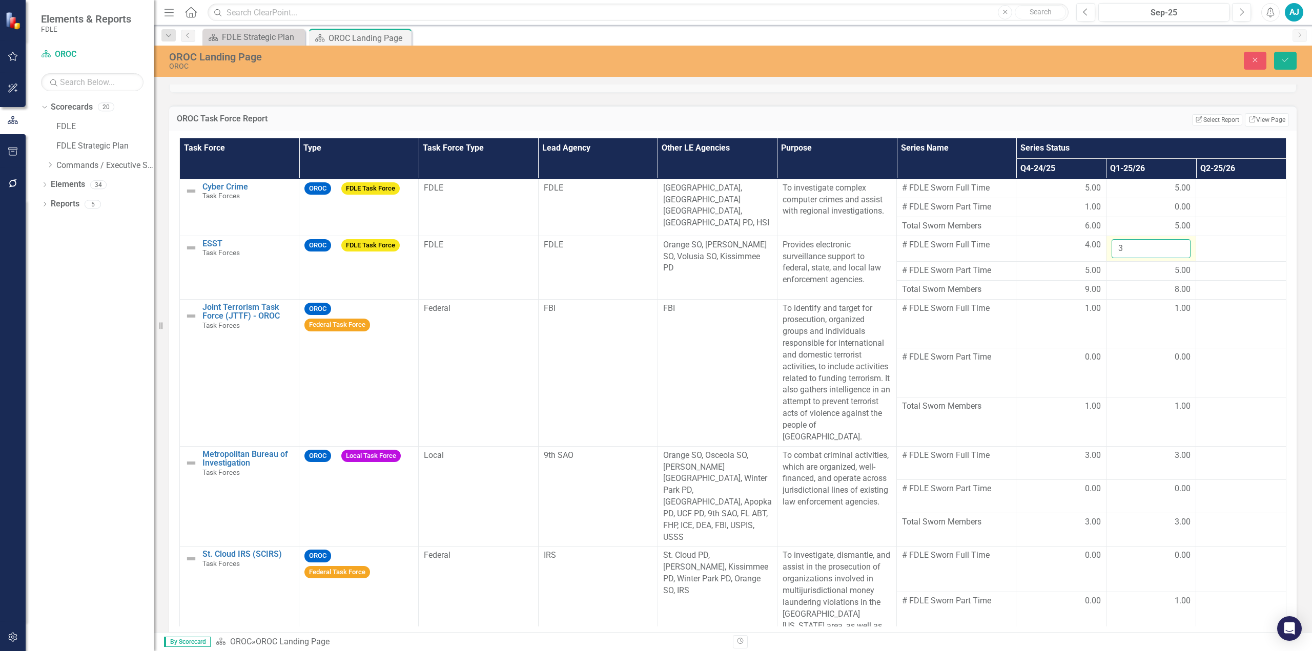
click at [1154, 239] on input "3" at bounding box center [1151, 248] width 79 height 19
click at [1143, 239] on input "number" at bounding box center [1151, 248] width 79 height 19
type input "4.00"
click at [1095, 106] on div "OROC Task Force Report Edit Report Select Report Link View Page" at bounding box center [732, 118] width 1127 height 25
click at [1283, 58] on icon "Save" at bounding box center [1285, 59] width 9 height 7
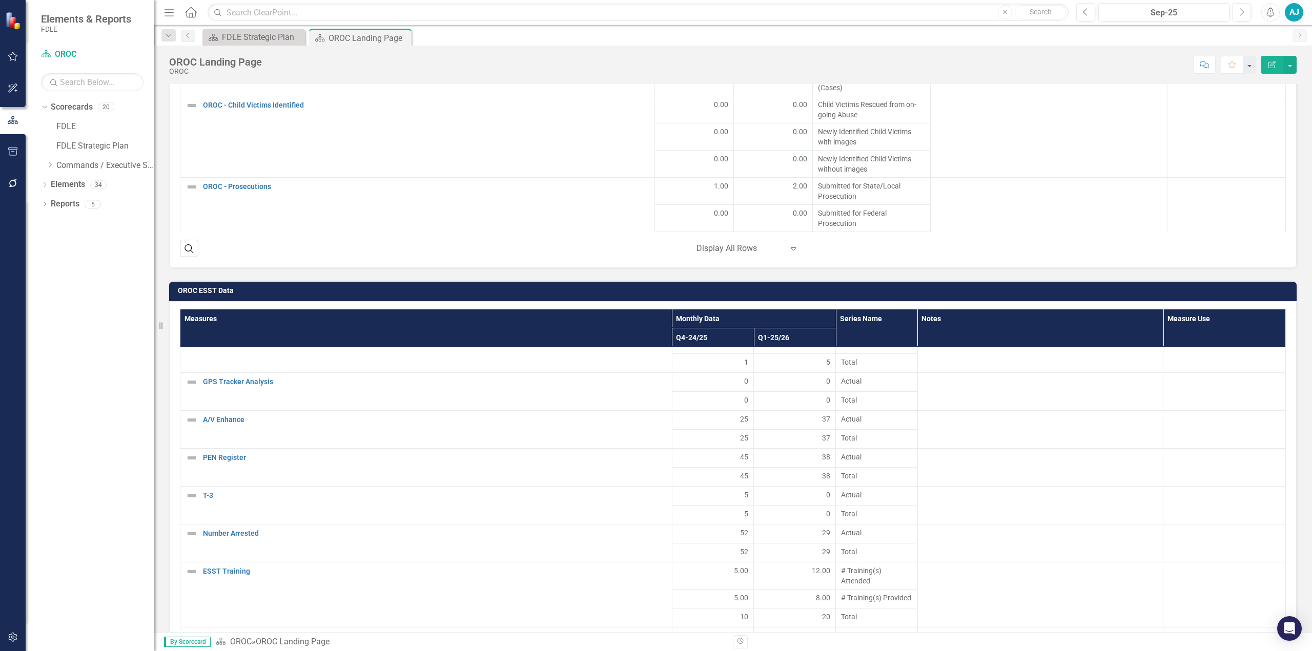
scroll to position [2235, 0]
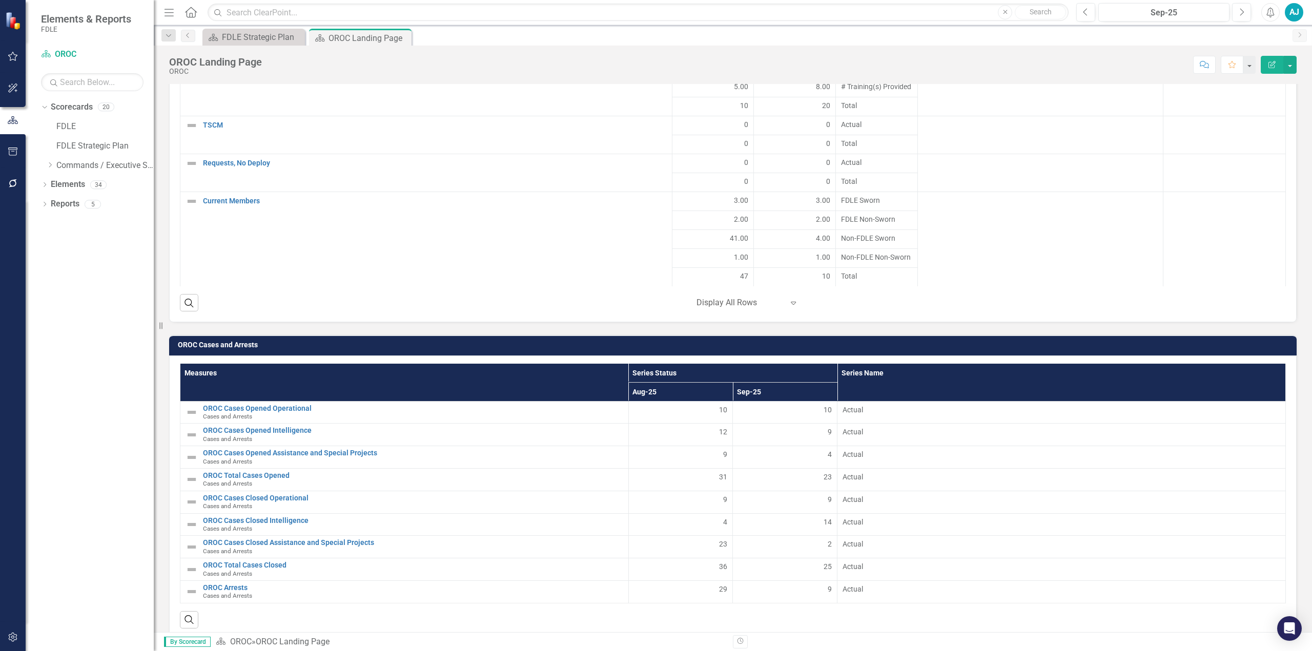
drag, startPoint x: 171, startPoint y: 327, endPoint x: 294, endPoint y: 626, distance: 323.6
